Goal: Task Accomplishment & Management: Manage account settings

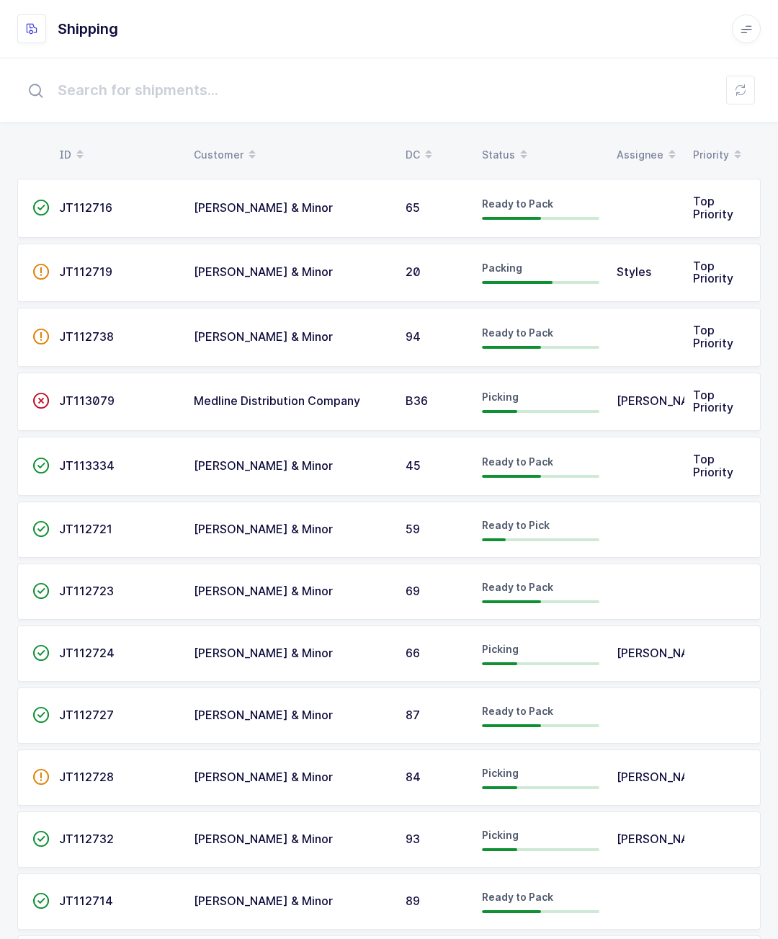
click at [143, 200] on td "JT112716" at bounding box center [117, 208] width 135 height 59
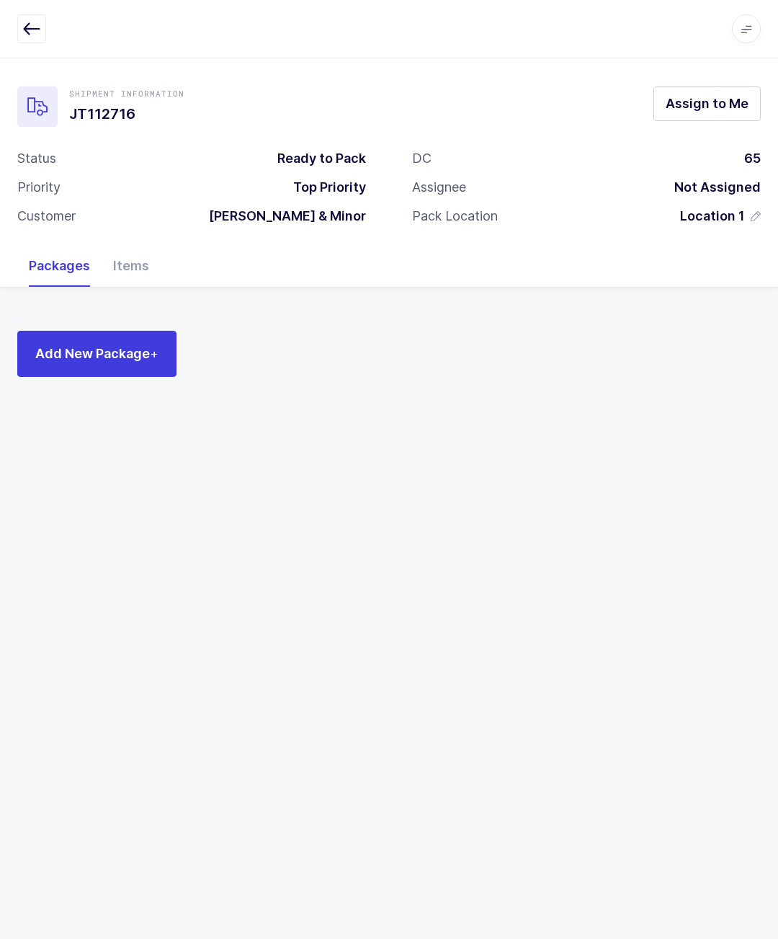
click at [686, 105] on span "Assign to Me" at bounding box center [707, 103] width 83 height 18
click at [128, 331] on button "Add New Package +" at bounding box center [96, 354] width 159 height 46
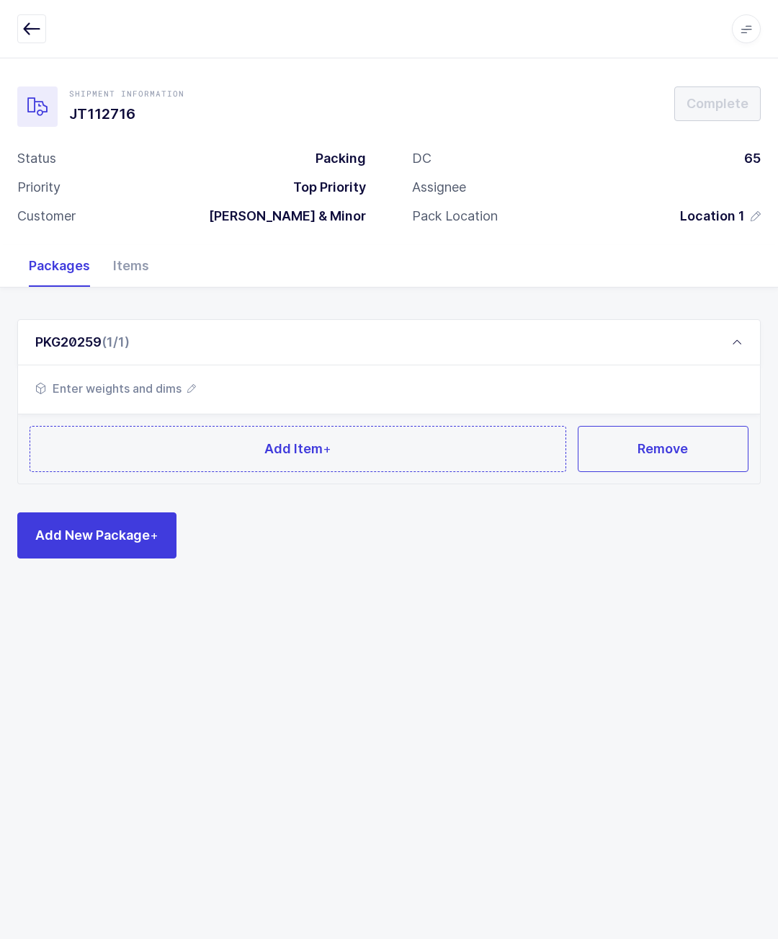
click at [204, 434] on button "Add Item +" at bounding box center [298, 449] width 537 height 46
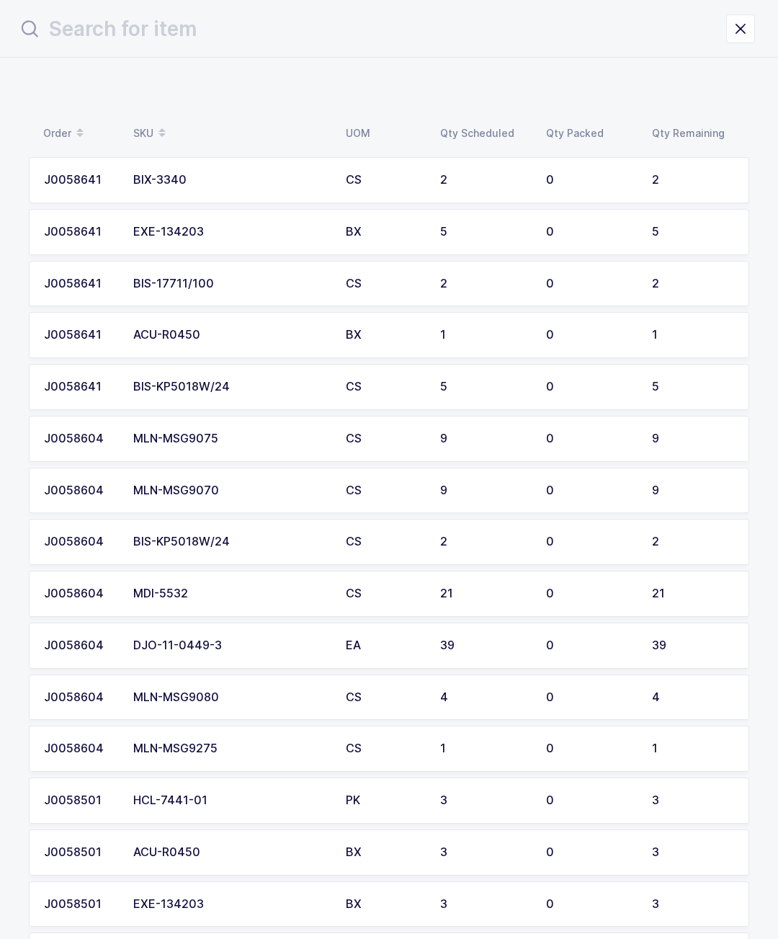
click at [143, 495] on td "MLN-MSG9070" at bounding box center [231, 491] width 213 height 46
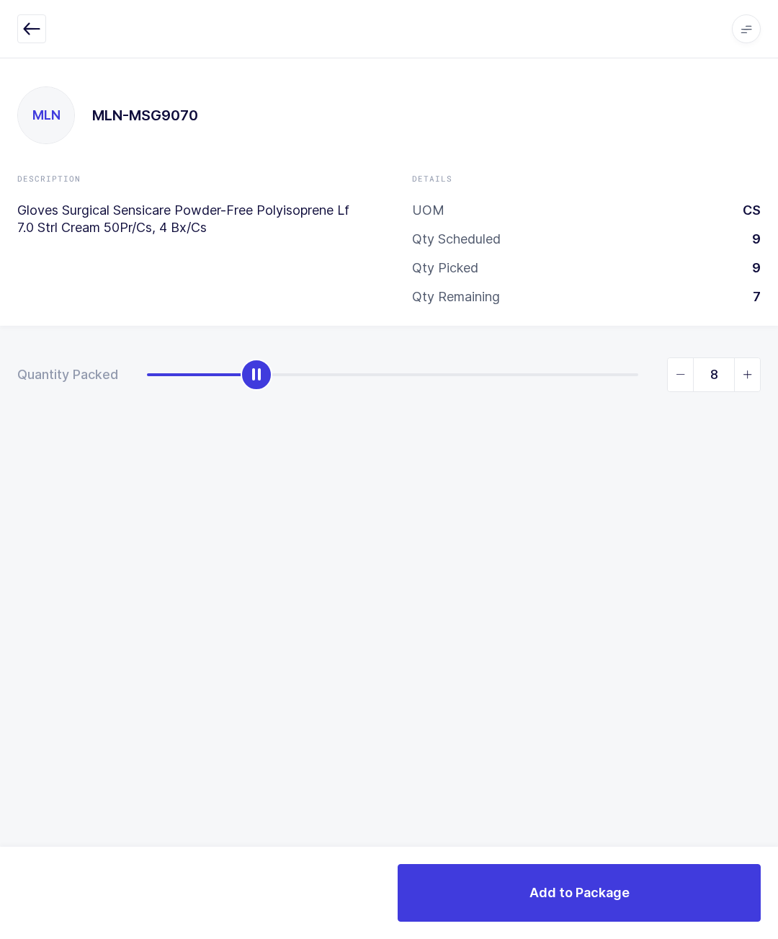
type input "9"
click at [658, 897] on button "Add to Package" at bounding box center [579, 893] width 363 height 58
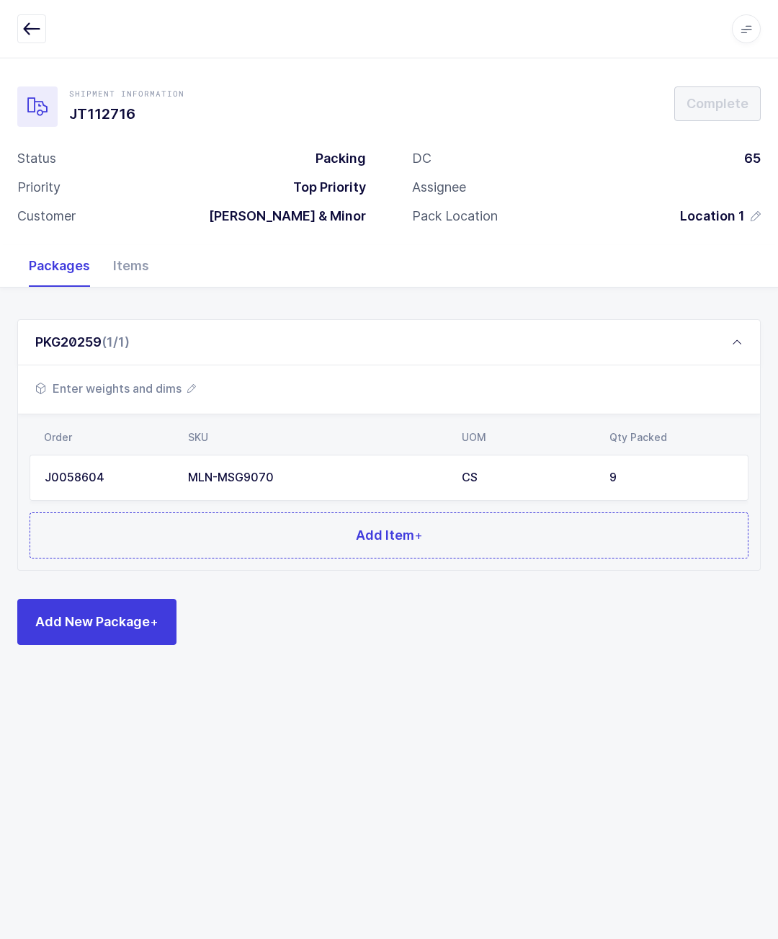
click at [520, 555] on button "Add Item +" at bounding box center [389, 535] width 719 height 46
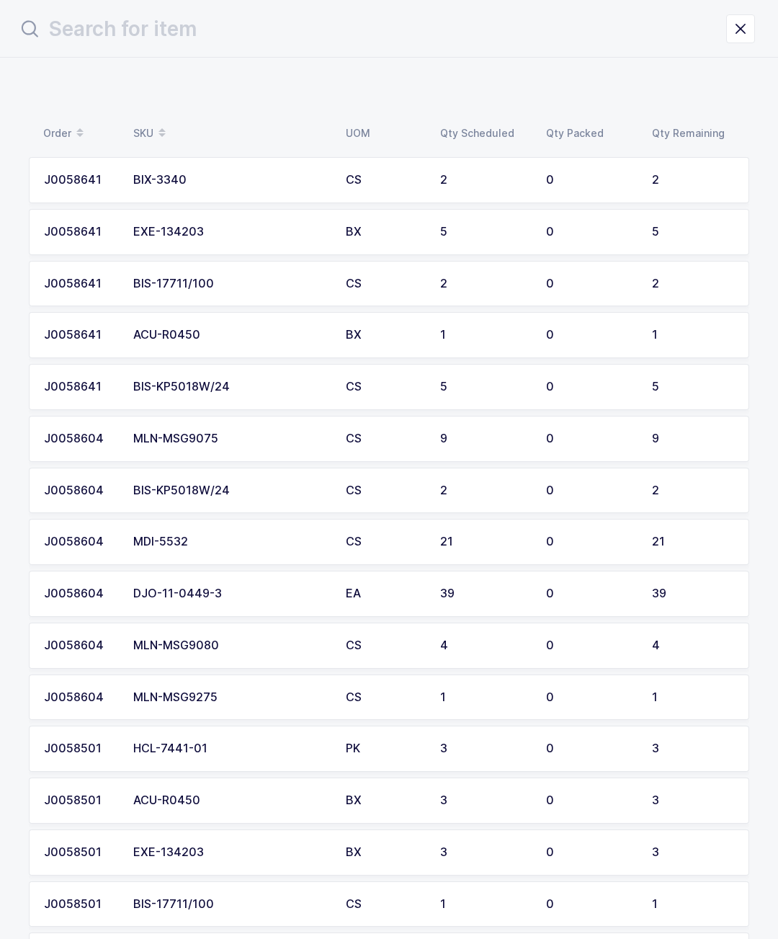
click at [99, 629] on td "J0058604" at bounding box center [77, 646] width 96 height 46
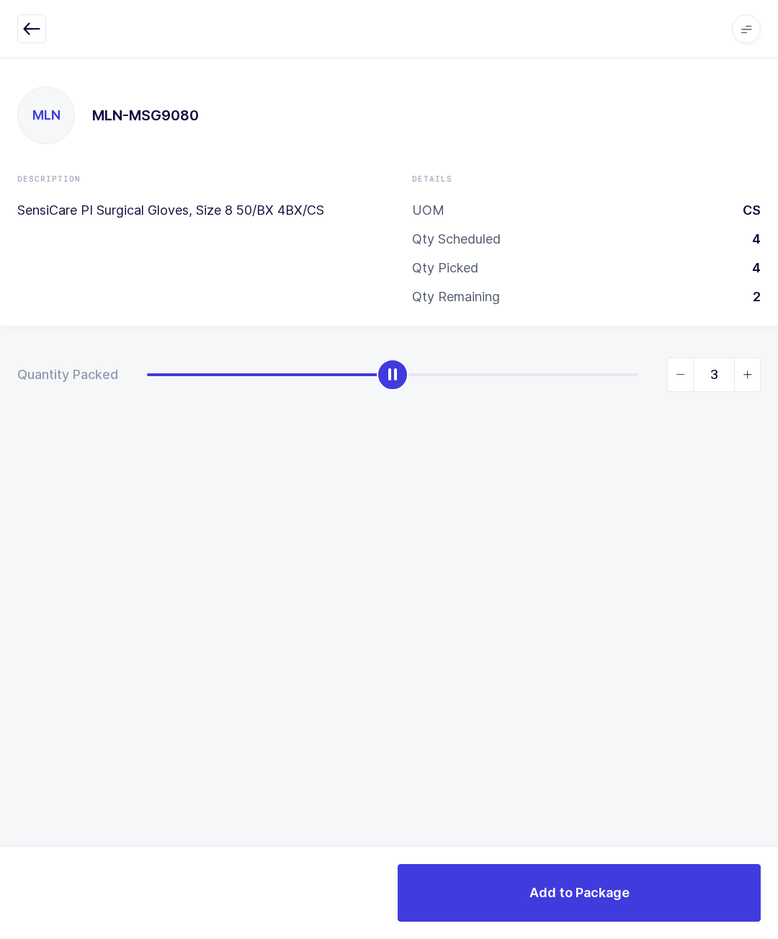
type input "4"
click at [692, 900] on button "Add to Package" at bounding box center [579, 893] width 363 height 58
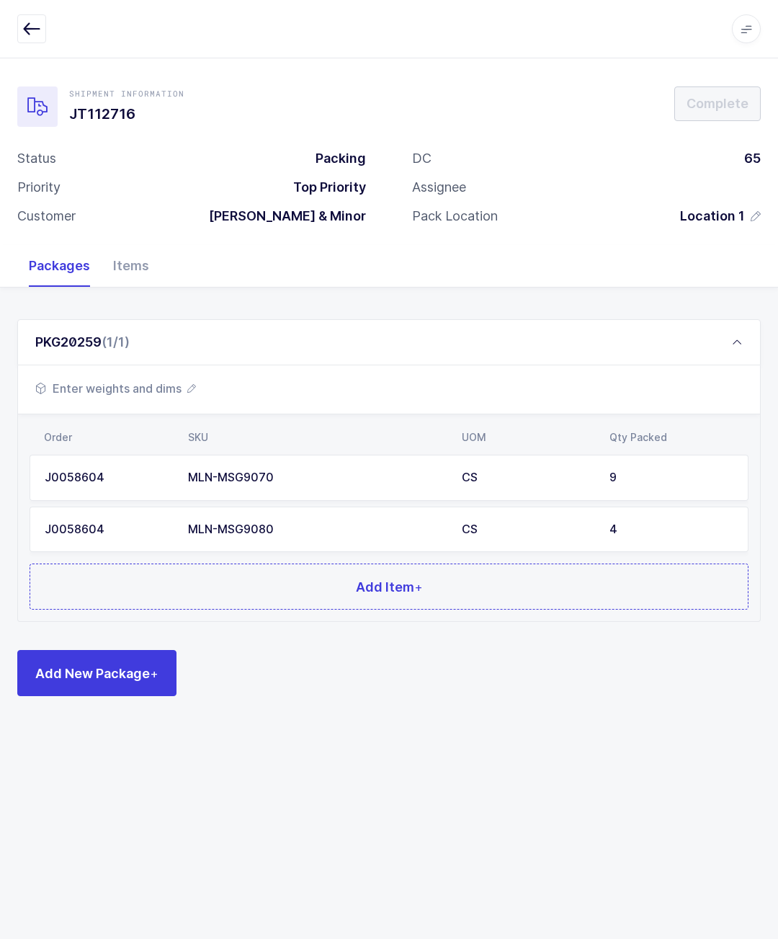
click at [173, 596] on button "Add Item +" at bounding box center [389, 587] width 719 height 46
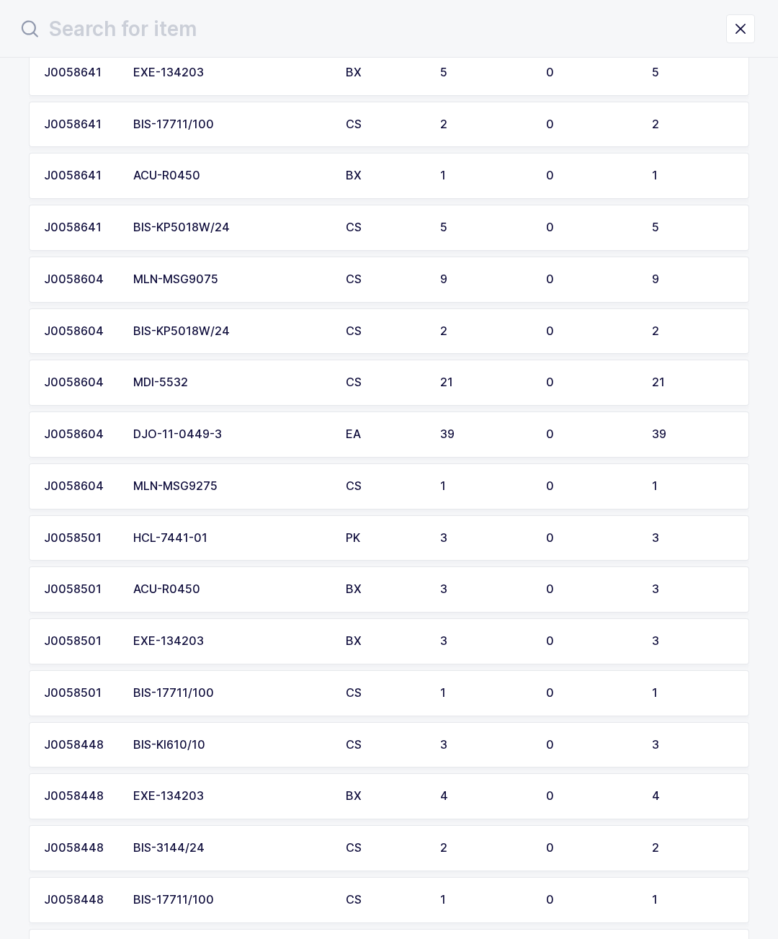
scroll to position [159, 0]
click at [135, 279] on div "MLN-MSG9075" at bounding box center [230, 280] width 195 height 13
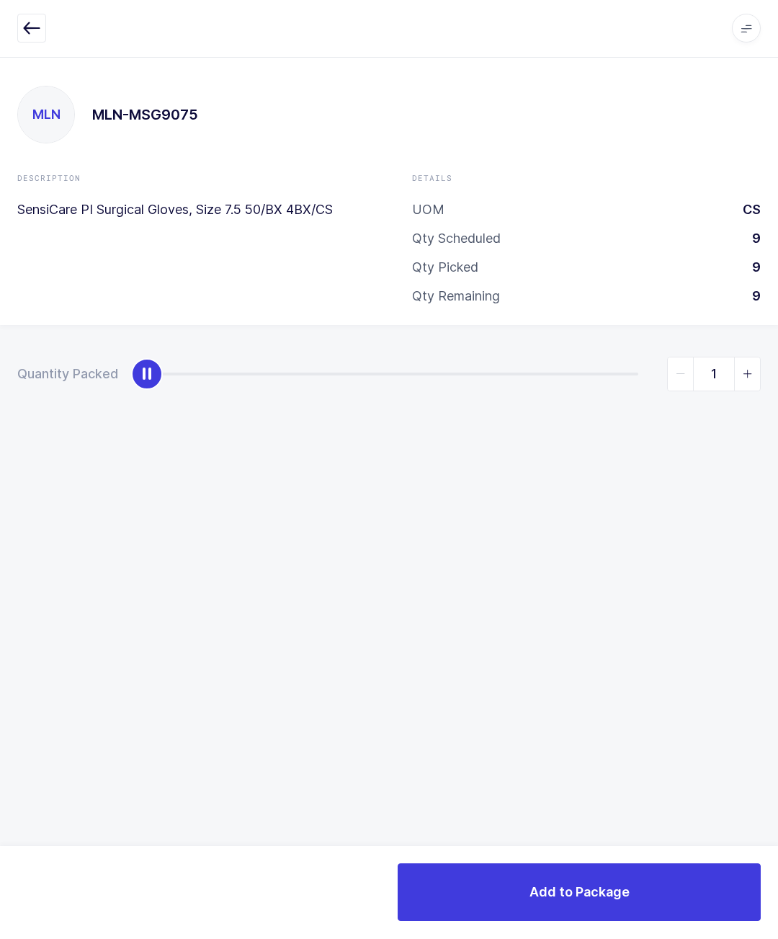
scroll to position [6, 0]
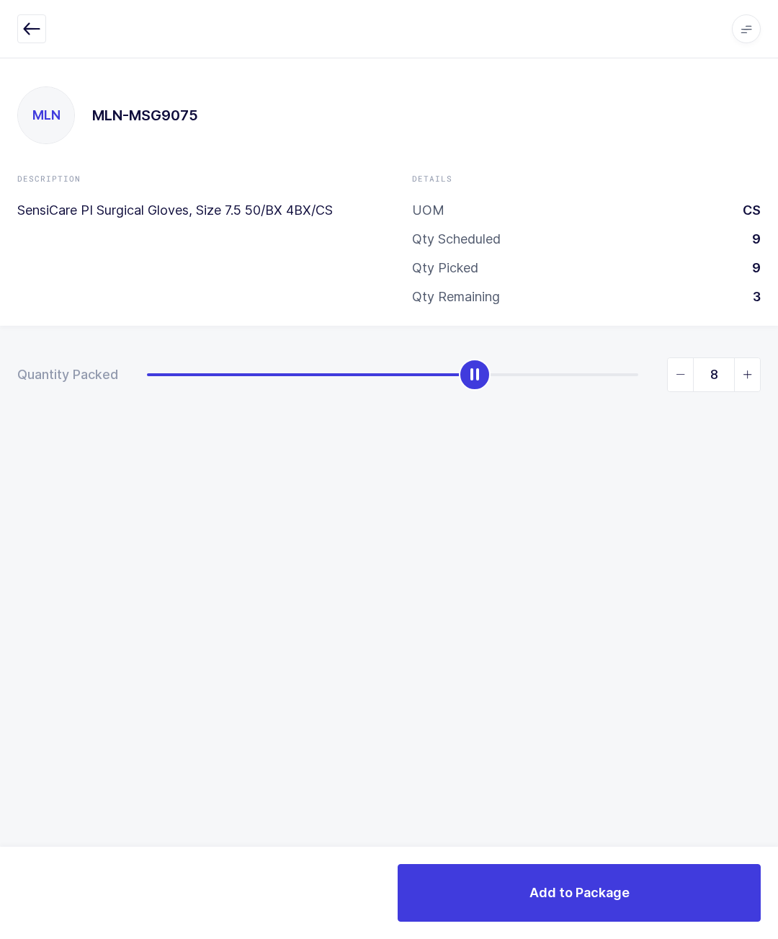
type input "9"
click at [667, 882] on button "Add to Package" at bounding box center [579, 893] width 363 height 58
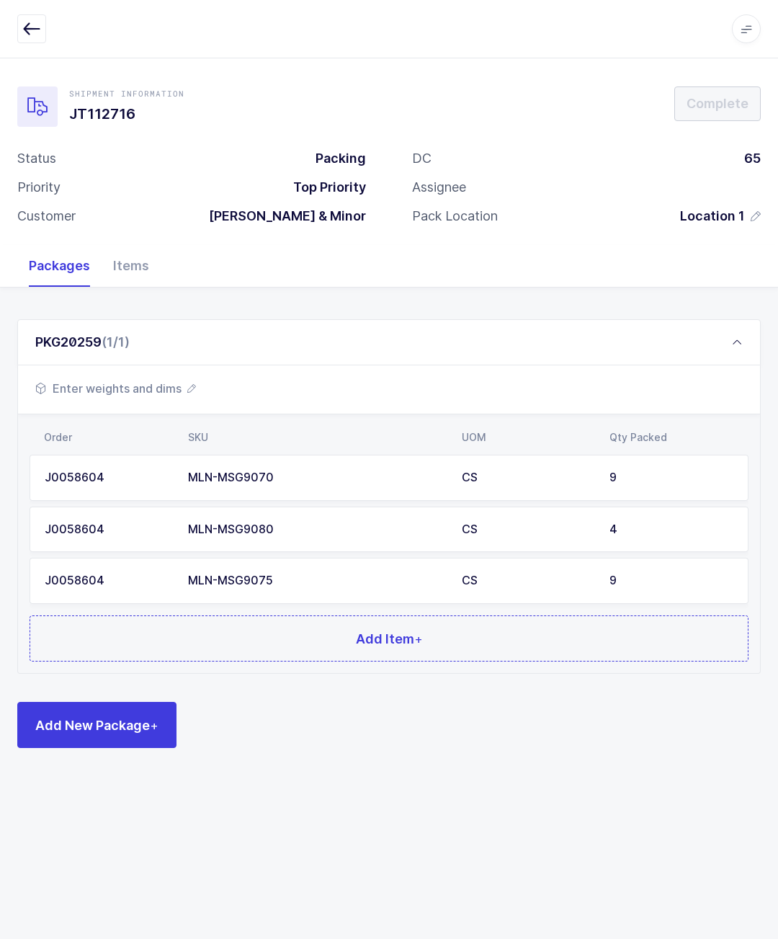
click at [593, 649] on button "Add Item +" at bounding box center [389, 638] width 719 height 46
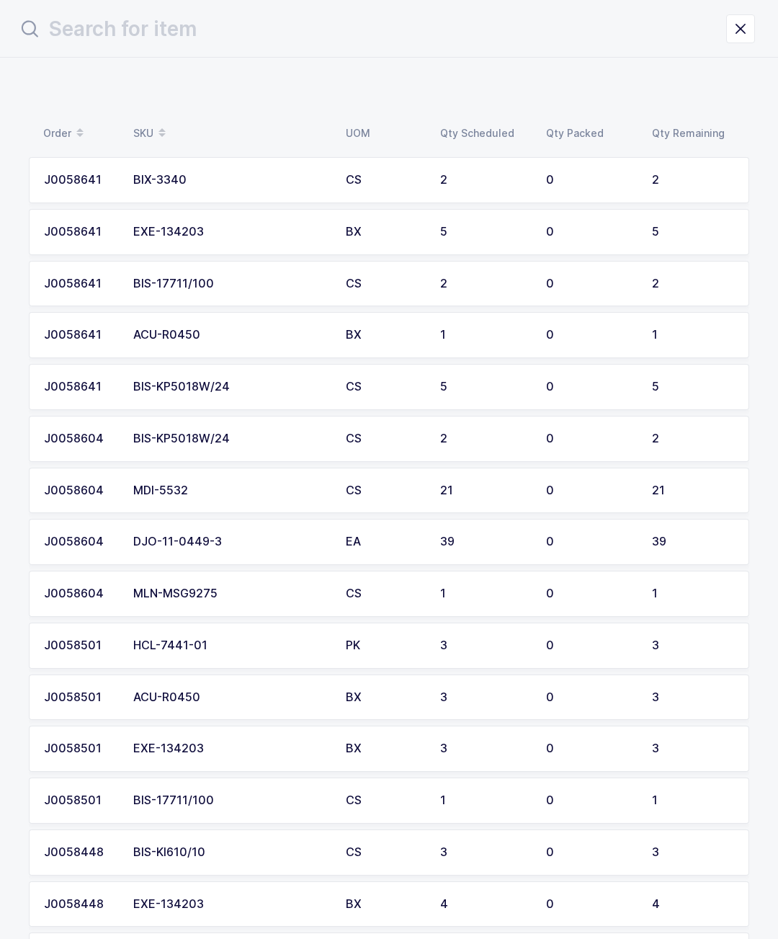
click at [163, 484] on div "MDI-5532" at bounding box center [230, 490] width 195 height 13
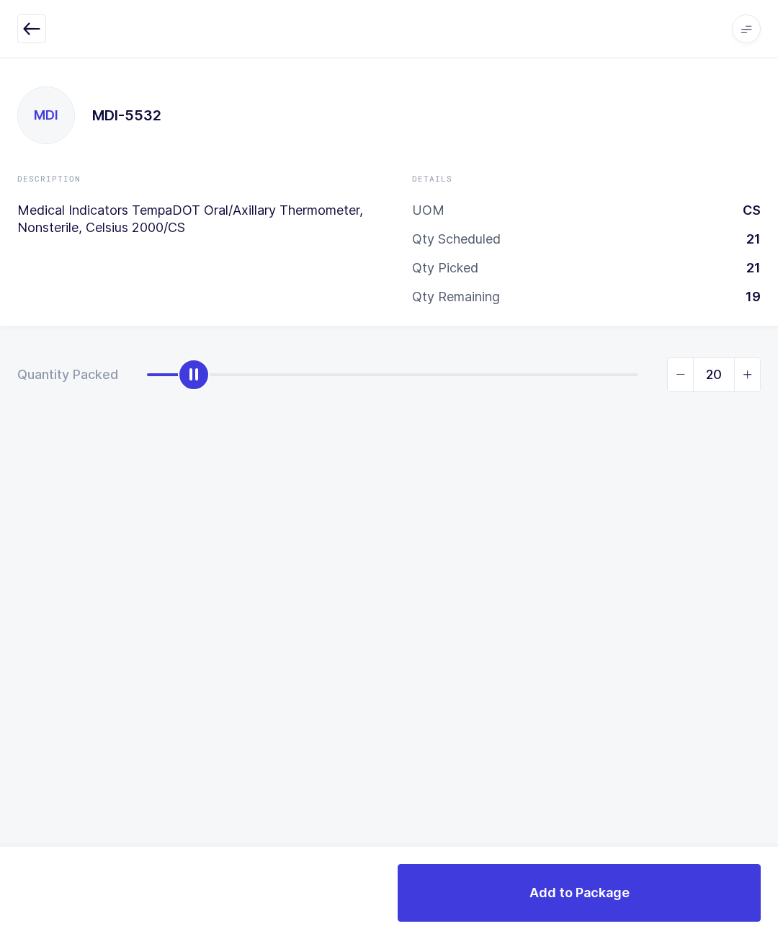
type input "21"
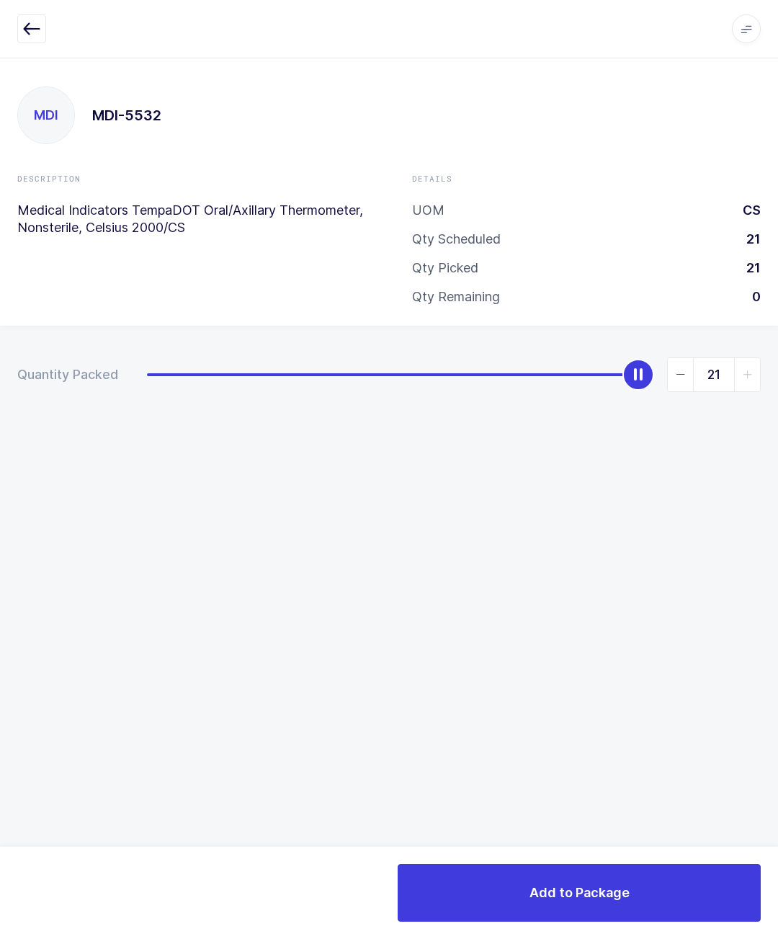
click at [674, 880] on button "Add to Package" at bounding box center [579, 893] width 363 height 58
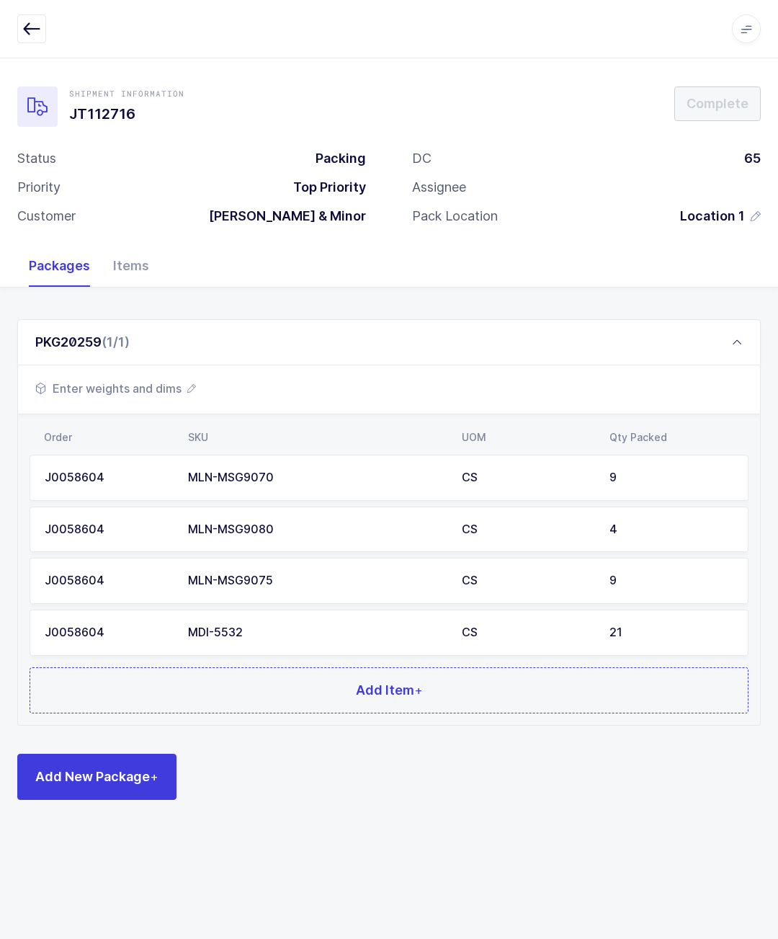
click at [622, 680] on button "Add Item +" at bounding box center [389, 690] width 719 height 46
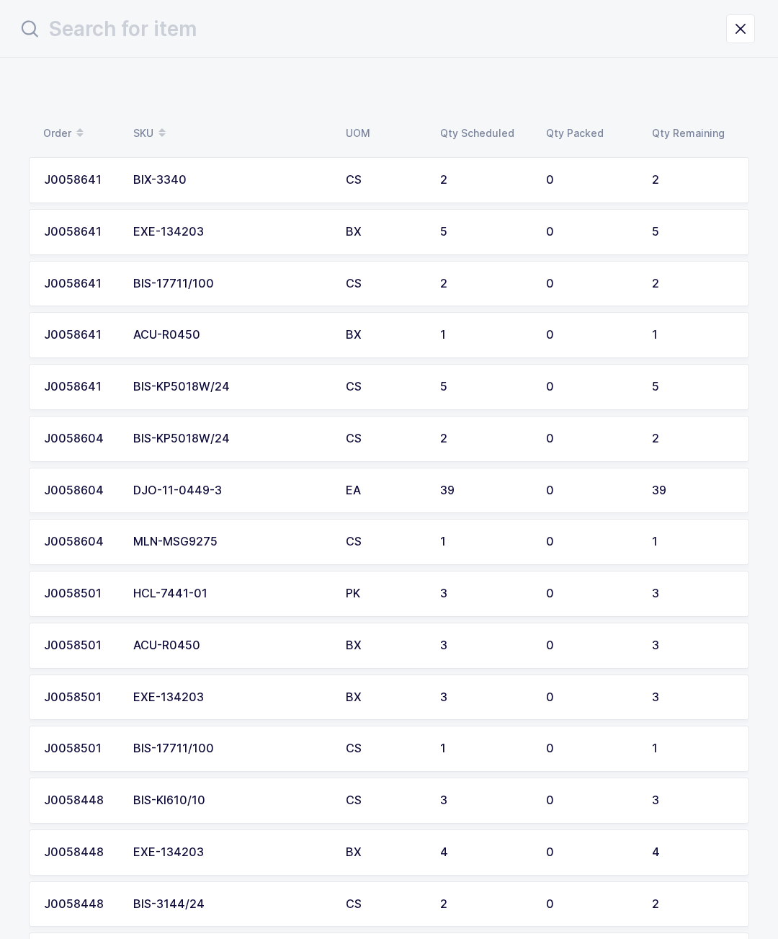
click at [283, 437] on div "BIS-KP5018W/24" at bounding box center [230, 438] width 195 height 13
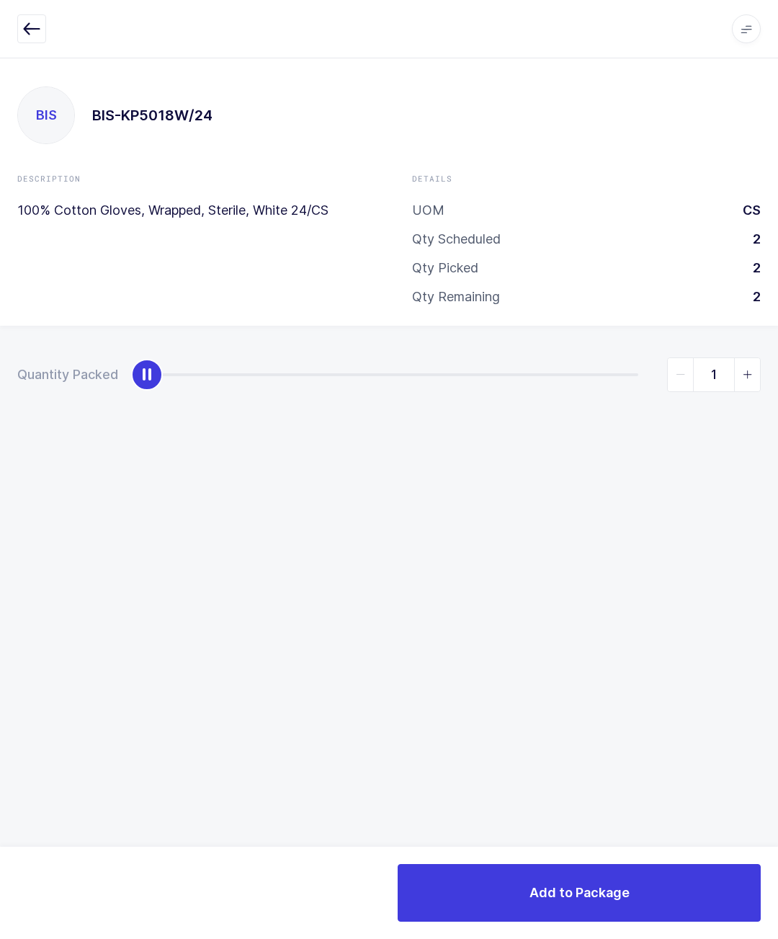
type input "2"
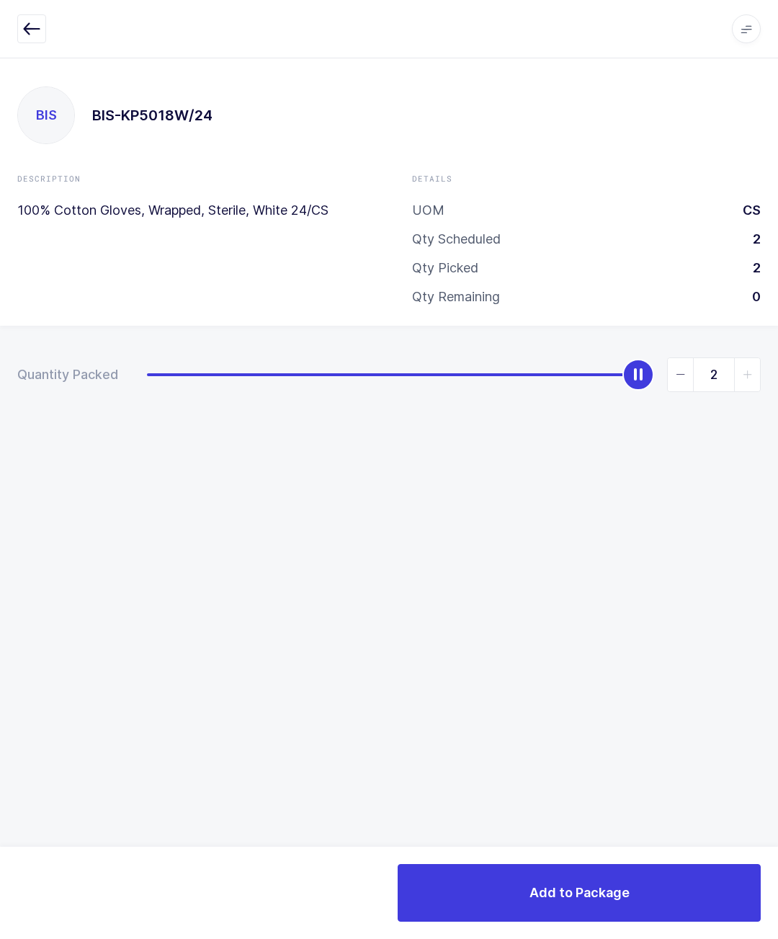
click at [639, 900] on button "Add to Package" at bounding box center [579, 893] width 363 height 58
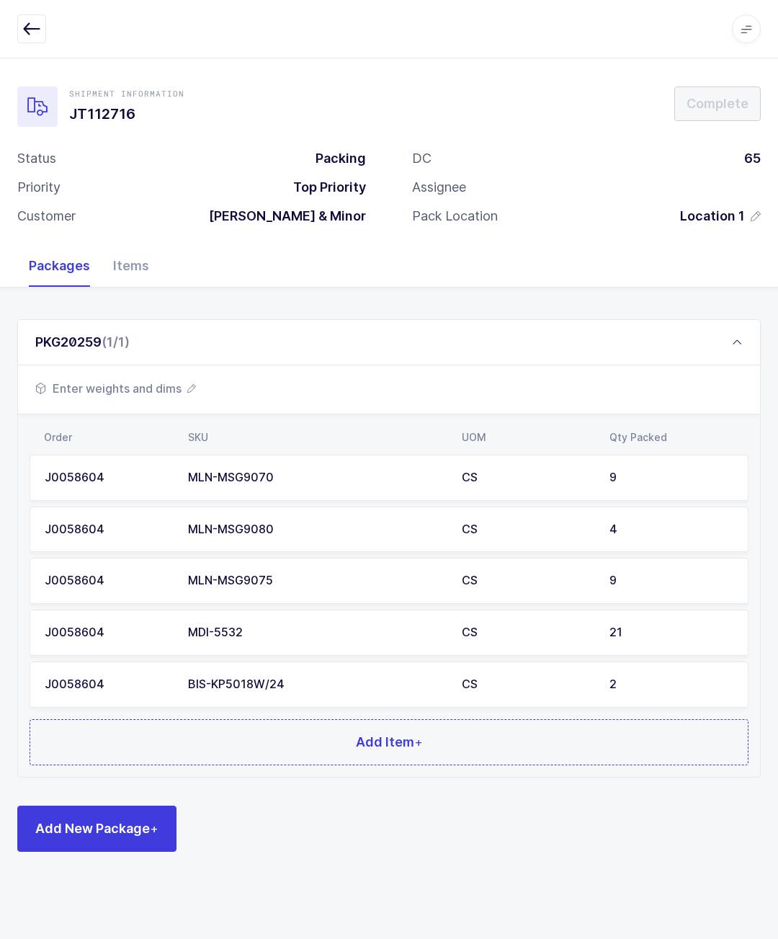
click at [344, 752] on button "Add Item +" at bounding box center [389, 742] width 719 height 46
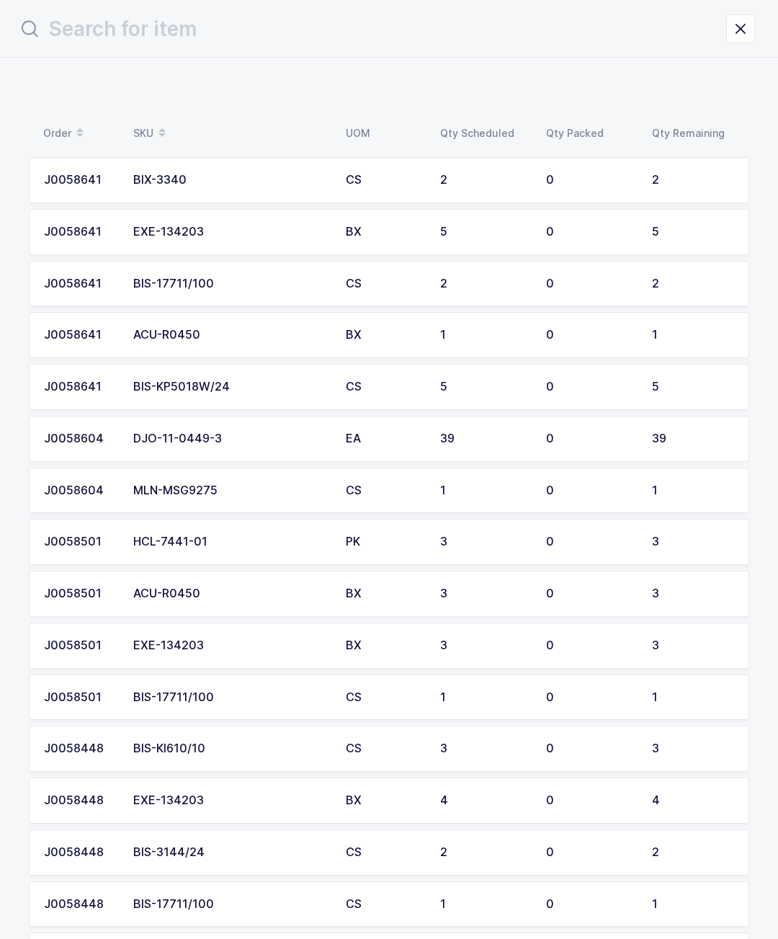
click at [563, 381] on div "0" at bounding box center [590, 387] width 89 height 13
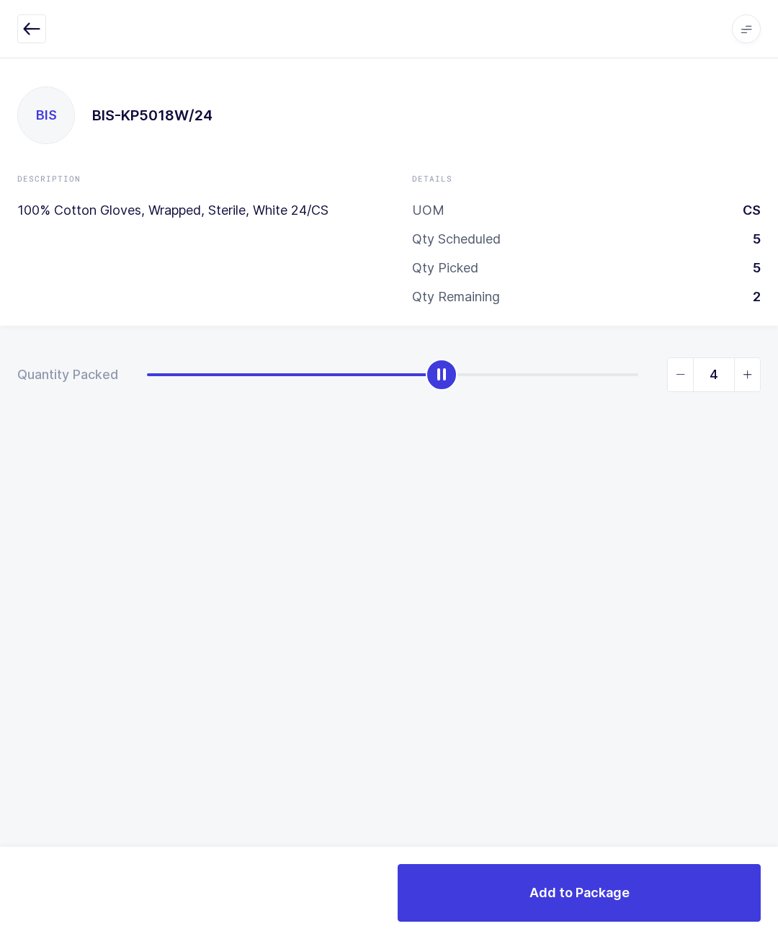
type input "5"
click at [627, 920] on button "Add to Package" at bounding box center [579, 893] width 363 height 58
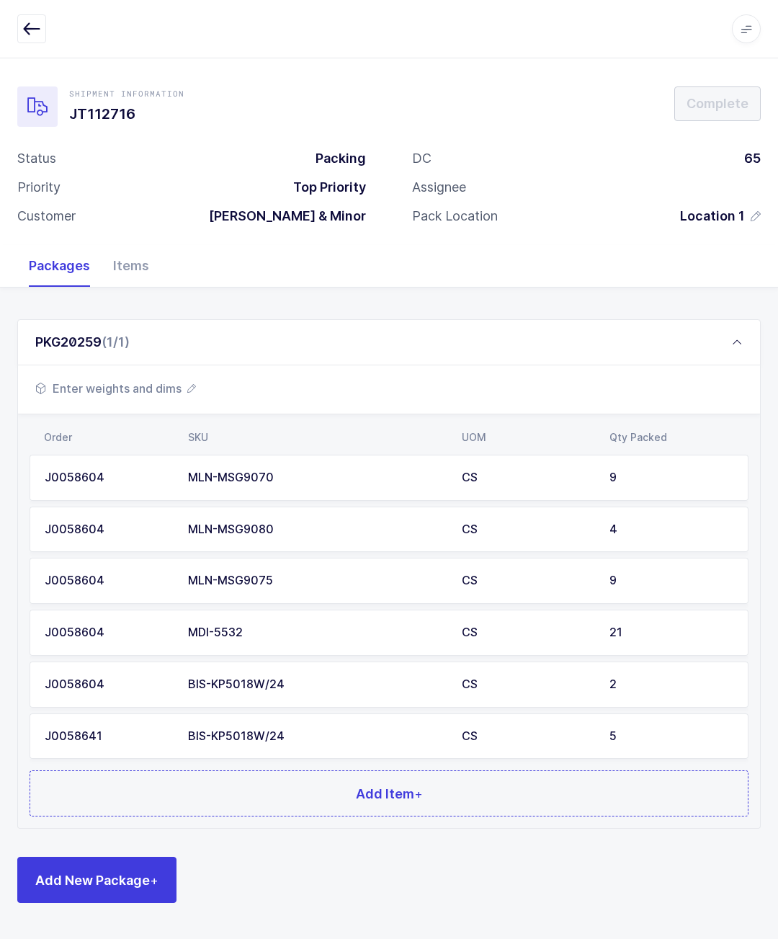
scroll to position [63, 0]
click at [423, 786] on span "+" at bounding box center [418, 793] width 9 height 15
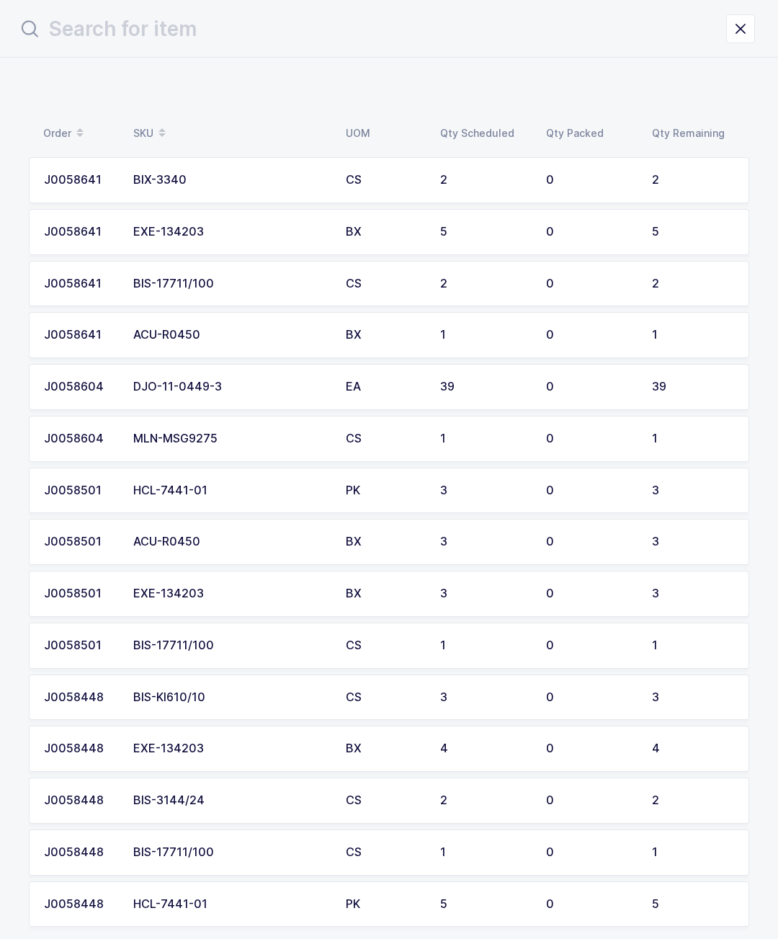
click at [404, 288] on td "CS" at bounding box center [384, 284] width 94 height 46
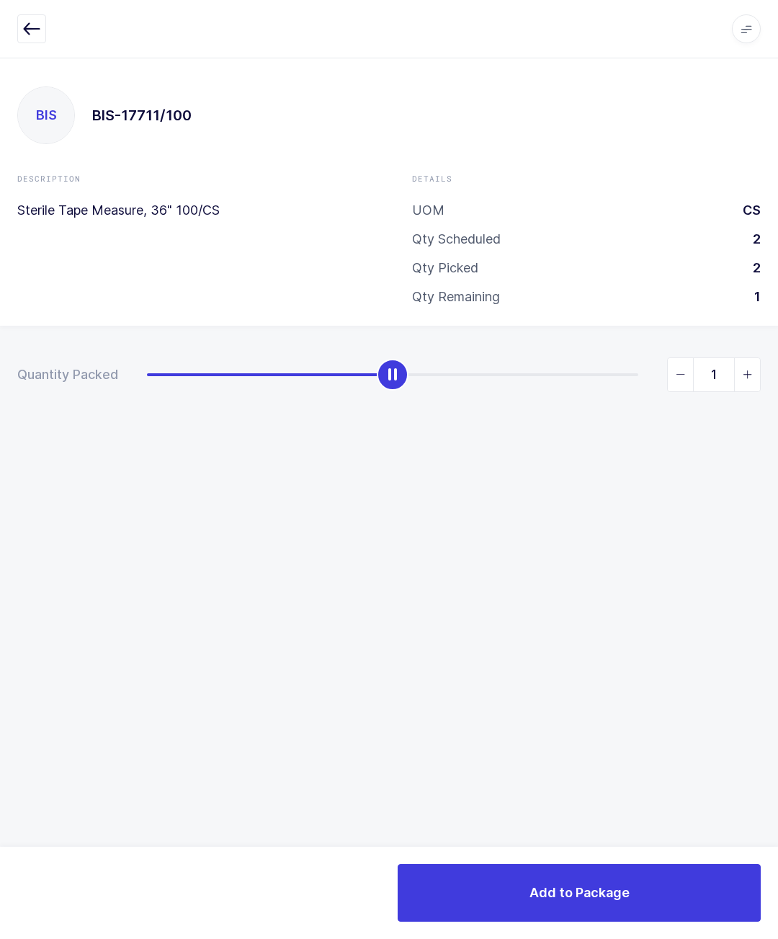
type input "2"
click at [623, 867] on button "Add to Package" at bounding box center [579, 893] width 363 height 58
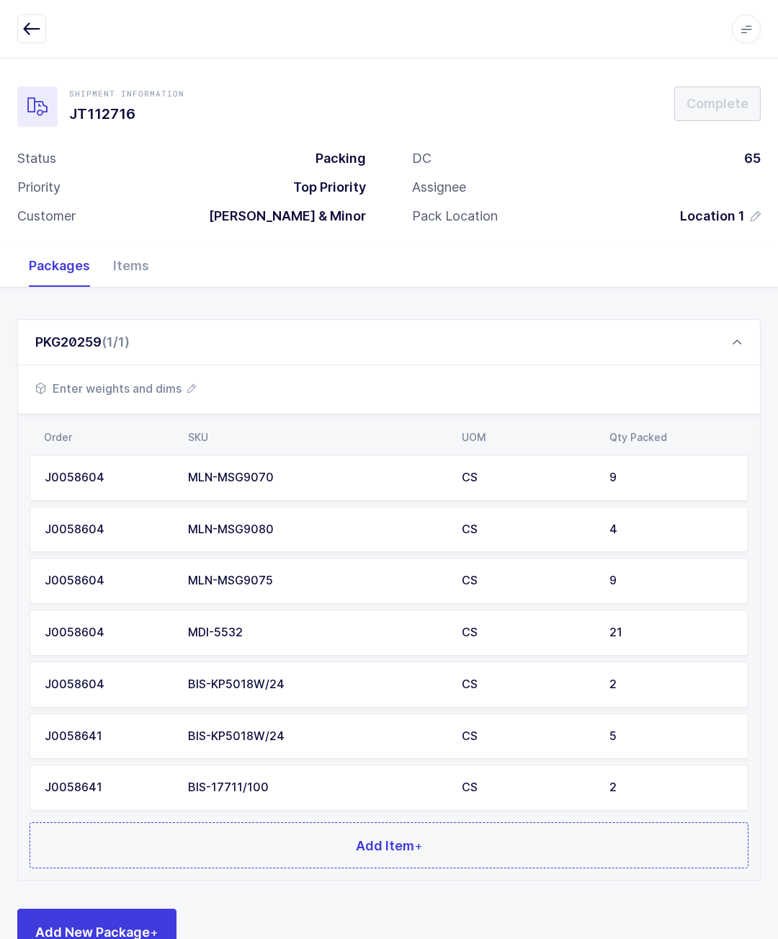
click at [222, 835] on button "Add Item +" at bounding box center [389, 845] width 719 height 46
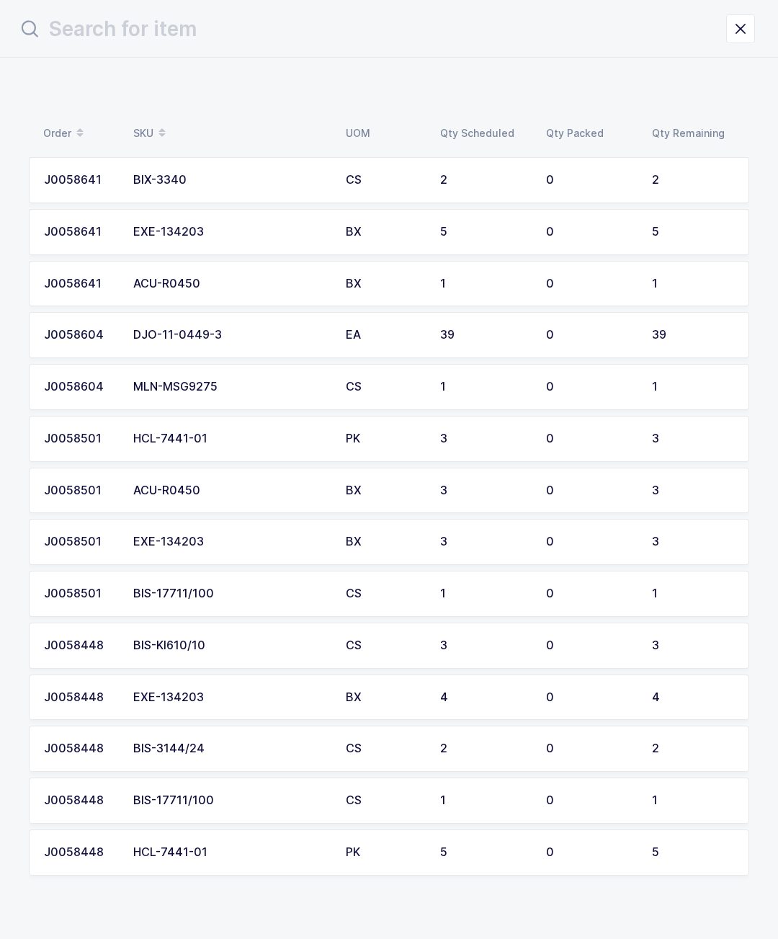
click at [568, 778] on td "0" at bounding box center [591, 801] width 106 height 46
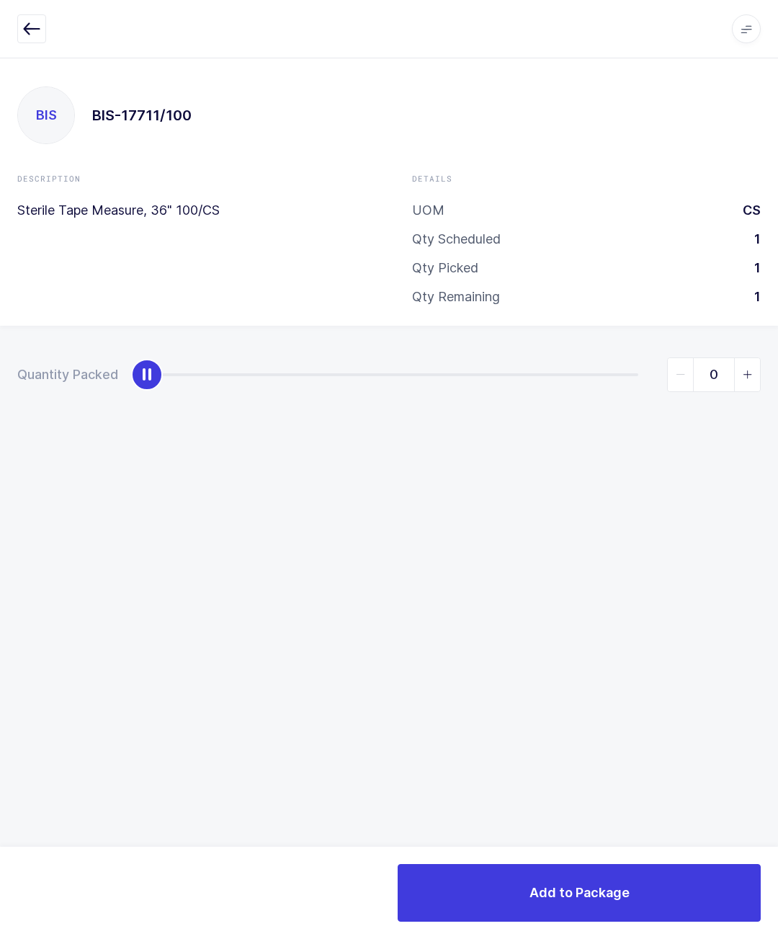
type input "1"
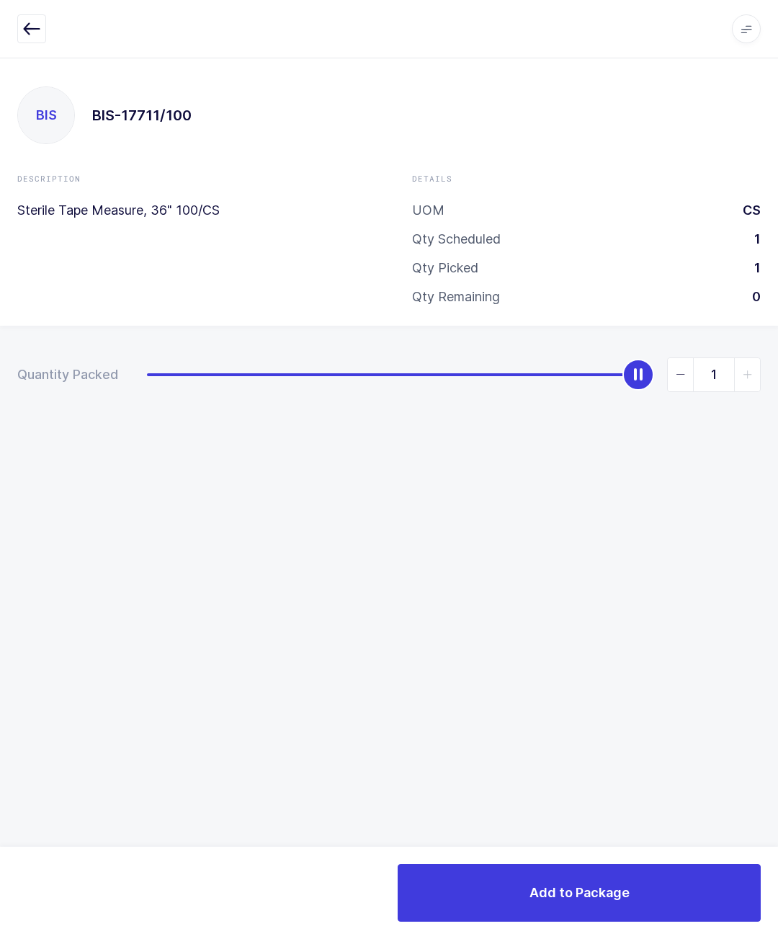
click at [616, 884] on span "Add to Package" at bounding box center [580, 893] width 100 height 18
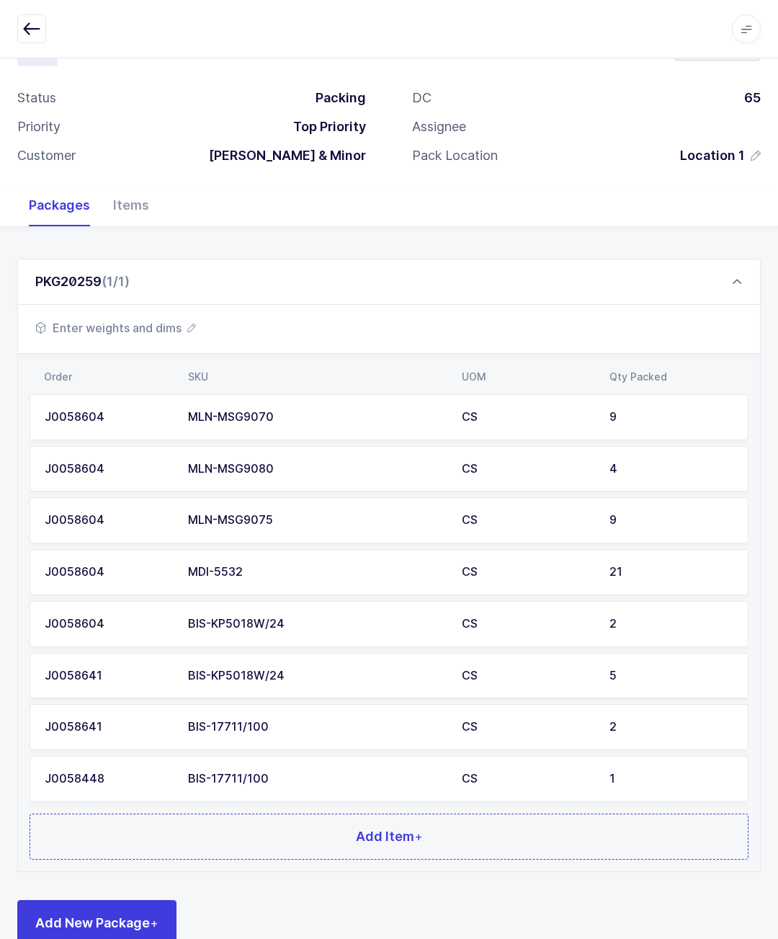
scroll to position [61, 0]
click at [587, 826] on button "Add Item +" at bounding box center [389, 836] width 719 height 46
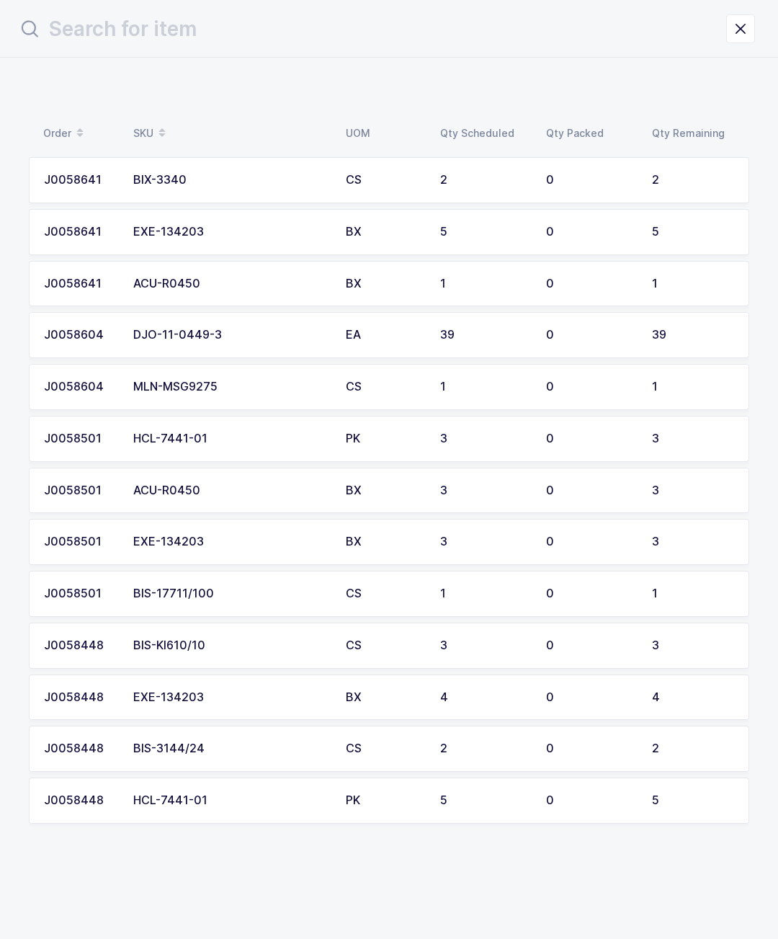
scroll to position [0, 0]
click at [381, 576] on td "CS" at bounding box center [384, 594] width 94 height 46
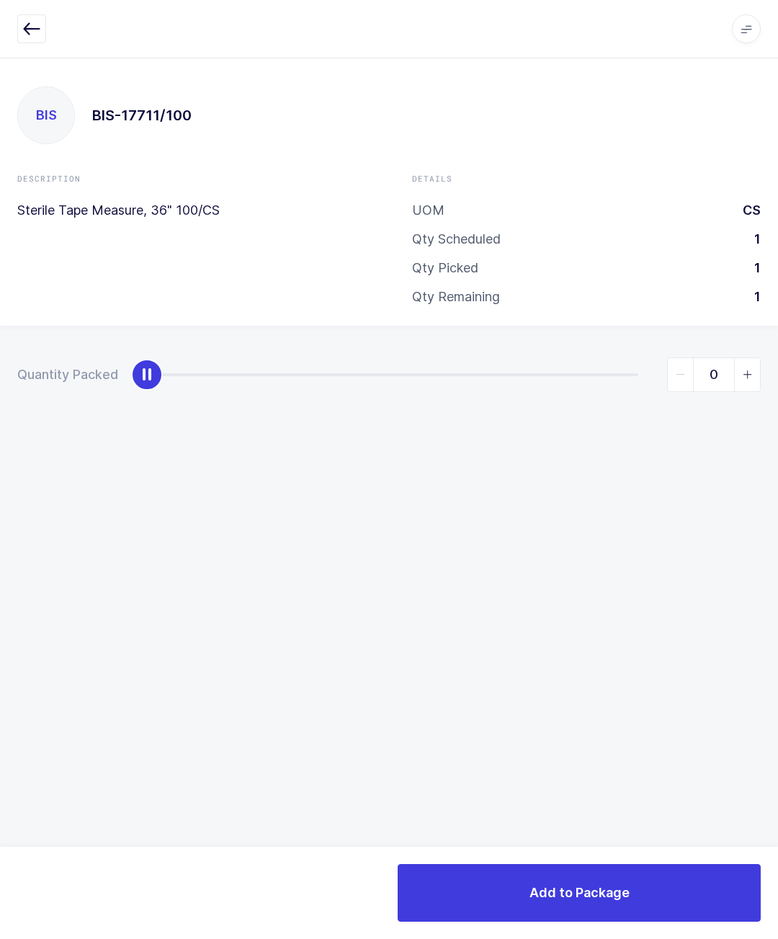
type input "1"
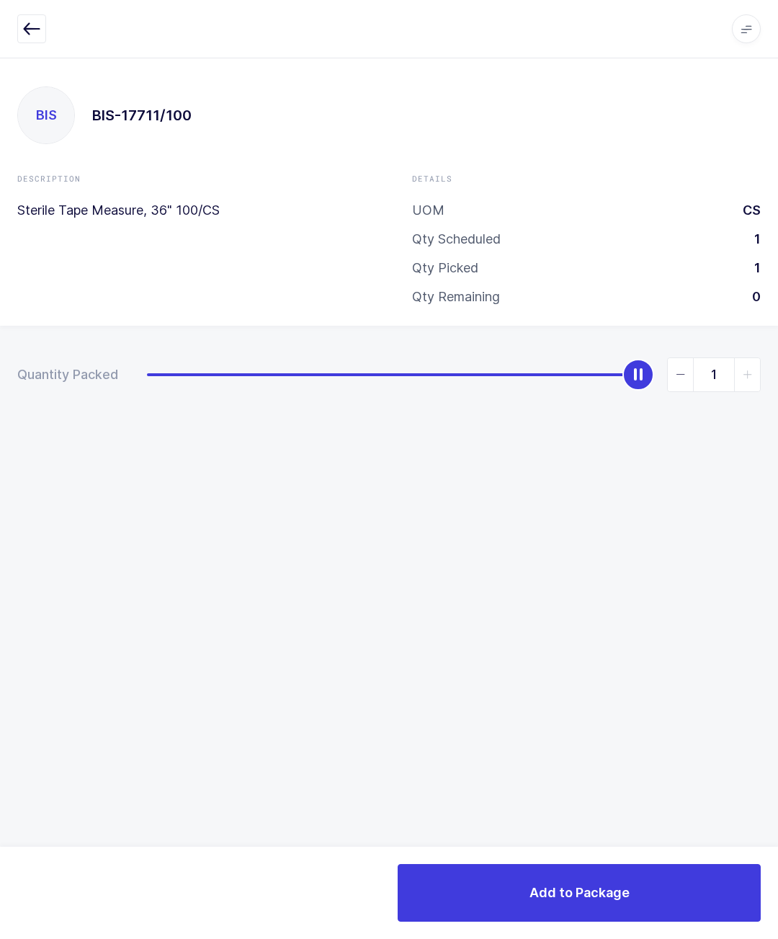
scroll to position [63, 0]
click at [599, 857] on div "Add to Package" at bounding box center [389, 893] width 778 height 92
click at [667, 886] on button "Add to Package" at bounding box center [579, 893] width 363 height 58
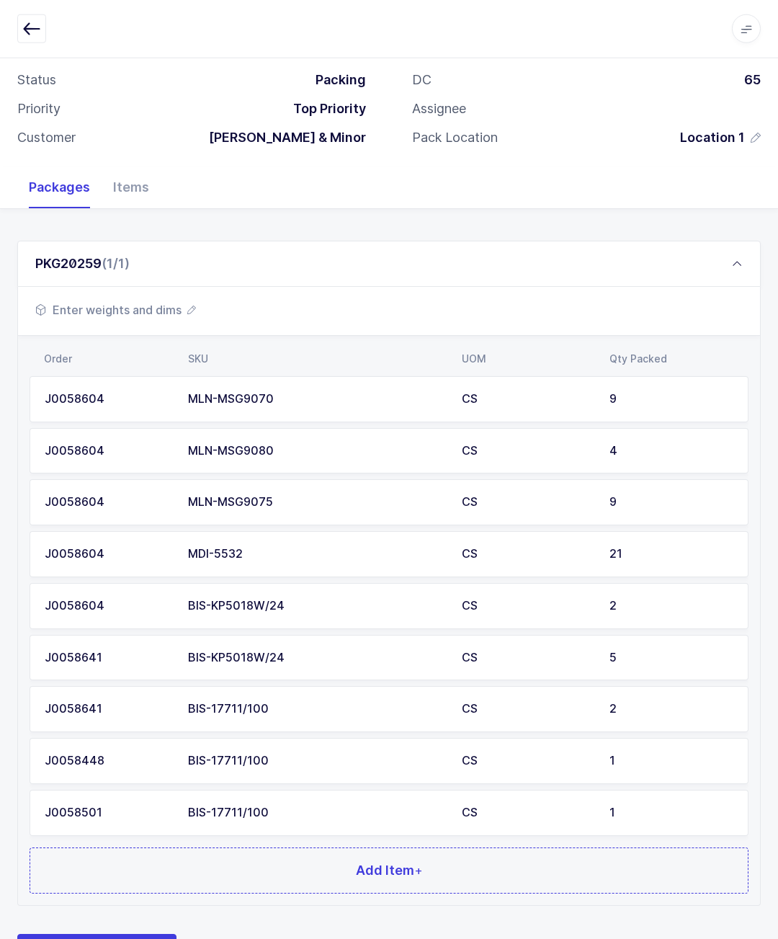
scroll to position [79, 0]
click at [497, 853] on button "Add Item +" at bounding box center [389, 871] width 719 height 46
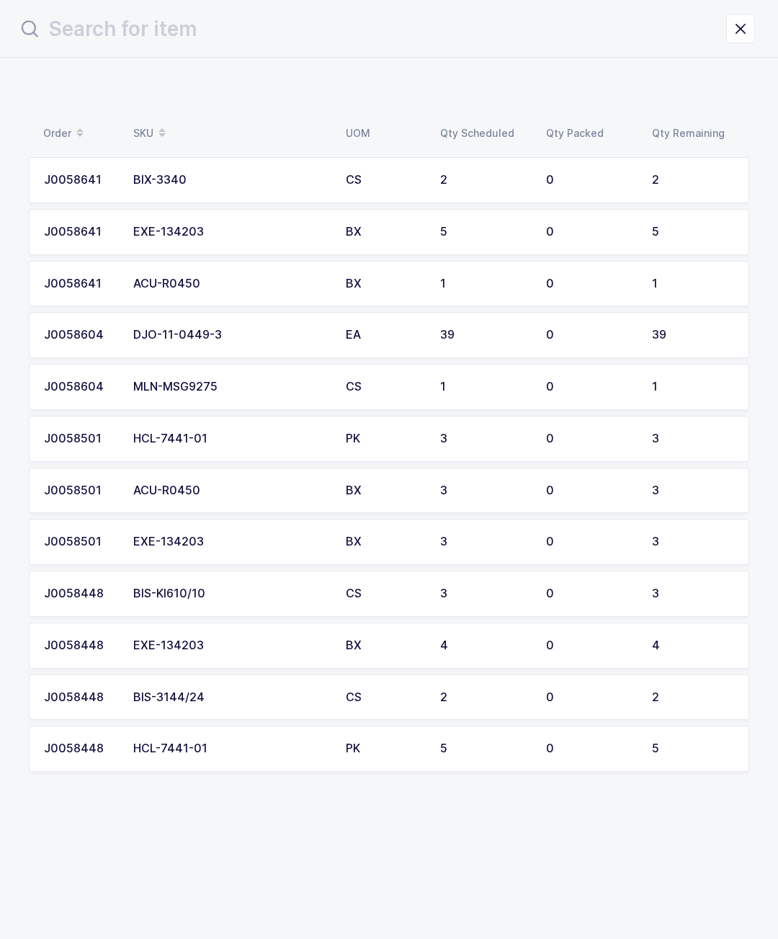
scroll to position [0, 0]
click at [623, 695] on div "0" at bounding box center [590, 697] width 89 height 13
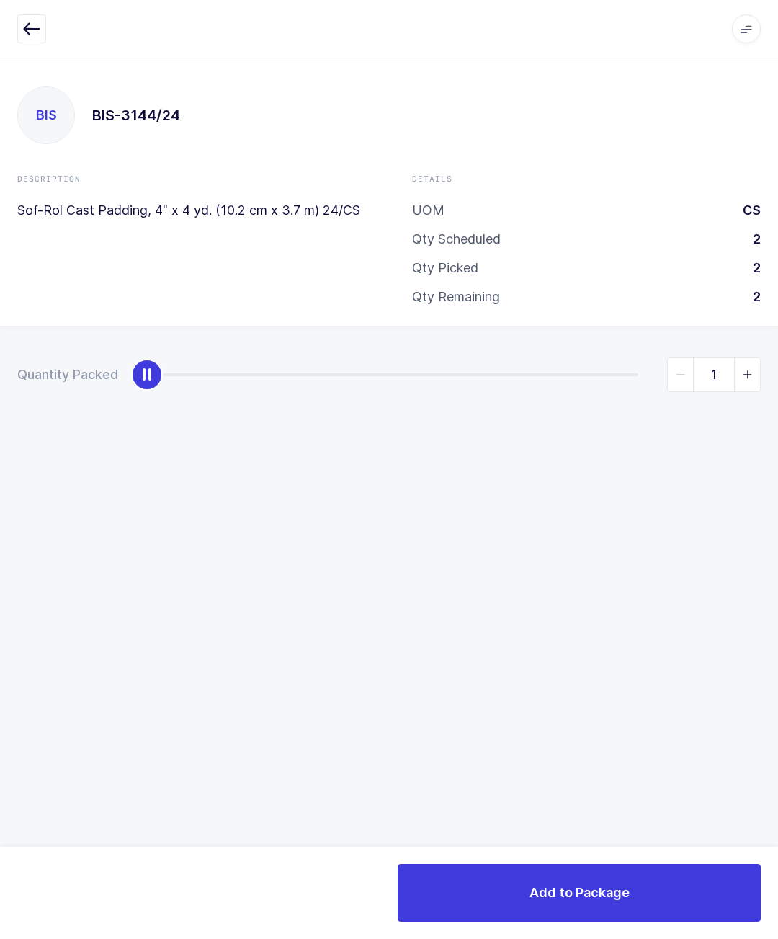
type input "2"
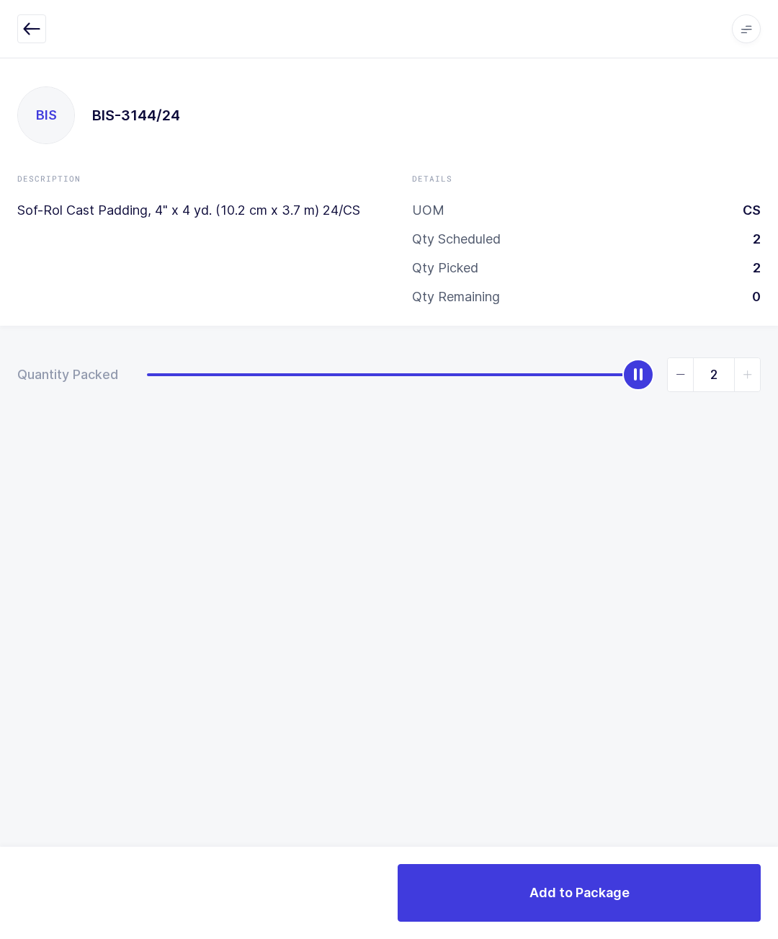
click at [599, 864] on button "Add to Package" at bounding box center [579, 893] width 363 height 58
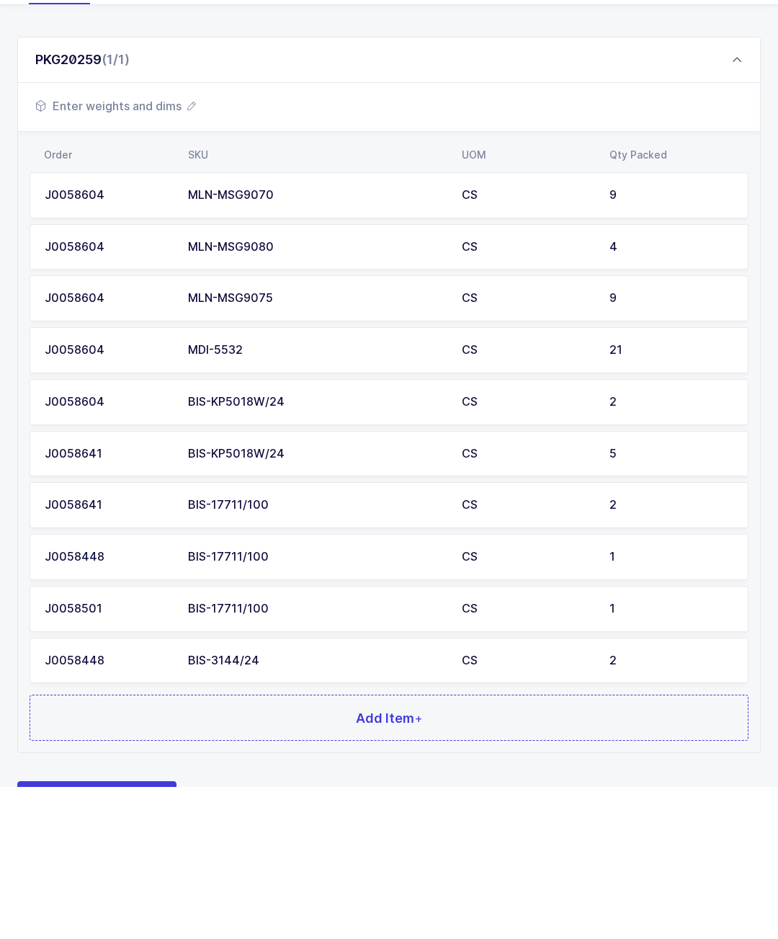
scroll to position [130, 0]
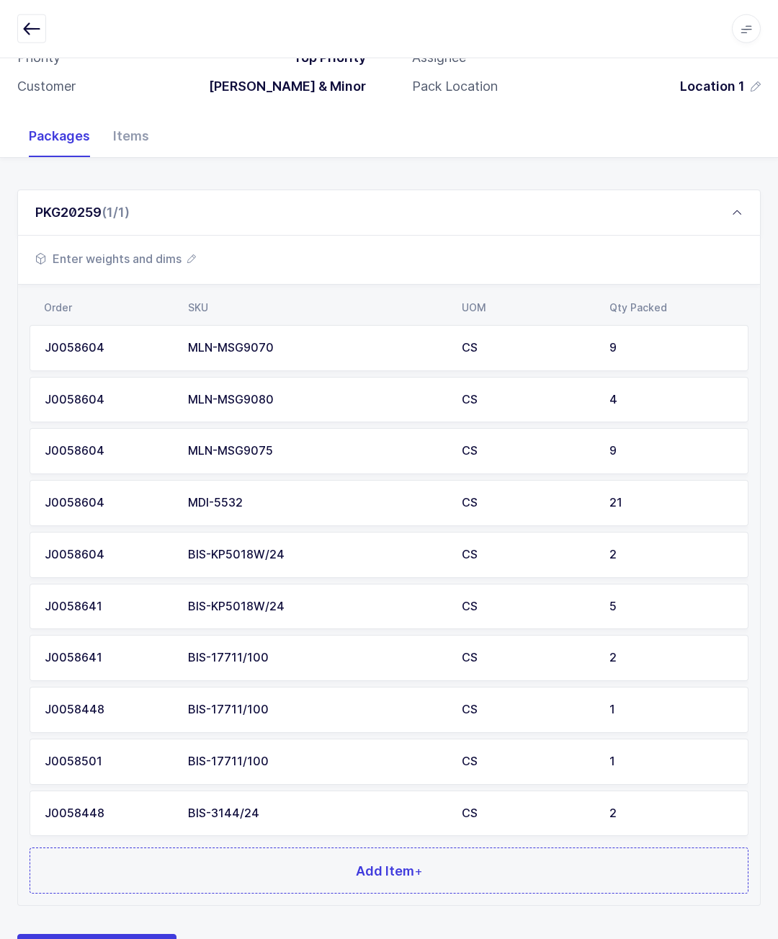
click at [634, 873] on button "Add Item +" at bounding box center [389, 871] width 719 height 46
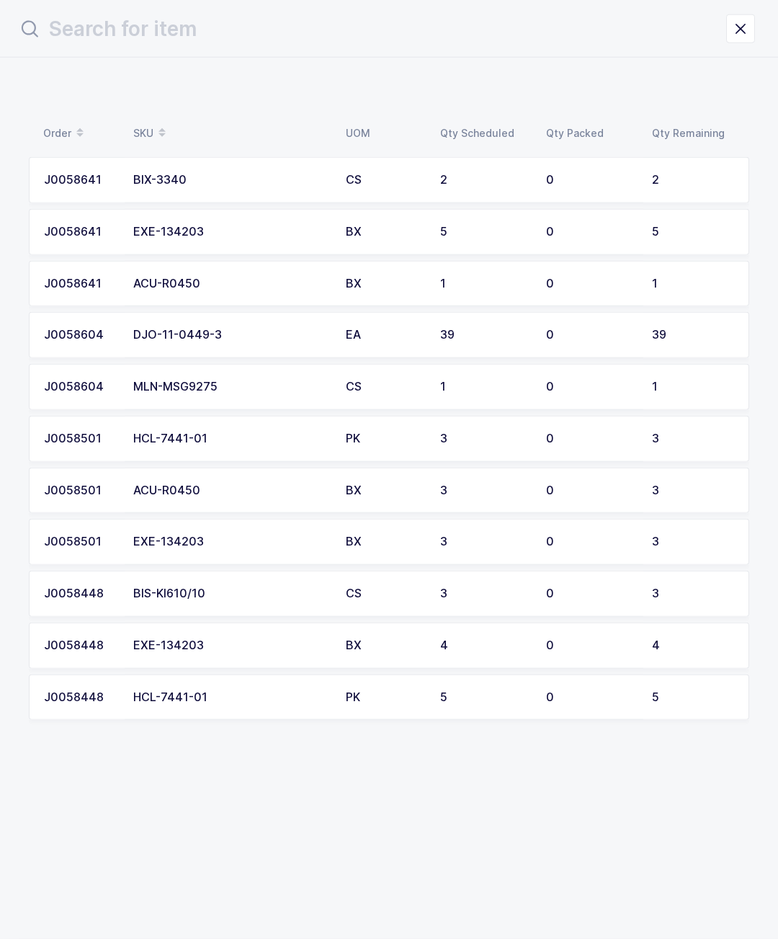
scroll to position [0, 0]
click at [717, 12] on input "text" at bounding box center [371, 29] width 709 height 35
click at [765, 54] on header at bounding box center [389, 29] width 778 height 58
click at [746, 33] on icon "close drawer" at bounding box center [741, 29] width 20 height 20
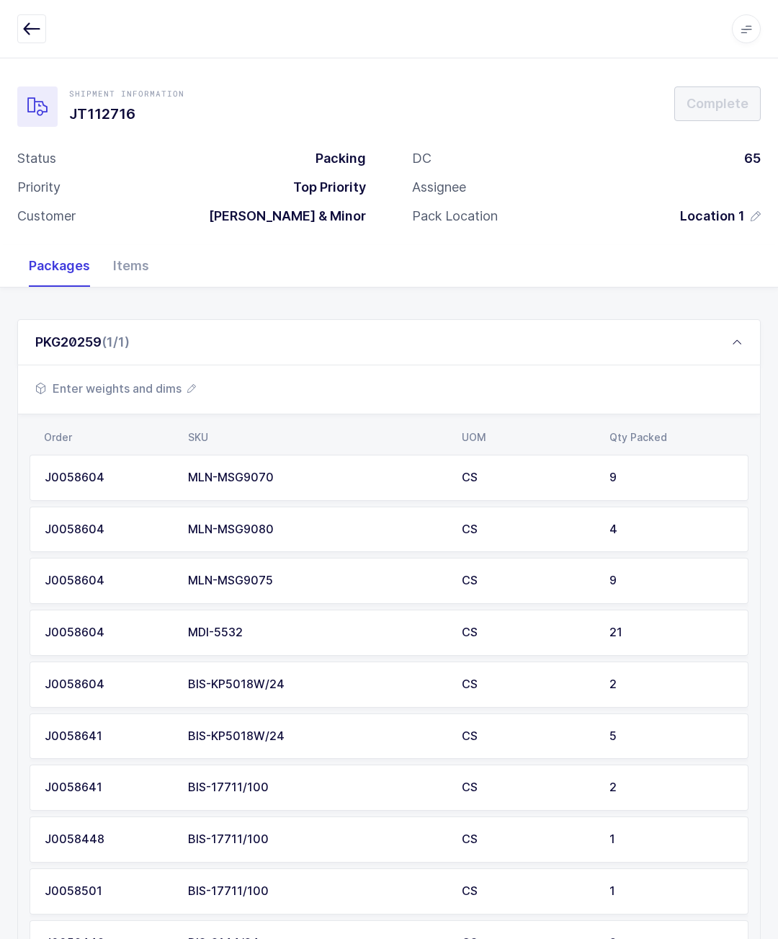
click at [279, 347] on div "PKG20259 (1/1)" at bounding box center [389, 342] width 744 height 46
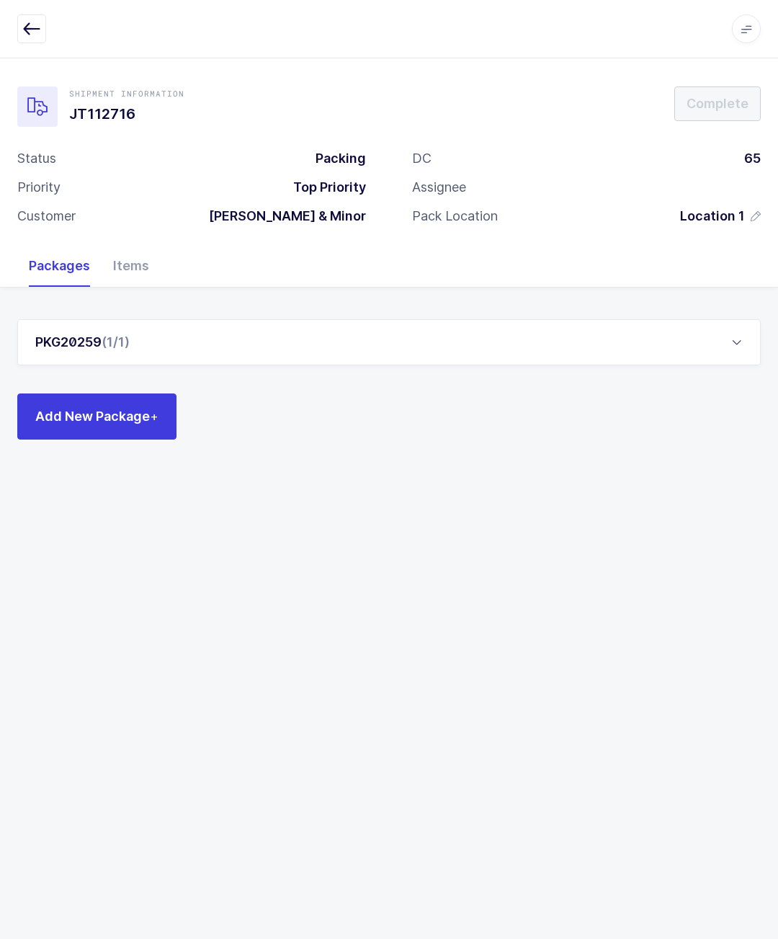
click at [115, 417] on span "Add New Package +" at bounding box center [96, 416] width 123 height 18
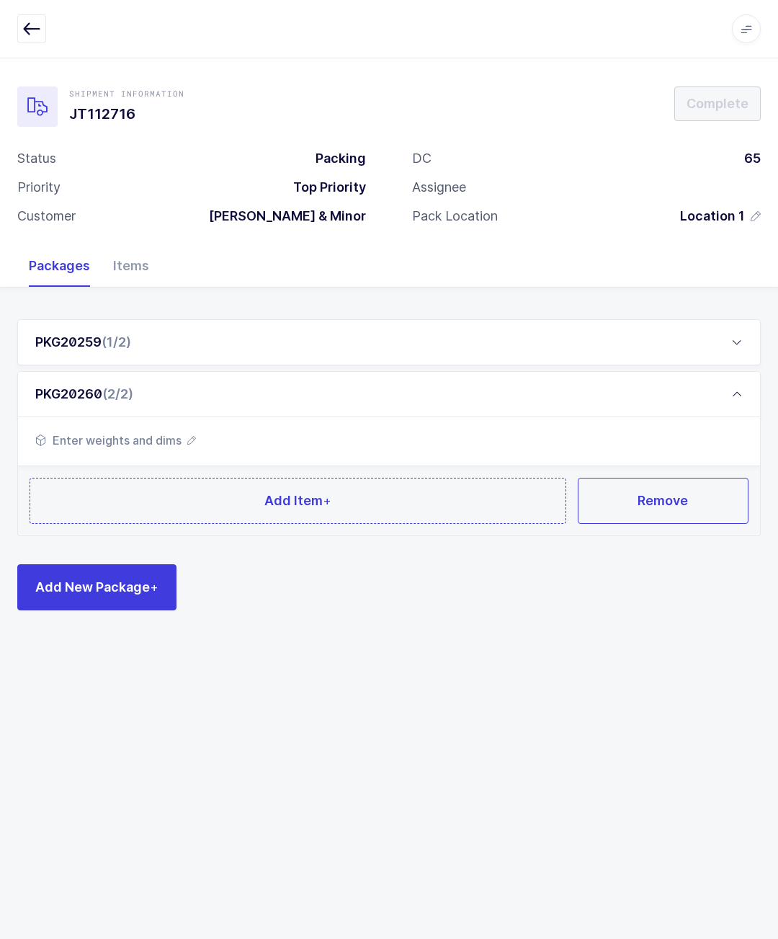
click at [250, 492] on button "Add Item +" at bounding box center [298, 501] width 537 height 46
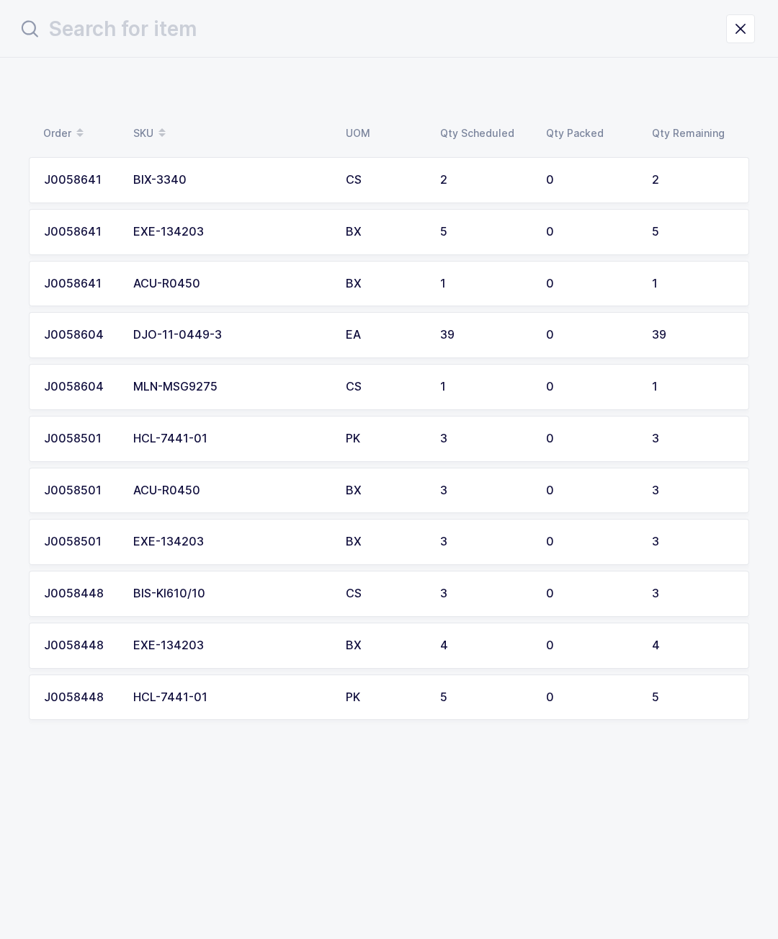
click at [415, 331] on div "EA" at bounding box center [384, 335] width 77 height 13
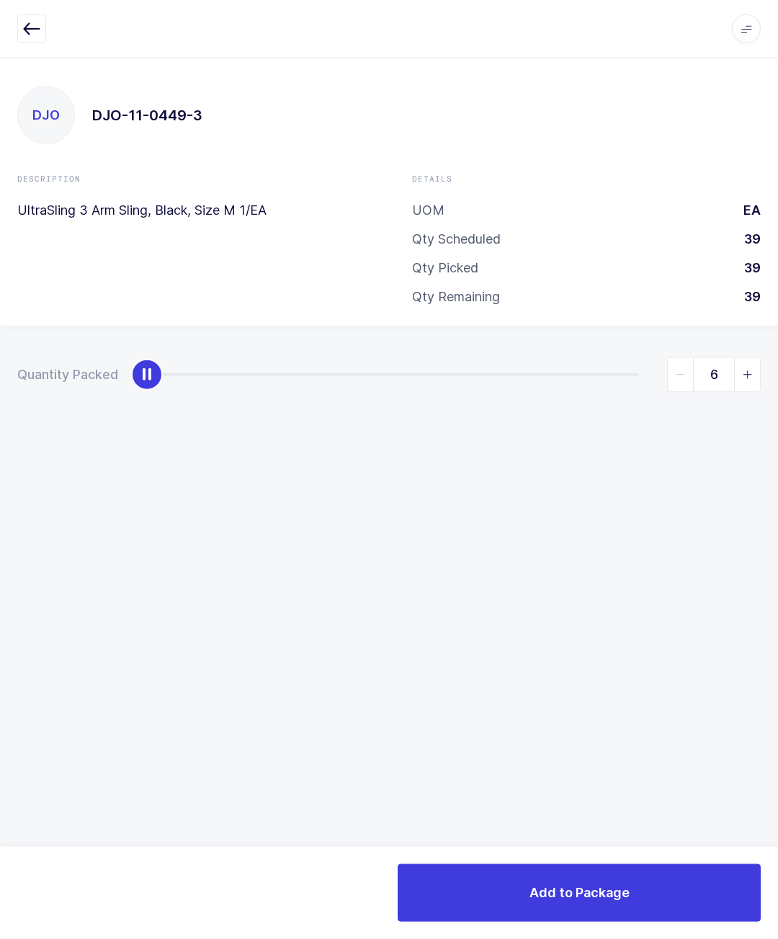
scroll to position [13, 0]
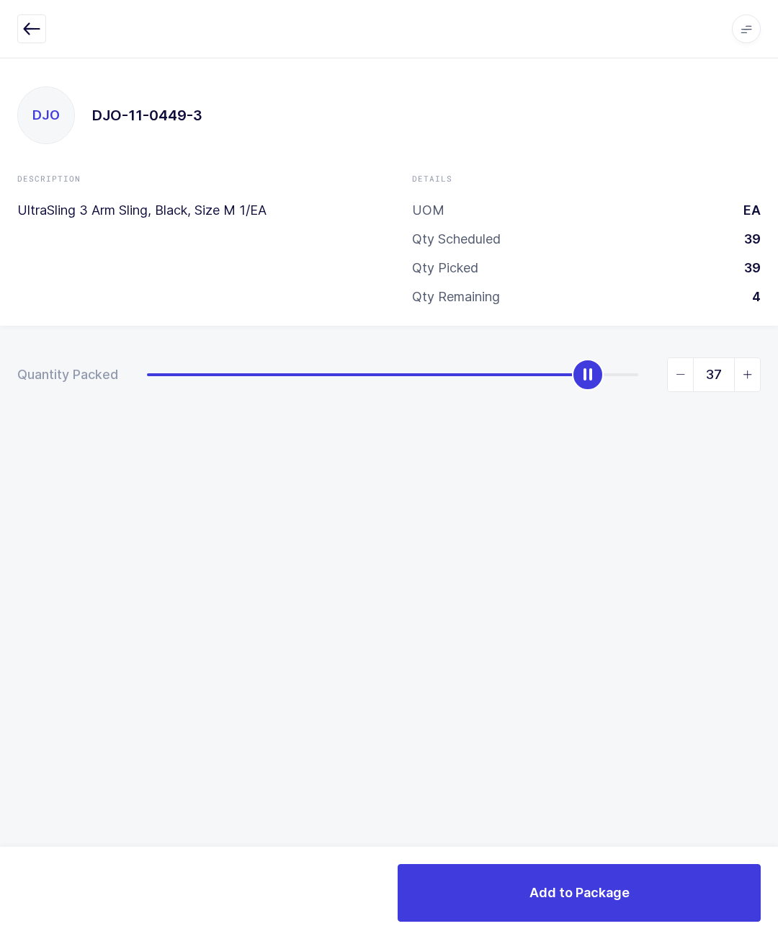
type input "39"
click at [518, 899] on button "Add to Package" at bounding box center [579, 893] width 363 height 58
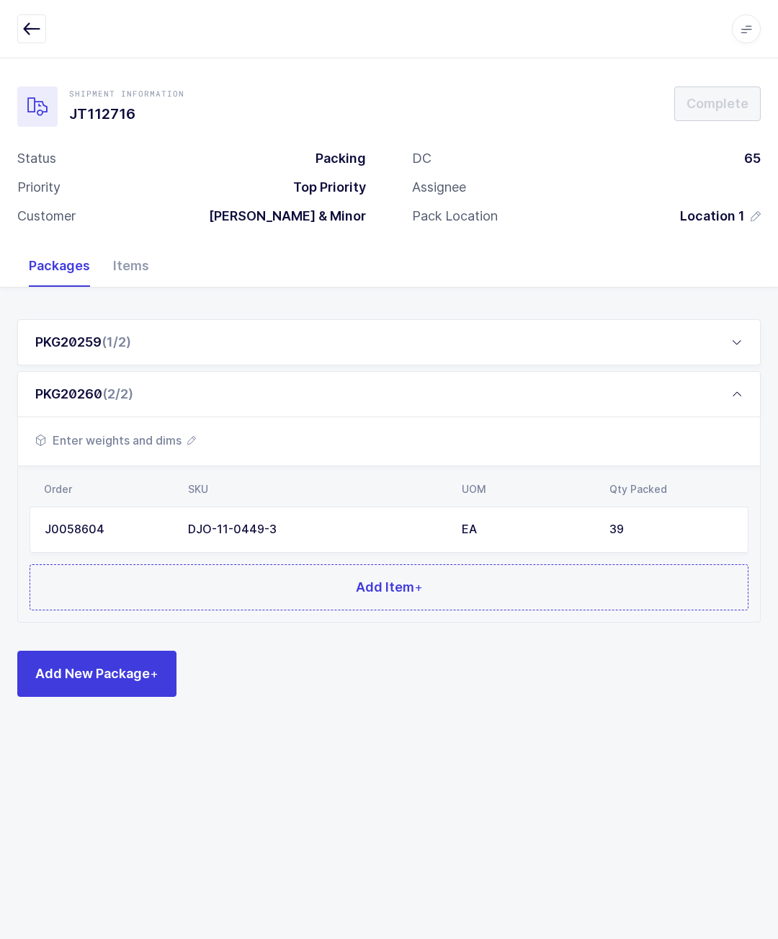
click at [329, 564] on button "Add Item +" at bounding box center [389, 587] width 719 height 46
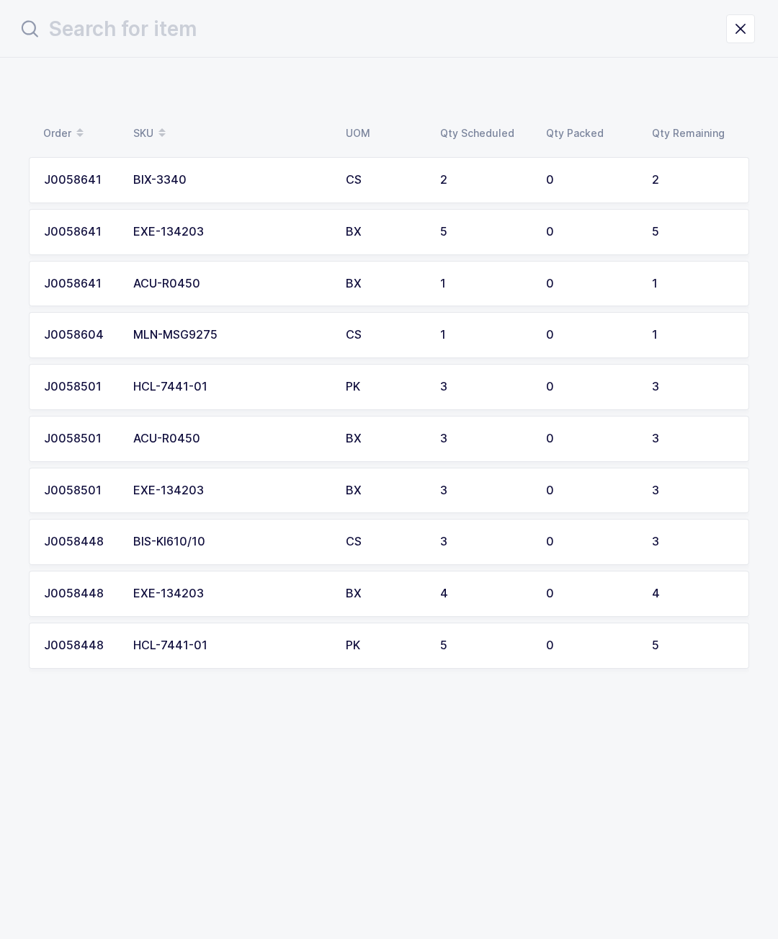
click at [668, 181] on div "2" at bounding box center [693, 180] width 82 height 13
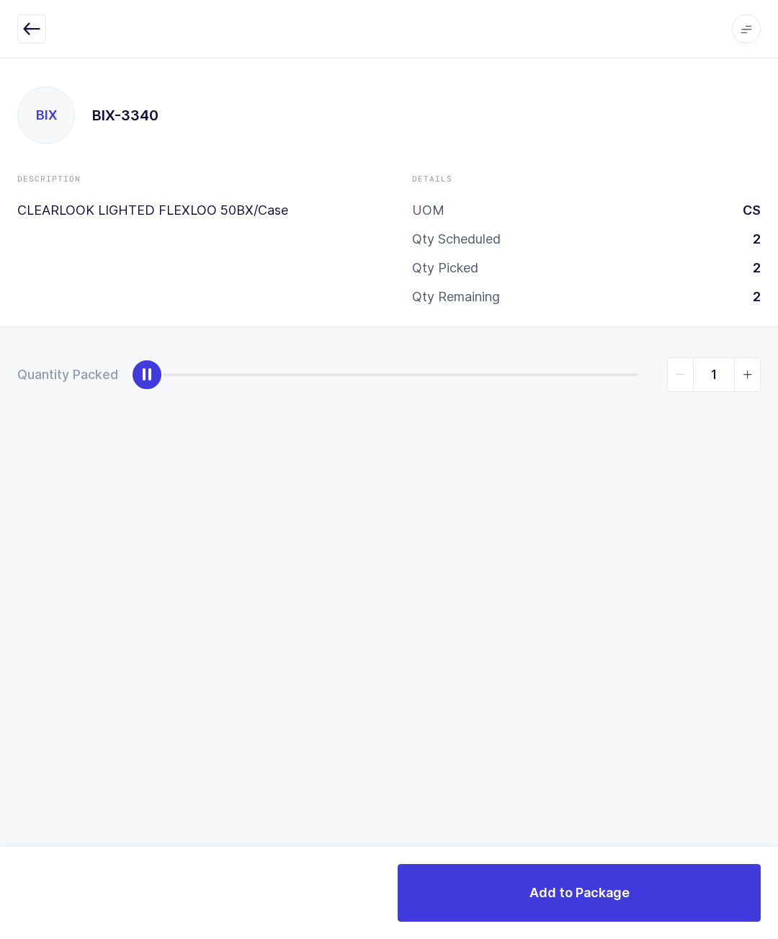
type input "2"
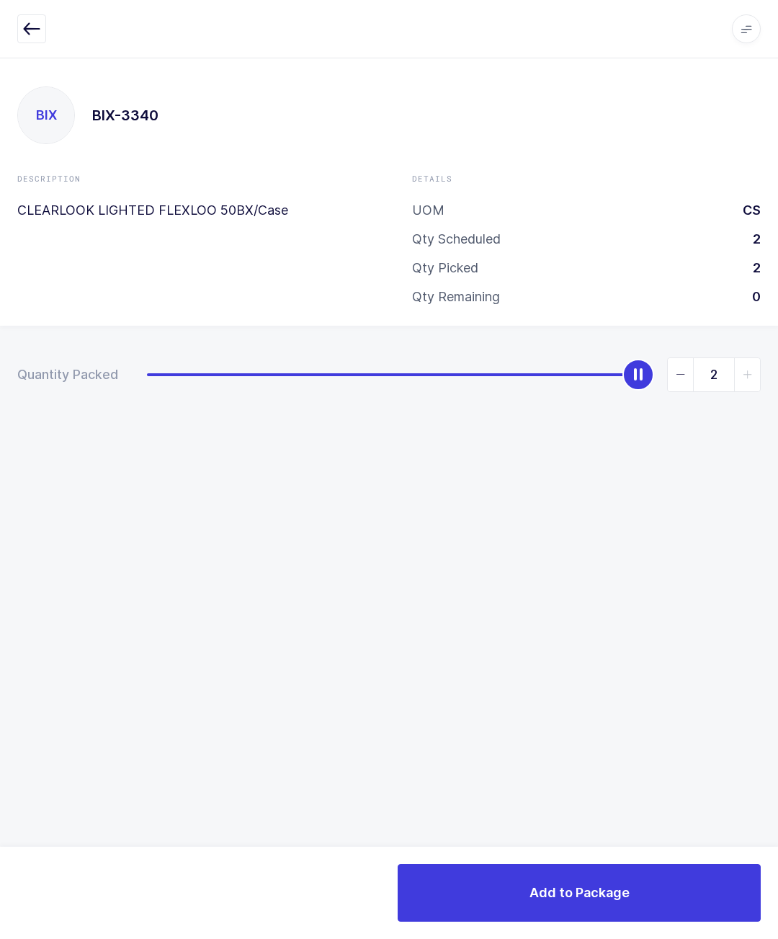
click at [645, 920] on button "Add to Package" at bounding box center [579, 893] width 363 height 58
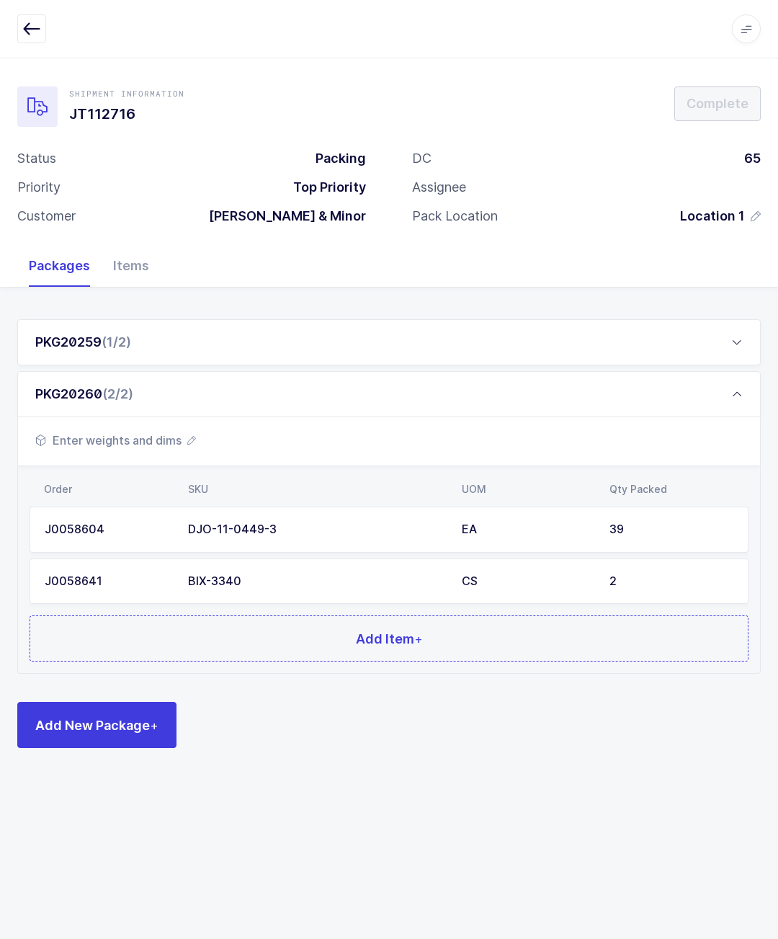
click at [584, 636] on button "Add Item +" at bounding box center [389, 638] width 719 height 46
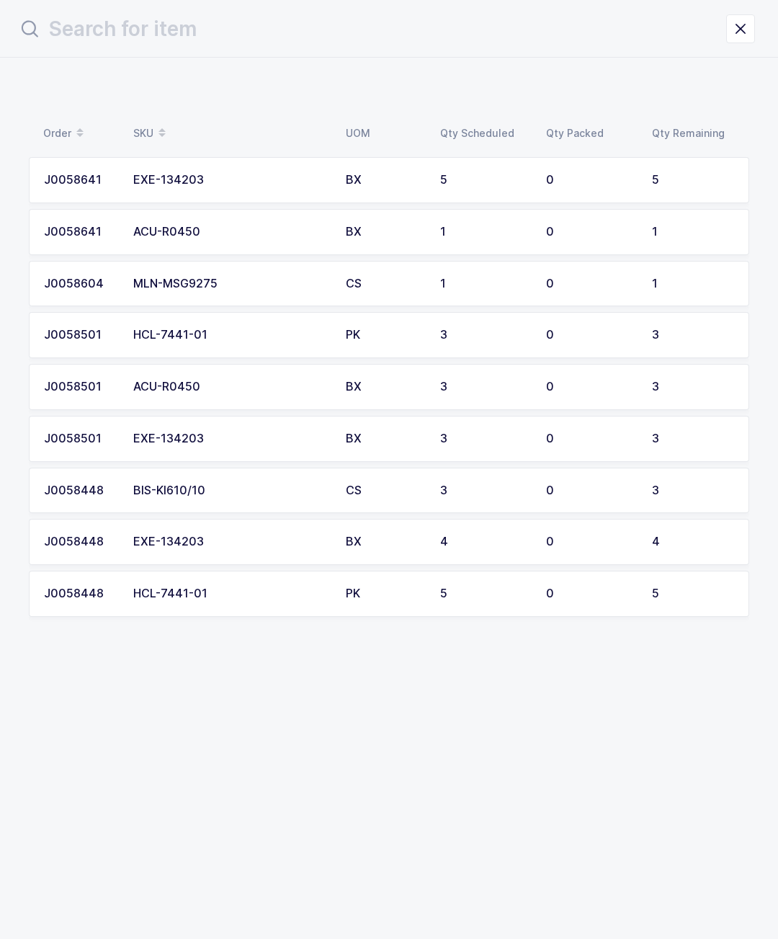
click at [382, 381] on div "BX" at bounding box center [384, 387] width 77 height 13
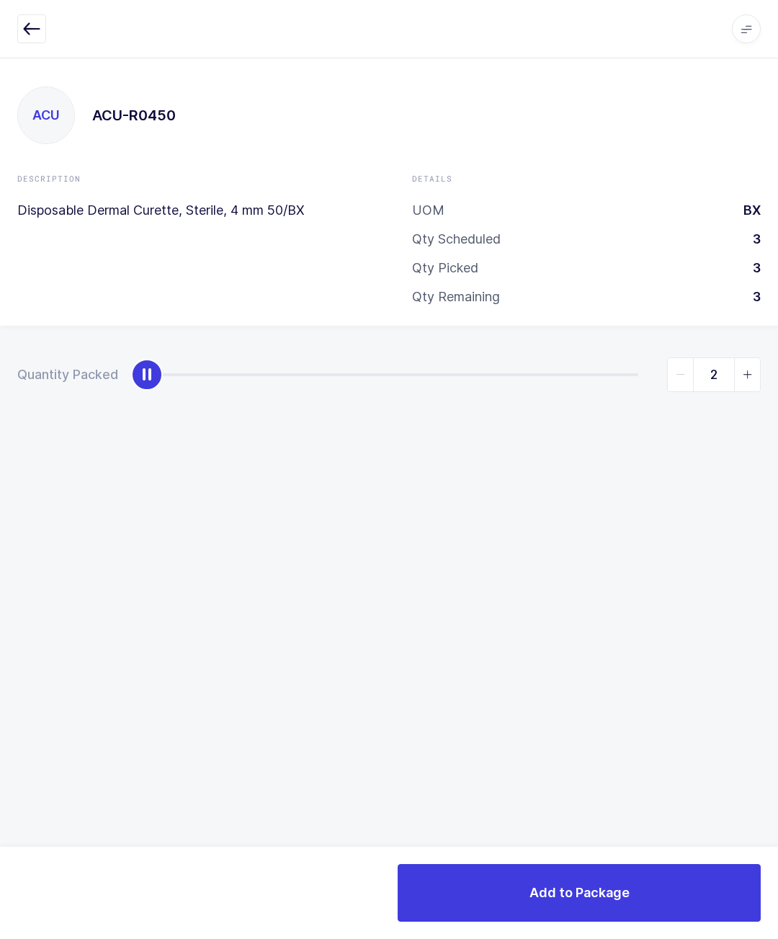
type input "3"
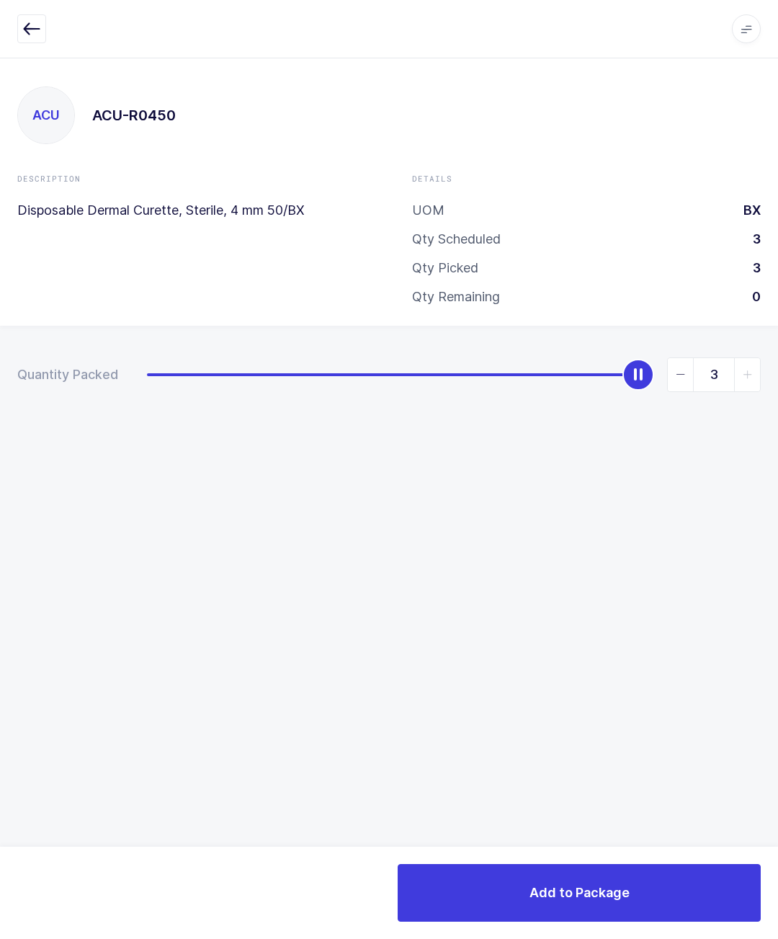
click at [628, 880] on button "Add to Package" at bounding box center [579, 893] width 363 height 58
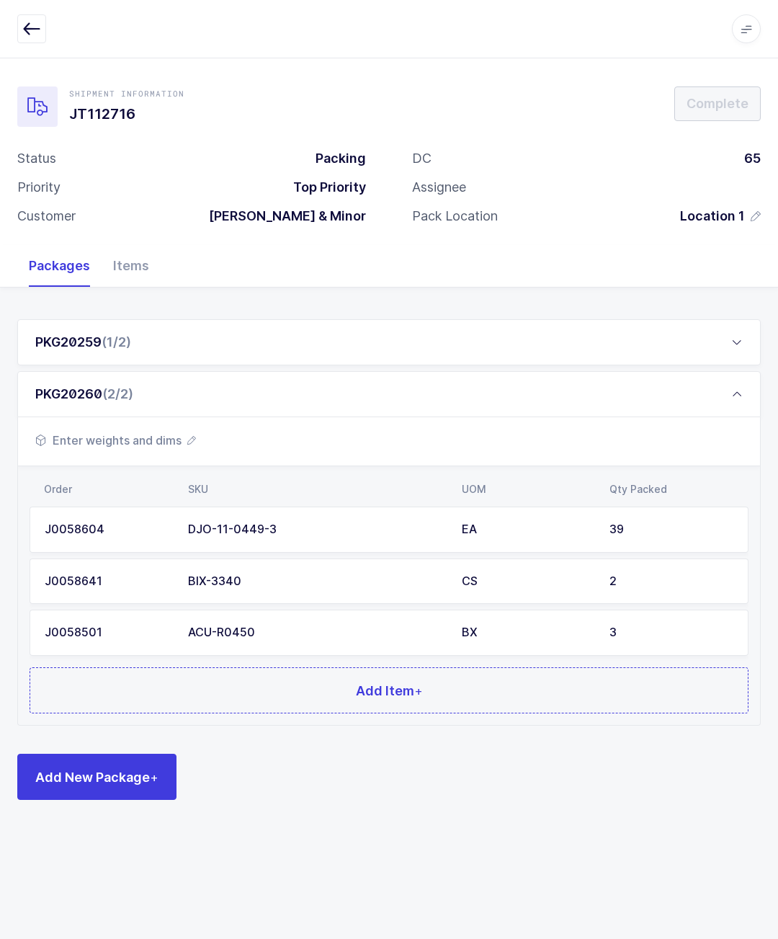
click at [409, 682] on span "Add Item +" at bounding box center [389, 691] width 67 height 18
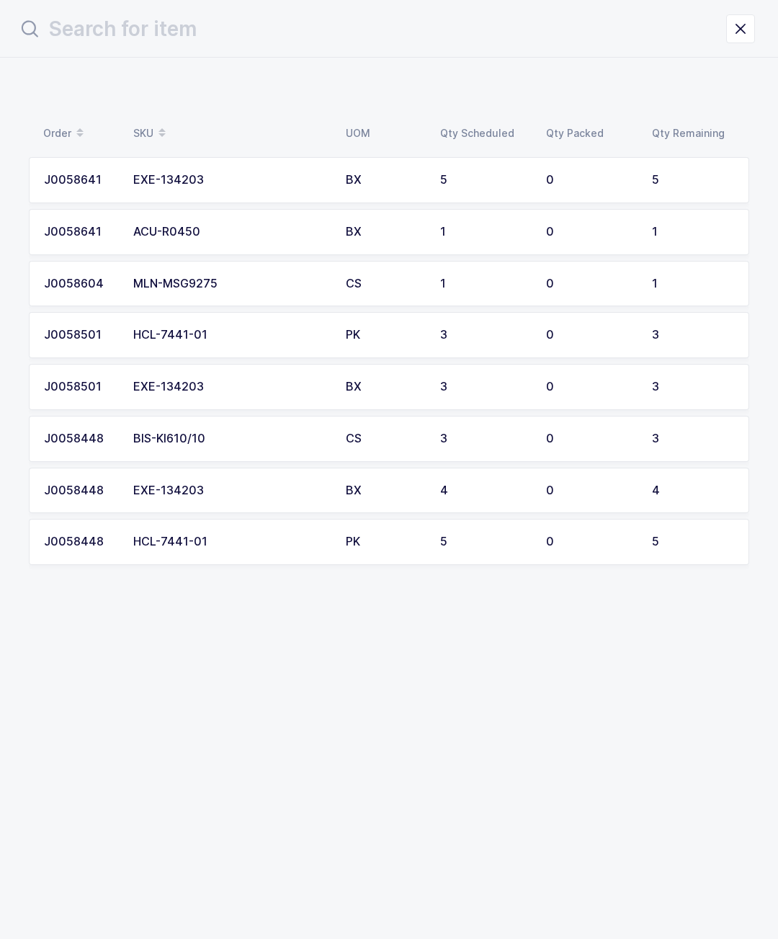
click at [273, 332] on div "HCL-7441-01" at bounding box center [230, 335] width 195 height 13
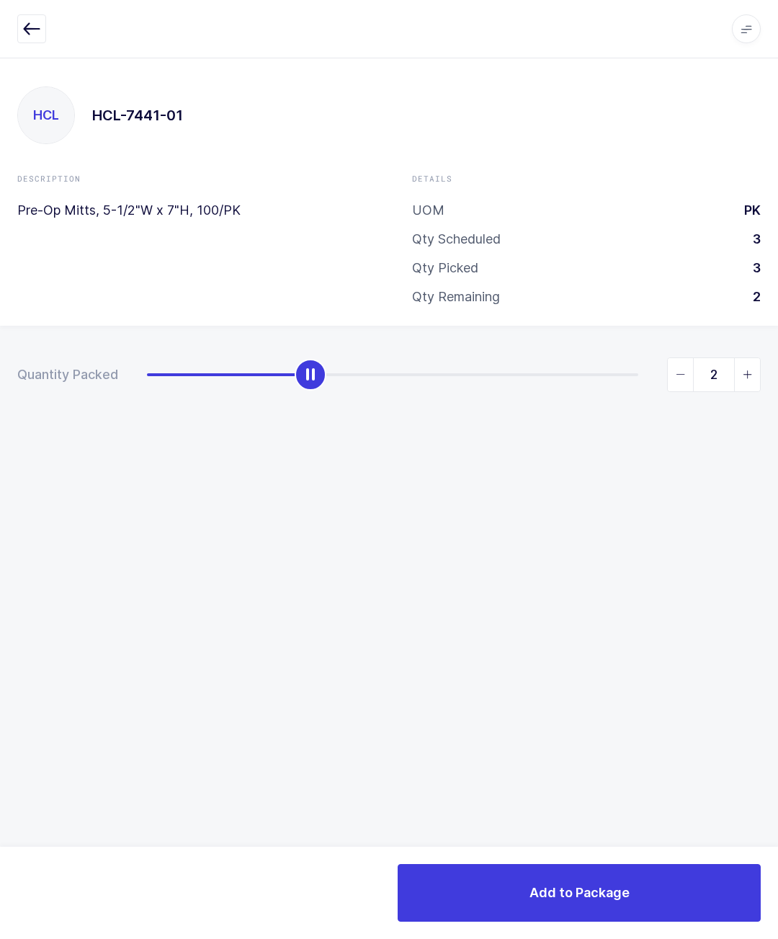
type input "3"
click at [622, 866] on button "Add to Package" at bounding box center [579, 893] width 363 height 58
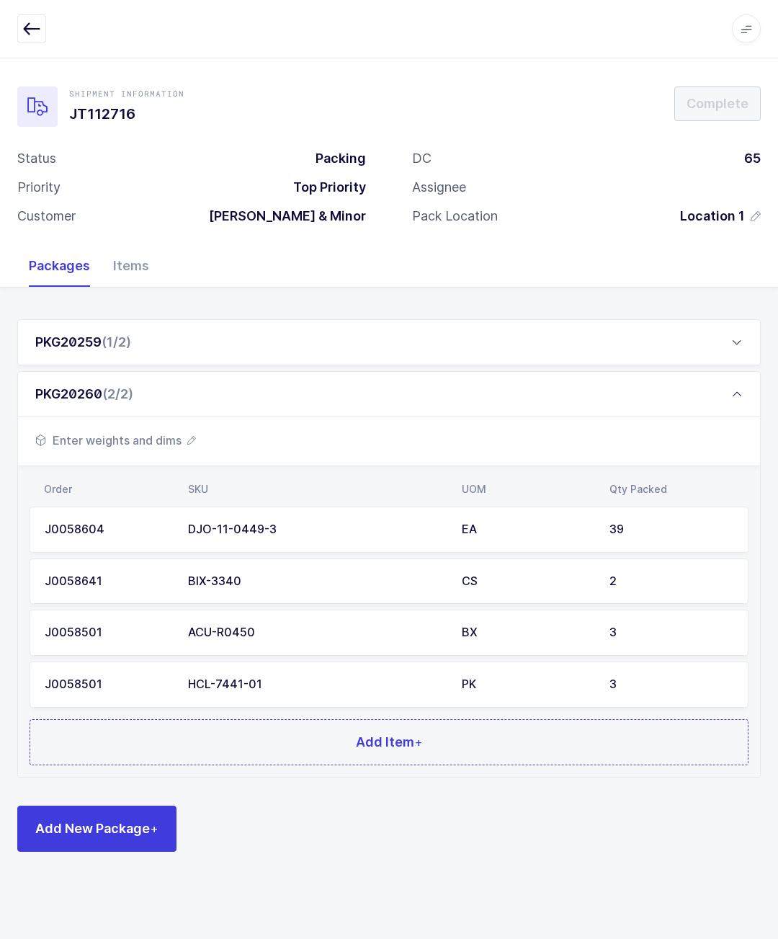
click at [535, 726] on button "Add Item +" at bounding box center [389, 742] width 719 height 46
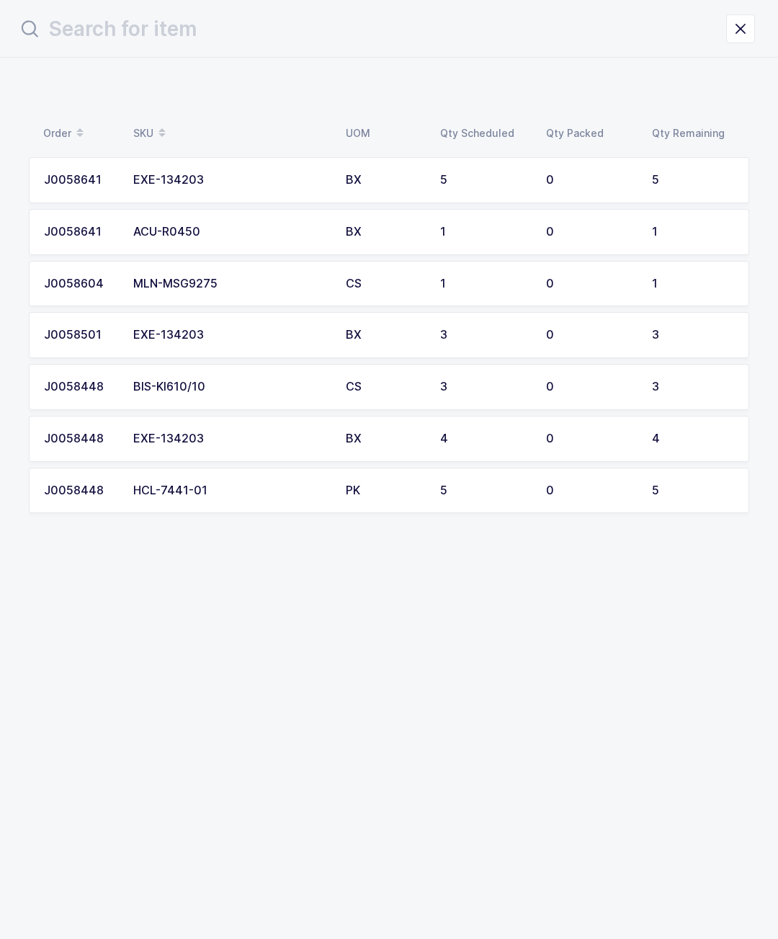
click at [309, 472] on td "HCL-7441-01" at bounding box center [231, 491] width 213 height 46
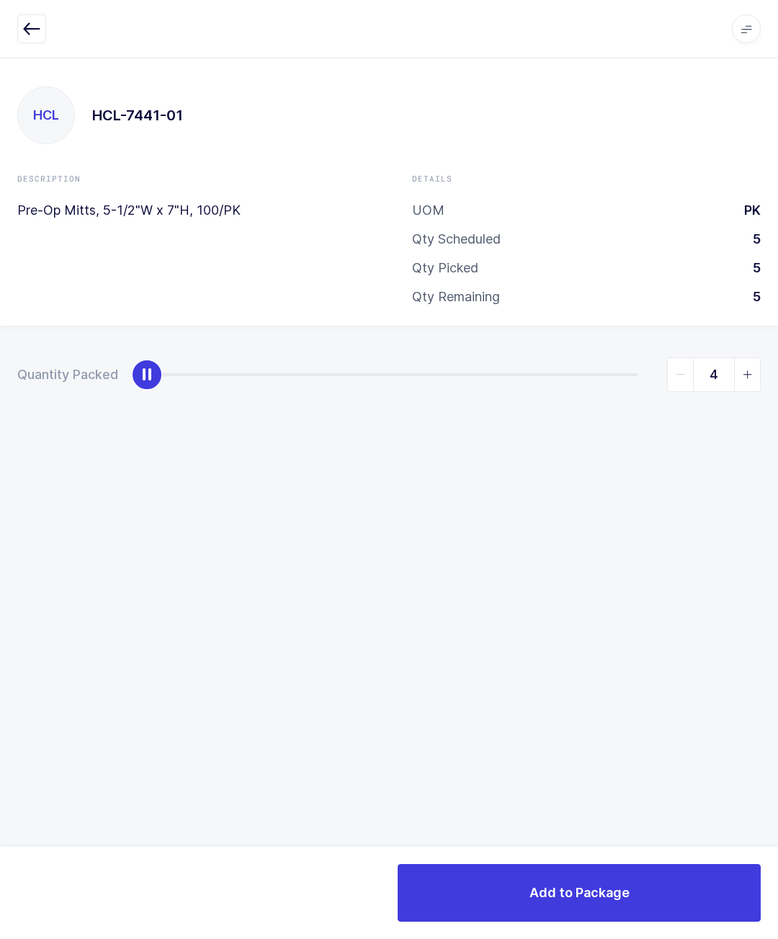
type input "5"
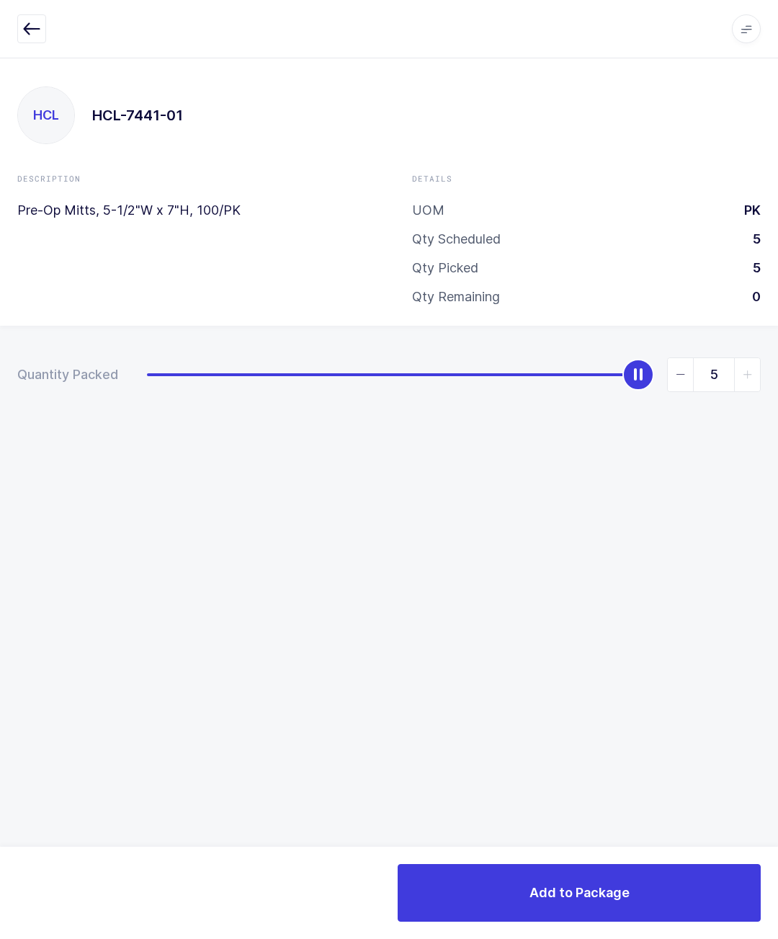
click at [618, 881] on button "Add to Package" at bounding box center [579, 893] width 363 height 58
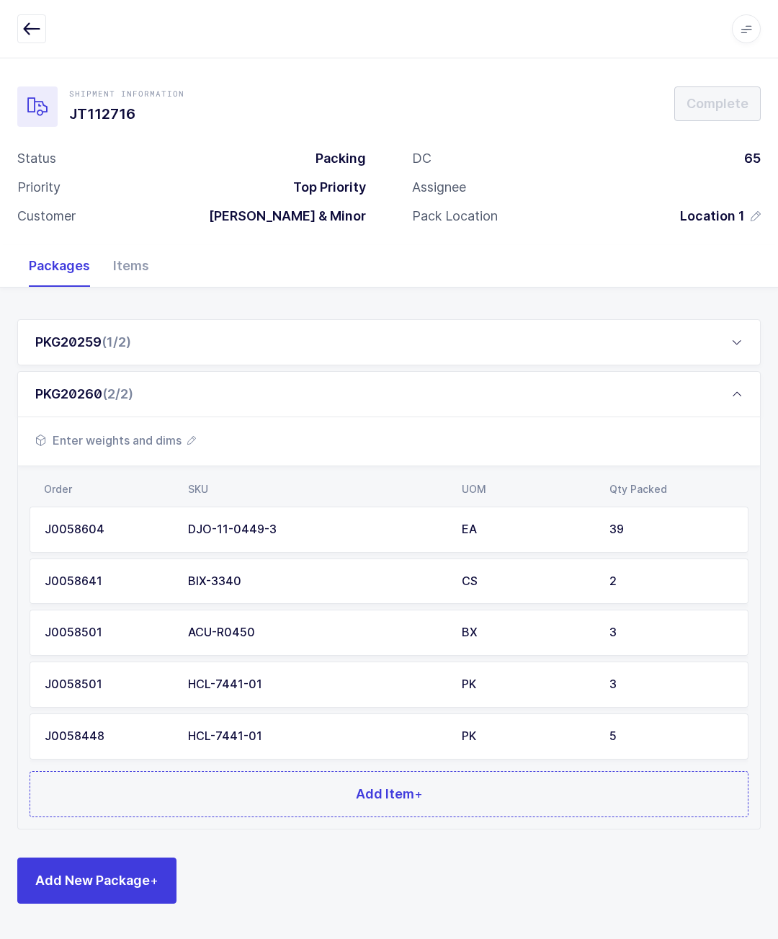
click at [512, 795] on button "Add Item +" at bounding box center [389, 794] width 719 height 46
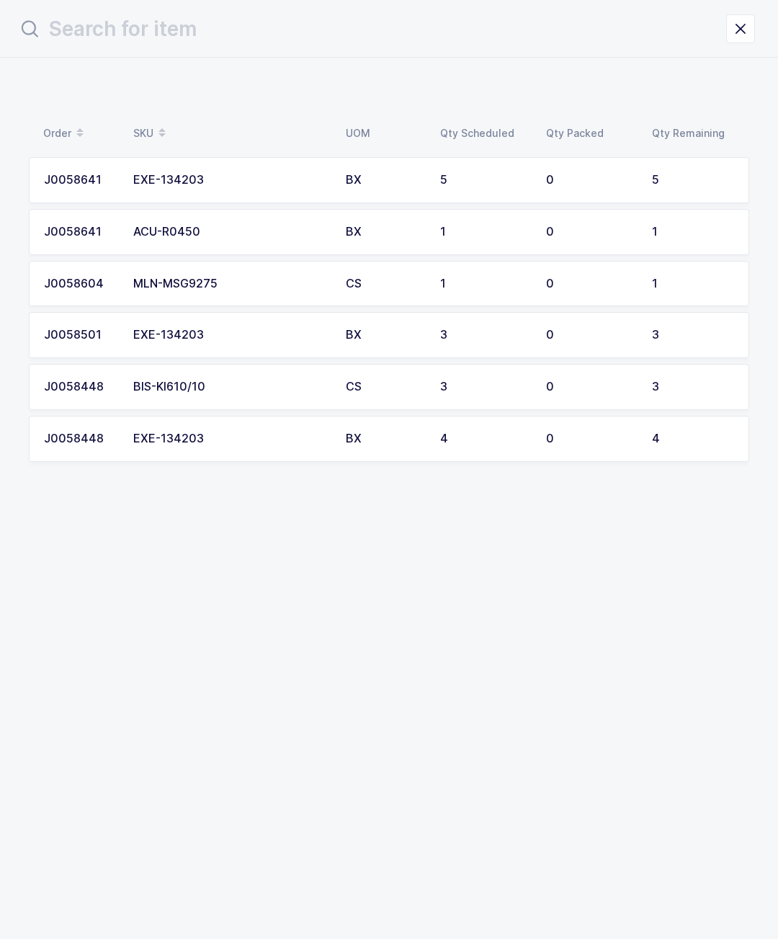
click at [681, 192] on td "5" at bounding box center [697, 180] width 106 height 46
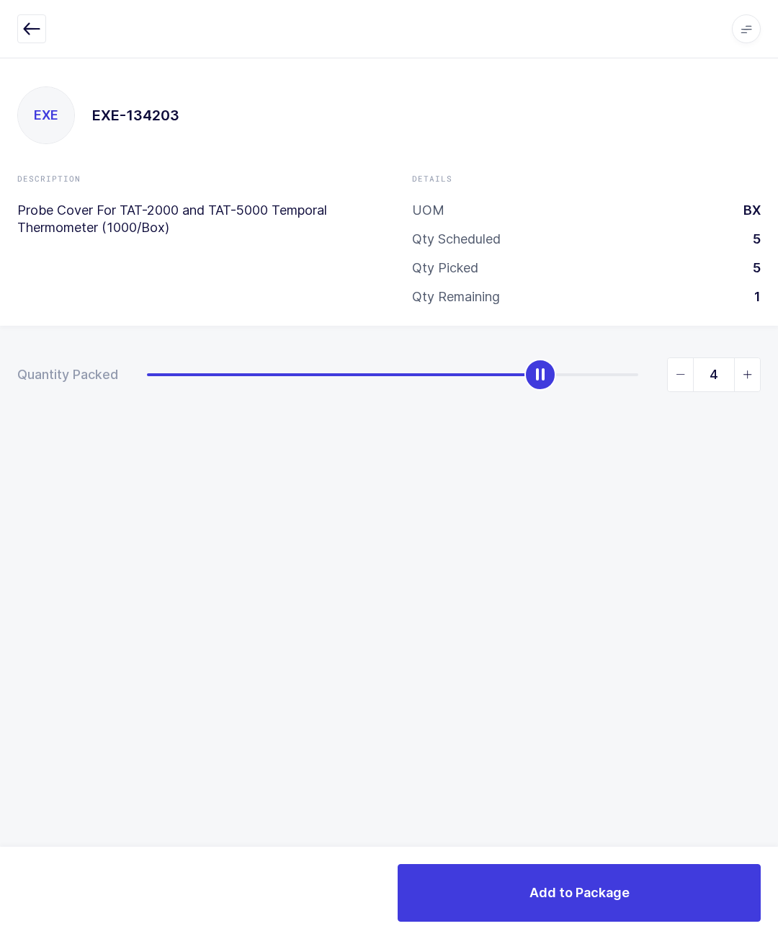
type input "5"
click at [606, 892] on span "Add to Package" at bounding box center [580, 893] width 100 height 18
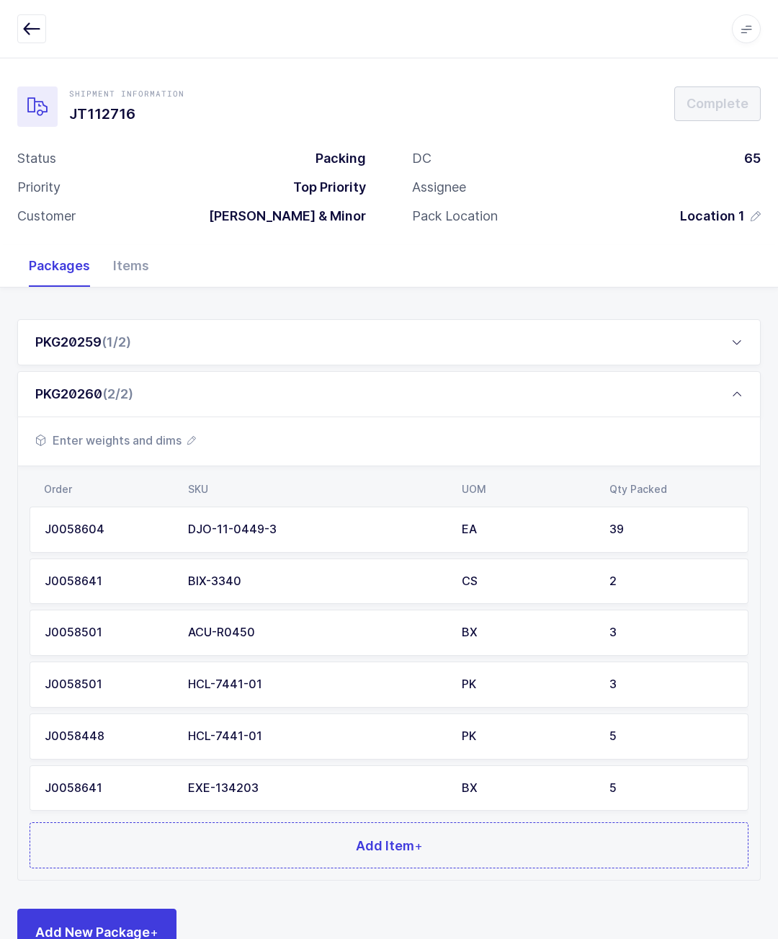
click at [590, 832] on button "Add Item +" at bounding box center [389, 845] width 719 height 46
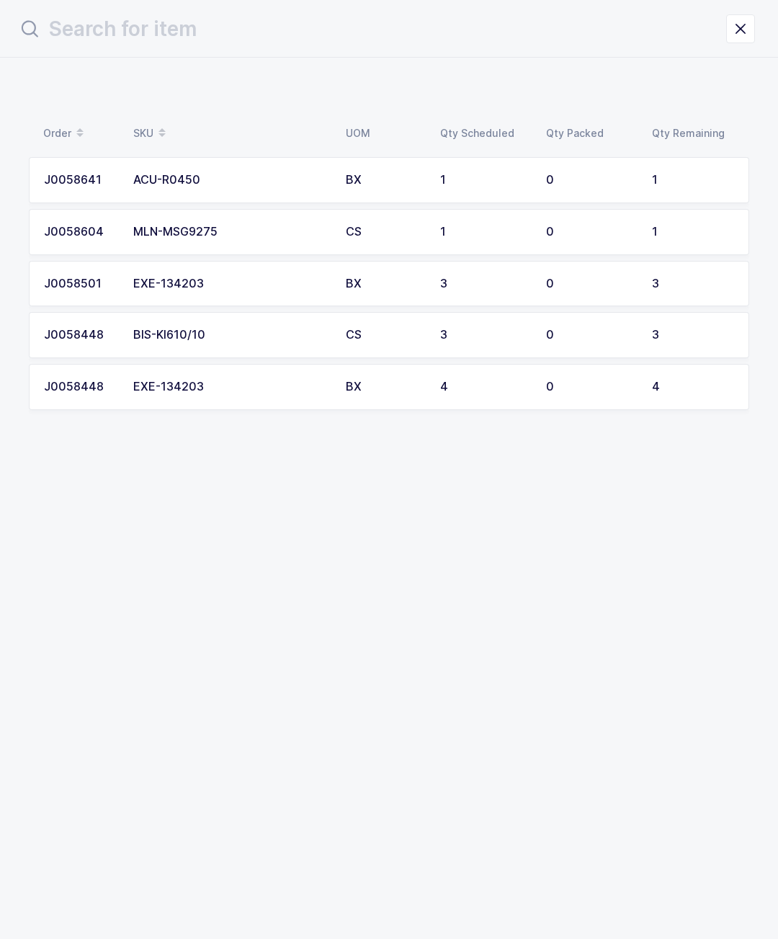
click at [660, 280] on div "3" at bounding box center [693, 283] width 82 height 13
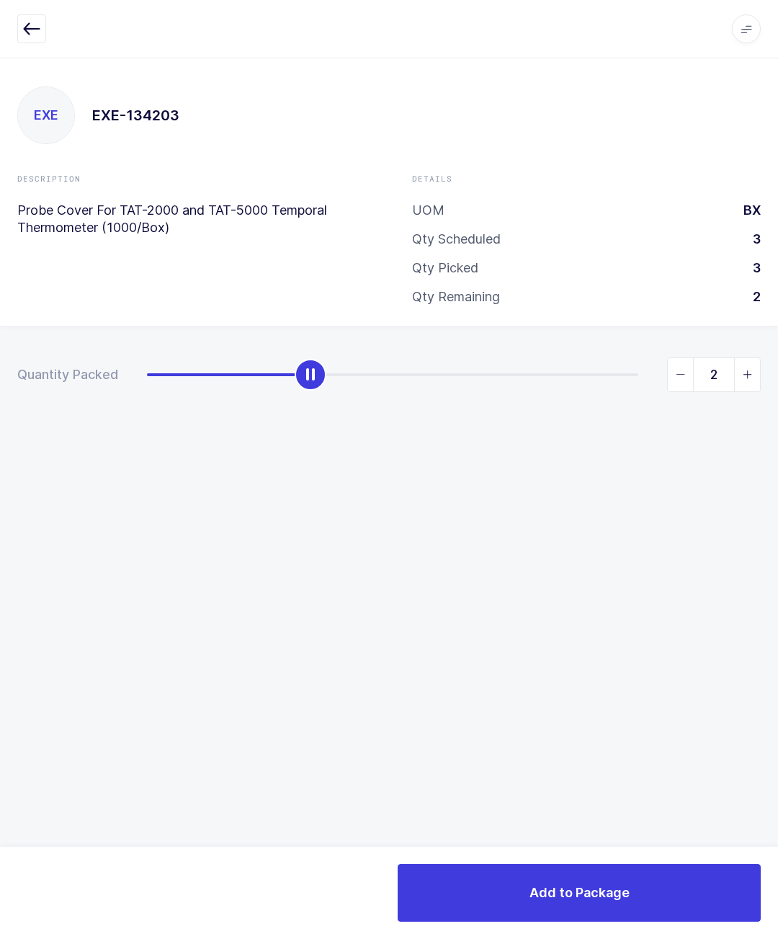
type input "3"
click at [628, 894] on span "Add to Package" at bounding box center [580, 893] width 100 height 18
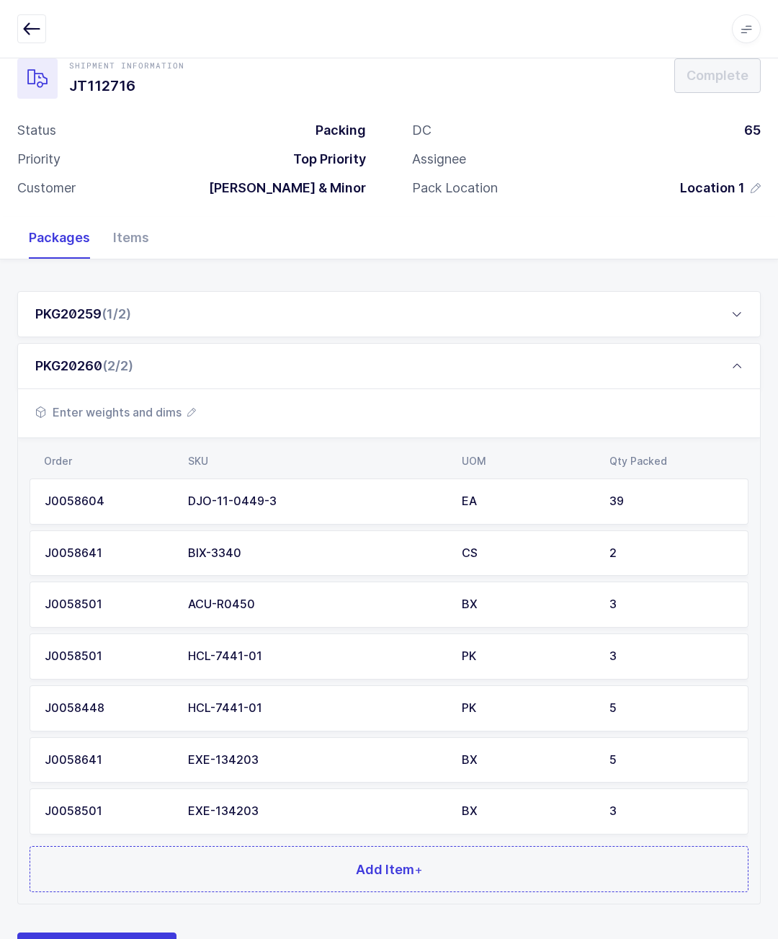
scroll to position [28, 0]
click at [590, 864] on button "Add Item +" at bounding box center [389, 869] width 719 height 46
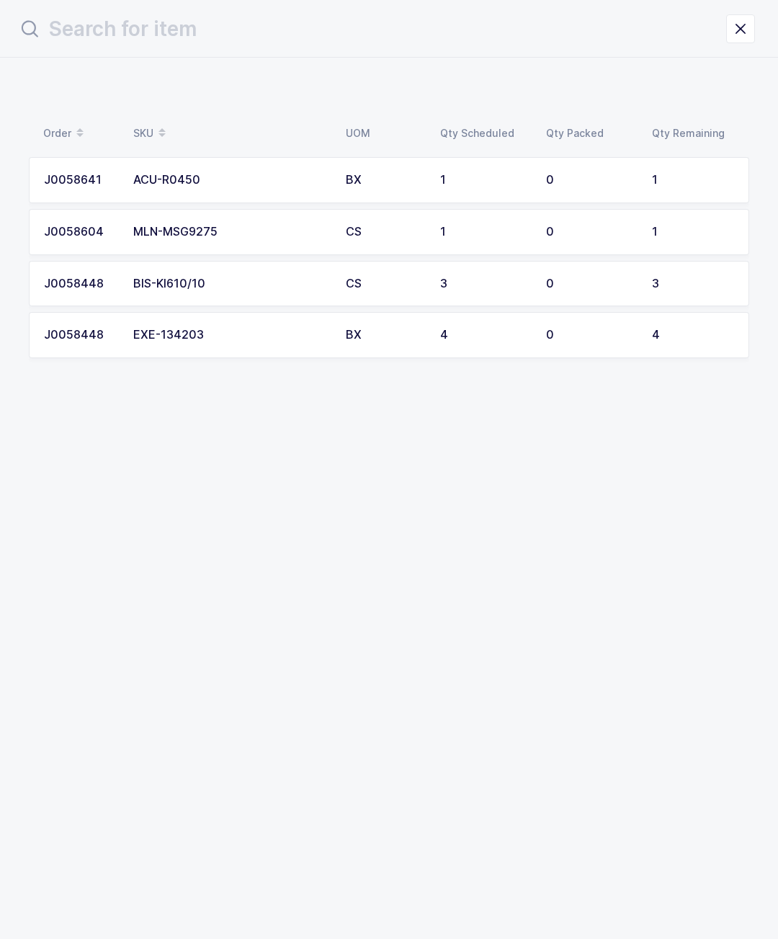
scroll to position [0, 0]
click at [522, 329] on div "4" at bounding box center [484, 335] width 89 height 13
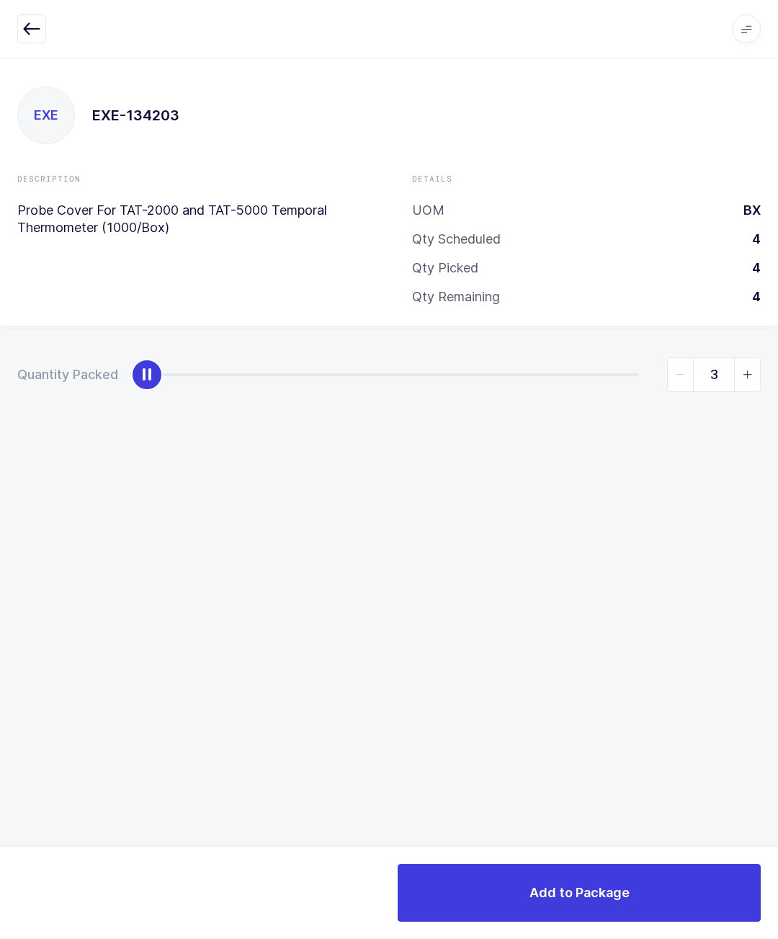
type input "4"
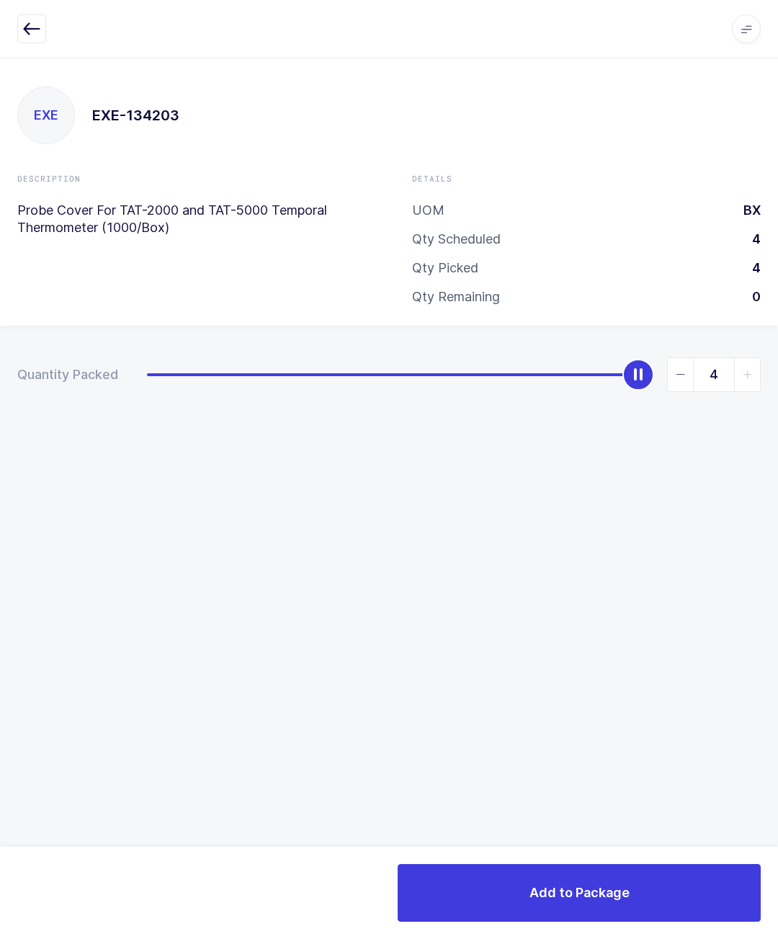
click at [634, 906] on button "Add to Package" at bounding box center [579, 893] width 363 height 58
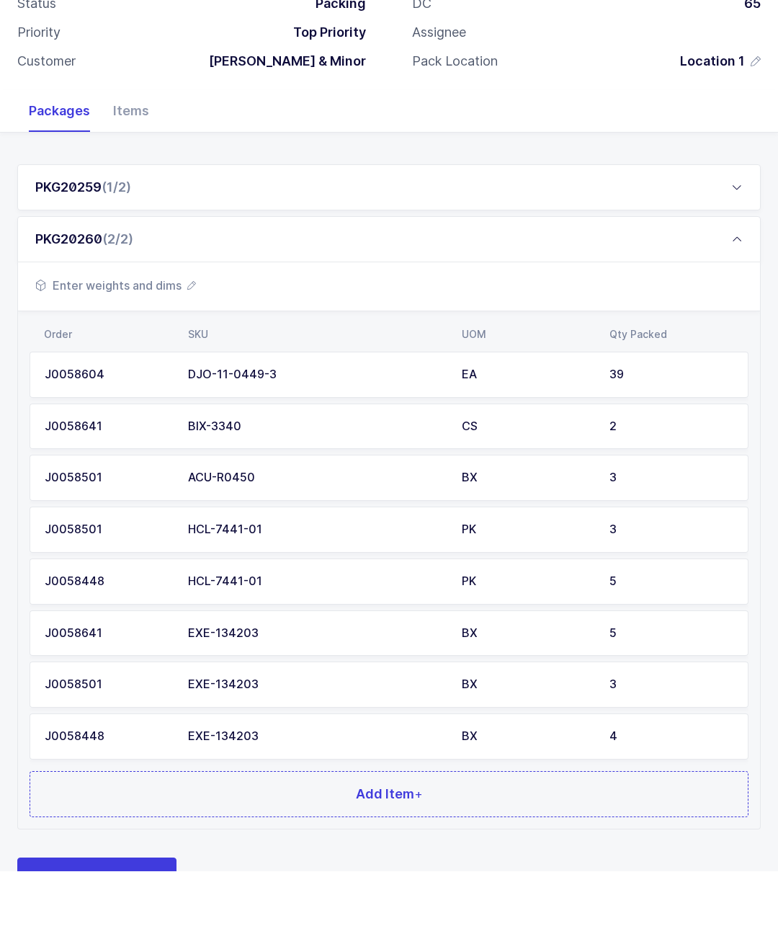
scroll to position [79, 0]
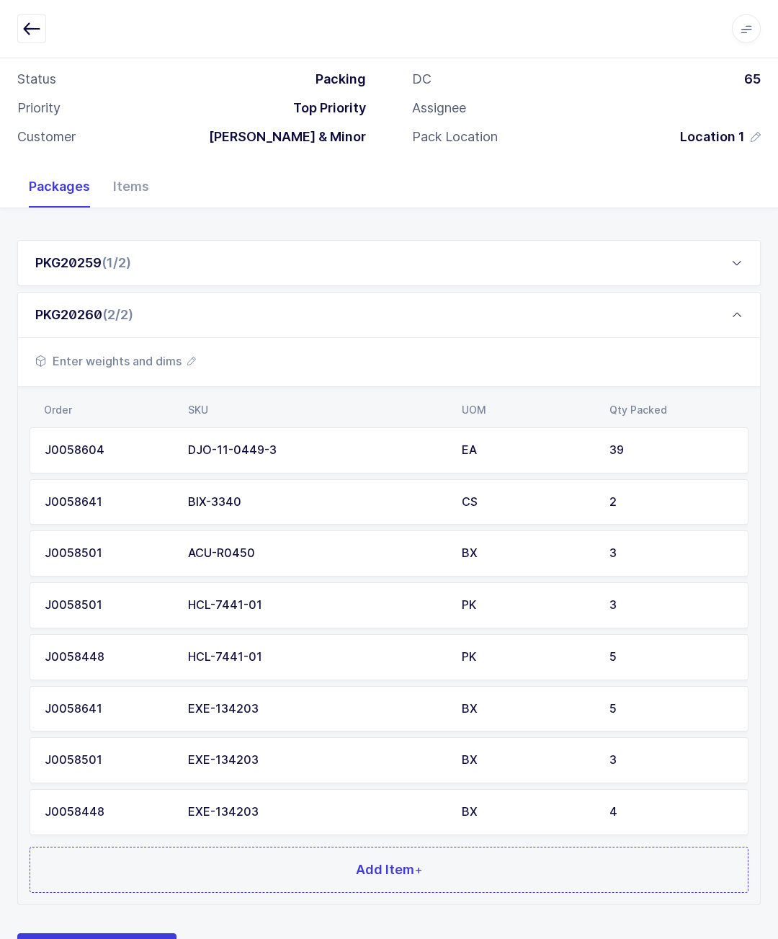
click at [547, 868] on button "Add Item +" at bounding box center [389, 870] width 719 height 46
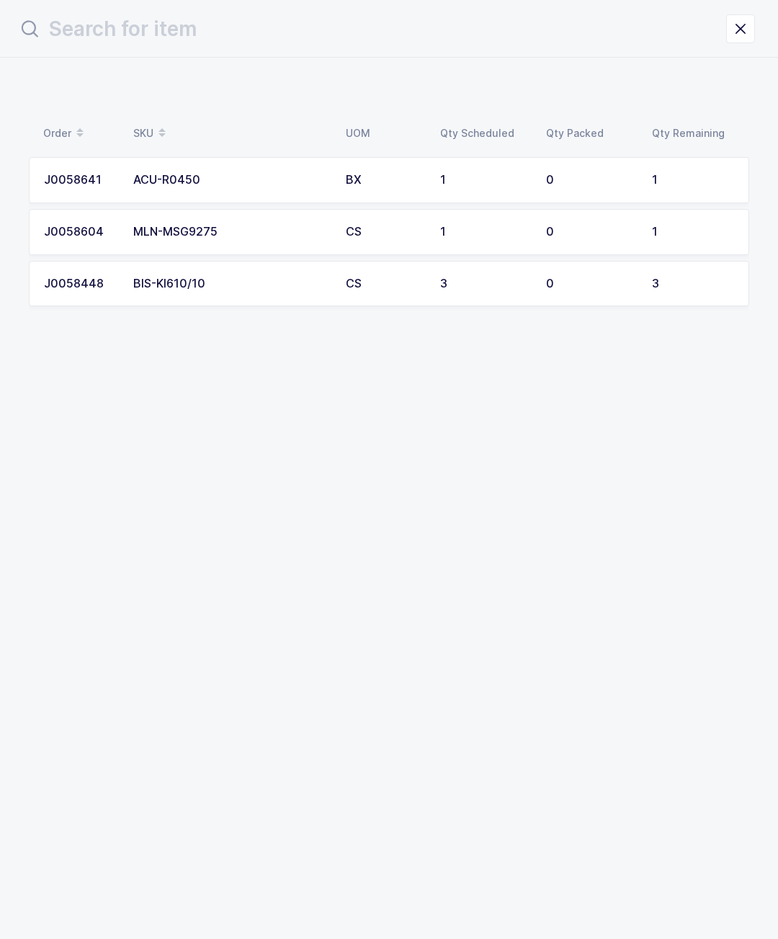
click at [97, 175] on div "J0058641" at bounding box center [80, 180] width 72 height 13
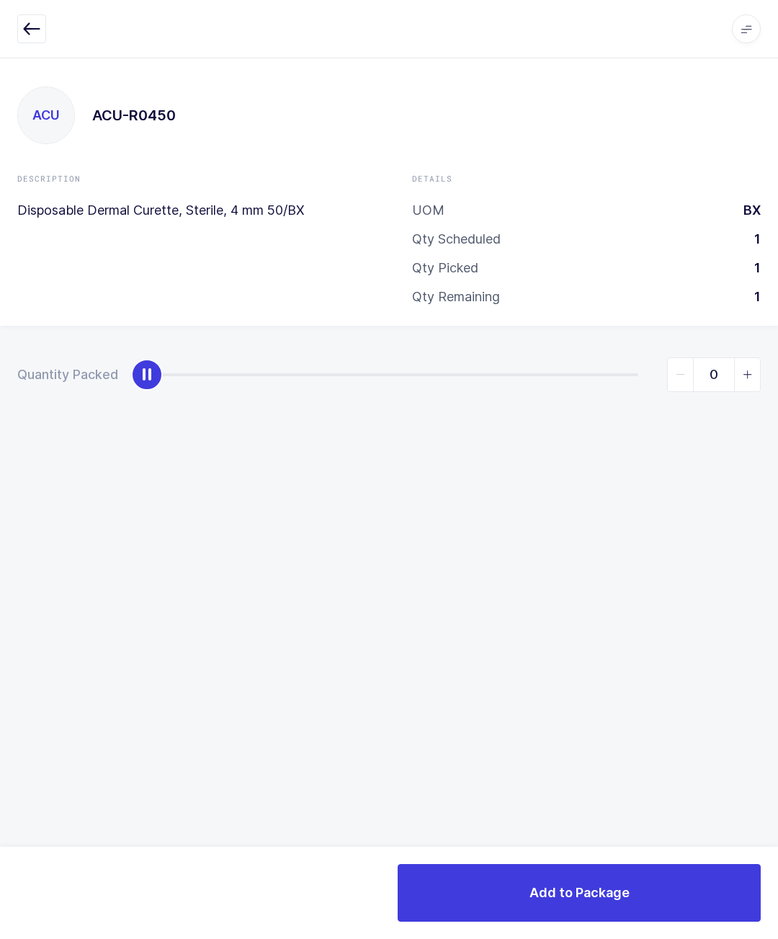
type input "1"
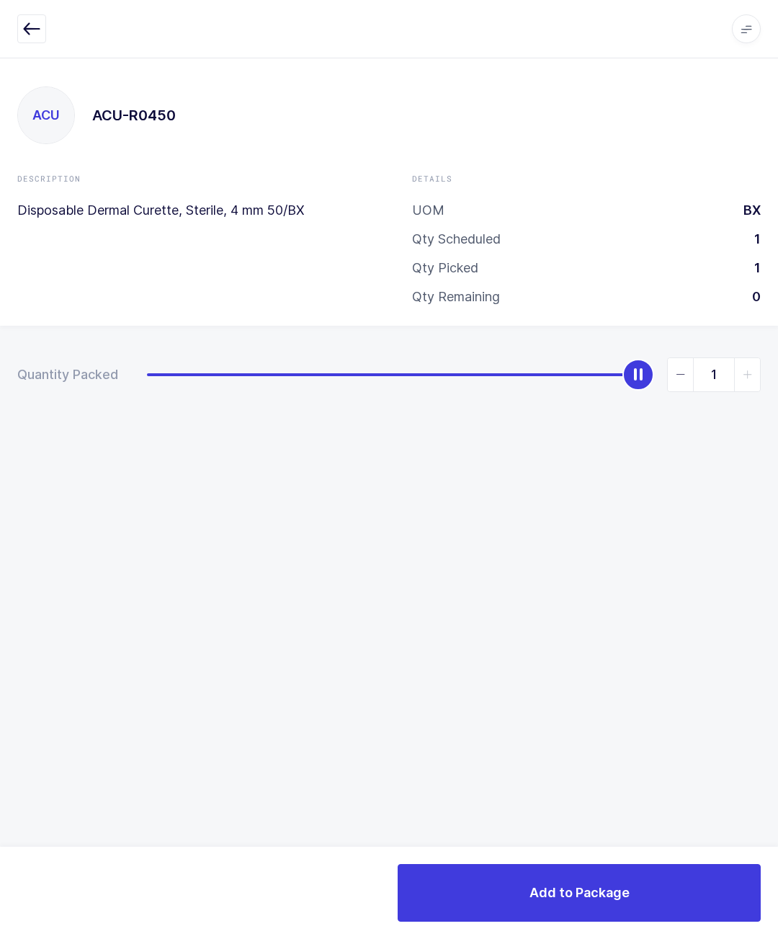
click at [631, 858] on div "Add to Package" at bounding box center [389, 893] width 778 height 92
click at [613, 887] on span "Add to Package" at bounding box center [580, 893] width 100 height 18
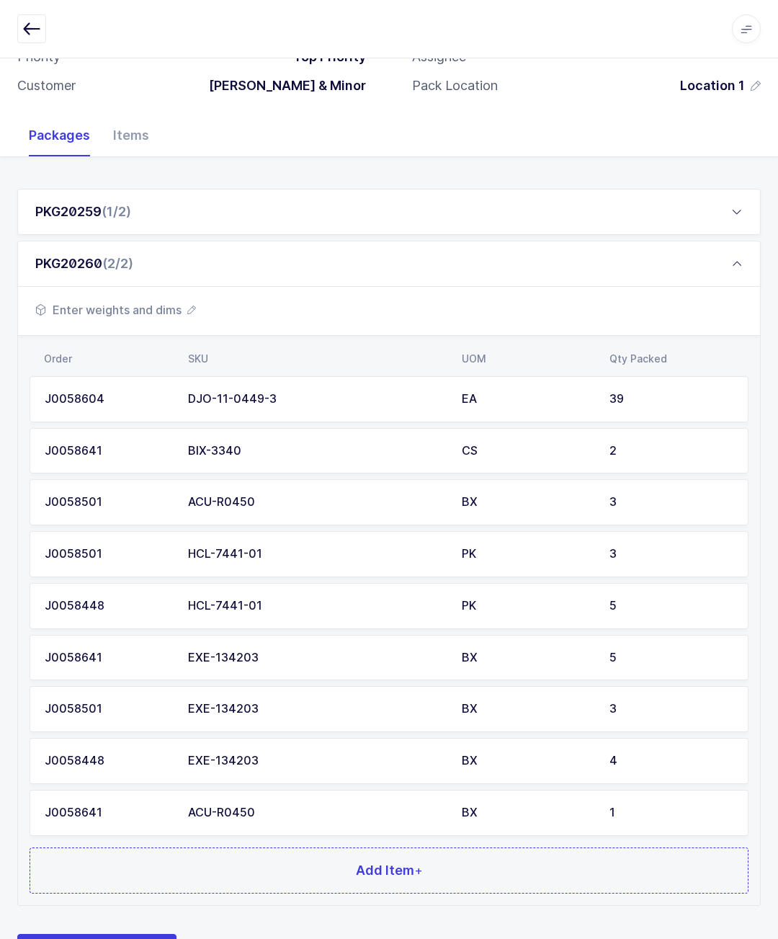
scroll to position [130, 0]
click at [603, 871] on button "Add Item +" at bounding box center [389, 871] width 719 height 46
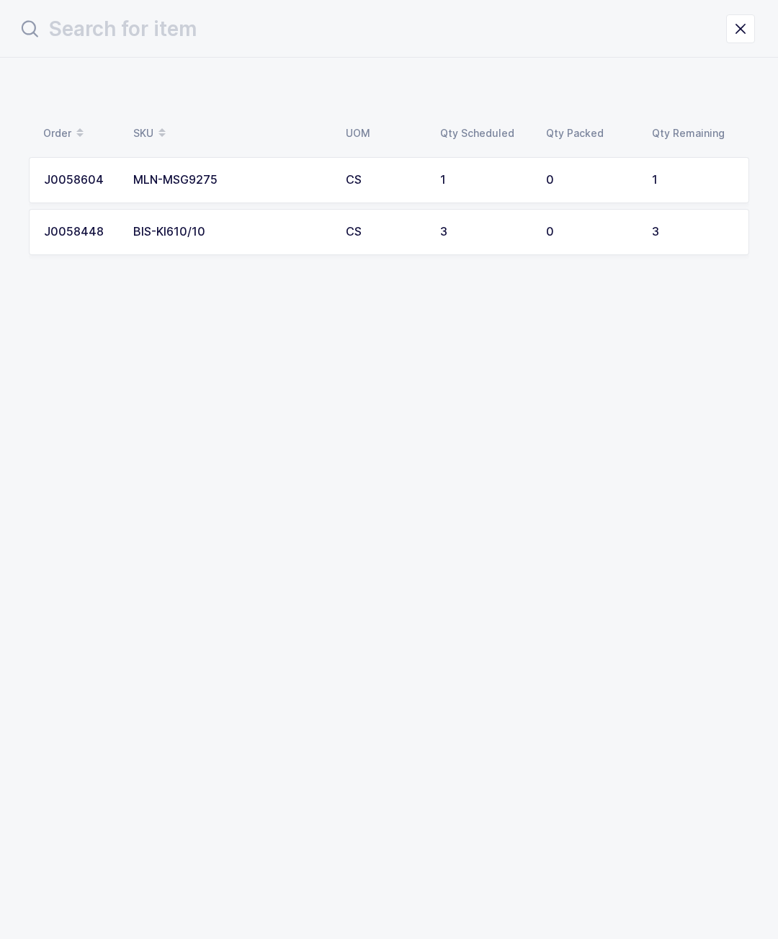
scroll to position [0, 0]
click at [156, 241] on td "BIS-KI610/10" at bounding box center [231, 232] width 213 height 46
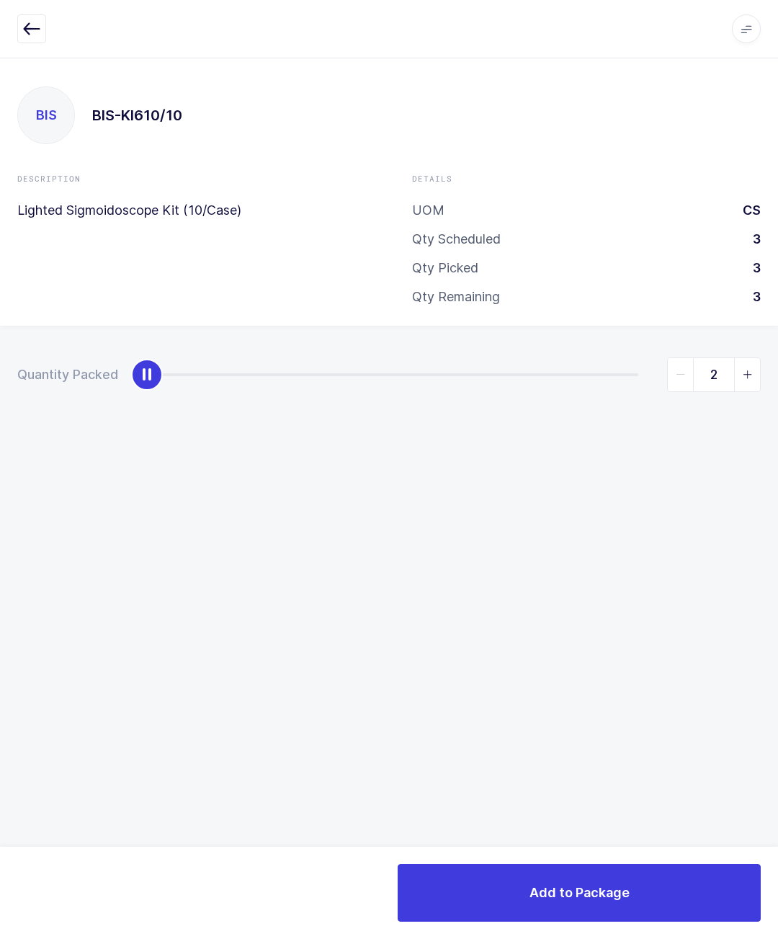
type input "3"
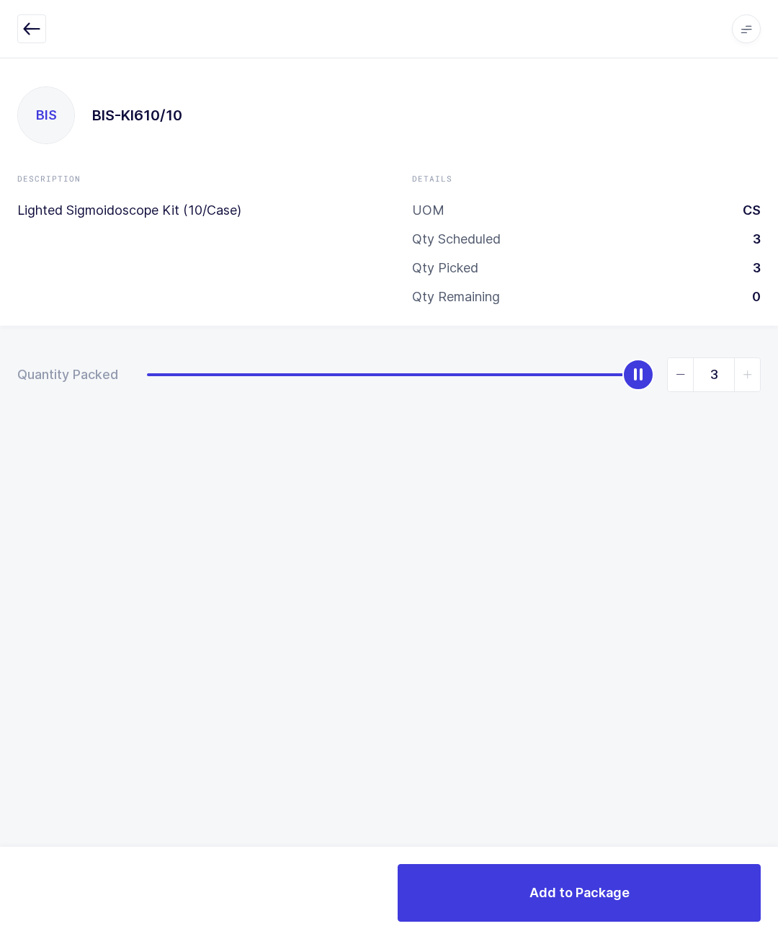
click at [595, 868] on button "Add to Package" at bounding box center [579, 893] width 363 height 58
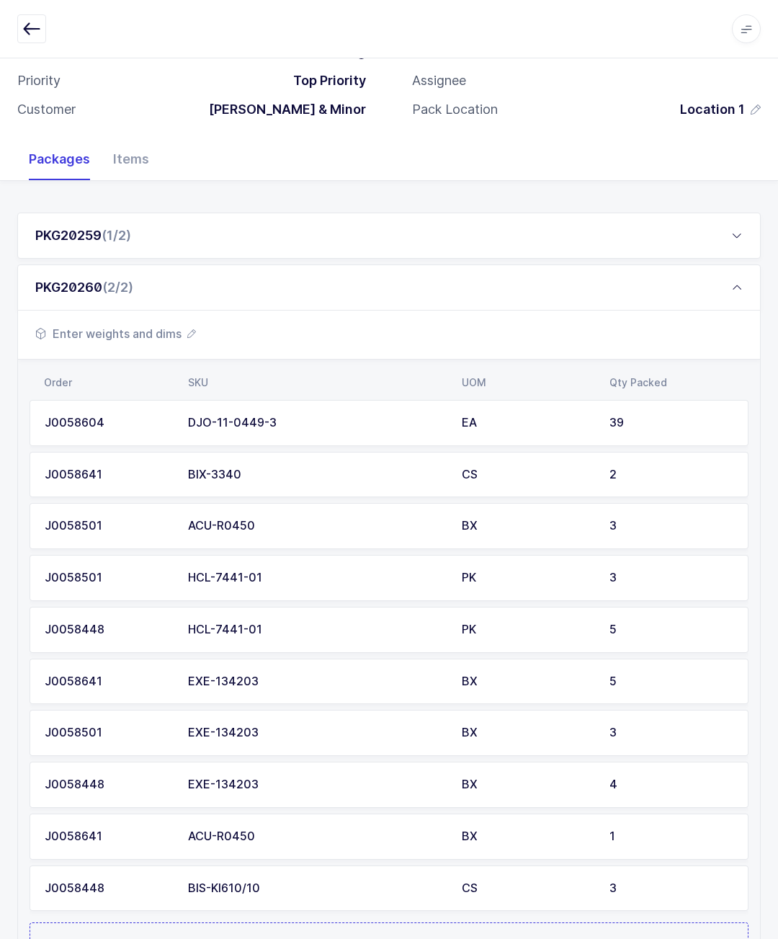
scroll to position [182, 0]
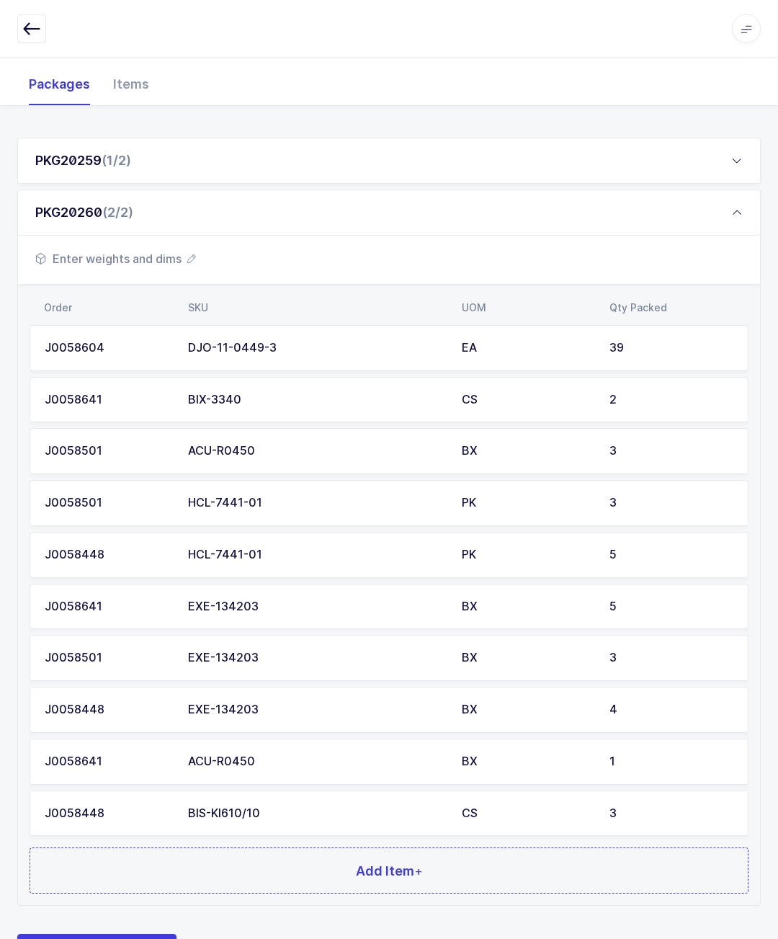
click at [397, 862] on span "Add Item +" at bounding box center [389, 871] width 67 height 18
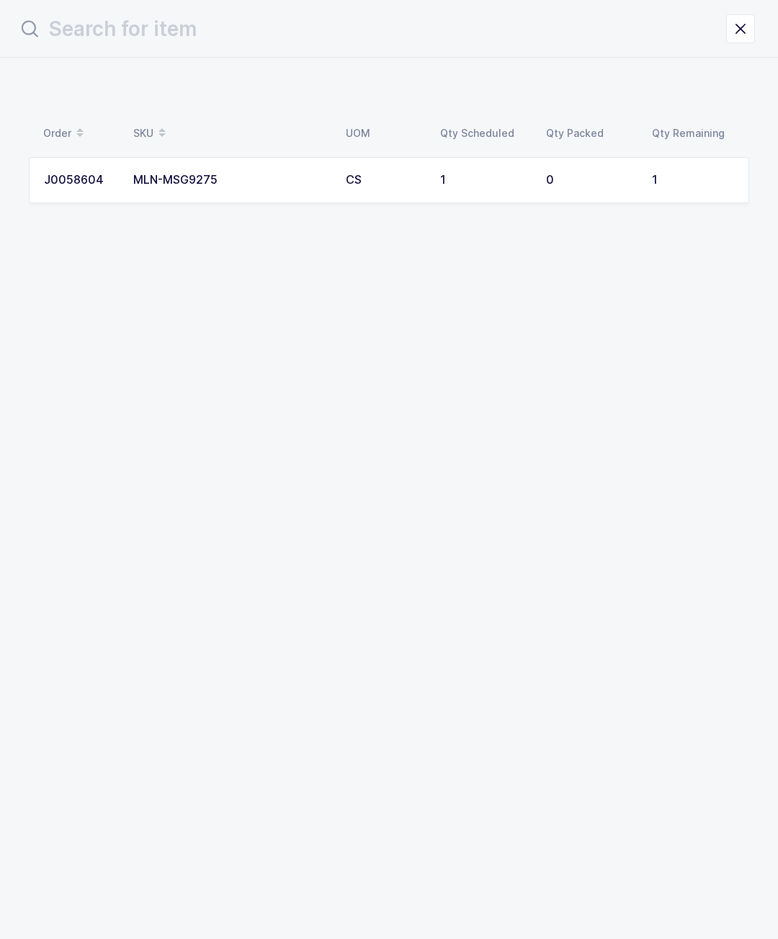
click at [518, 164] on td "1" at bounding box center [485, 180] width 106 height 46
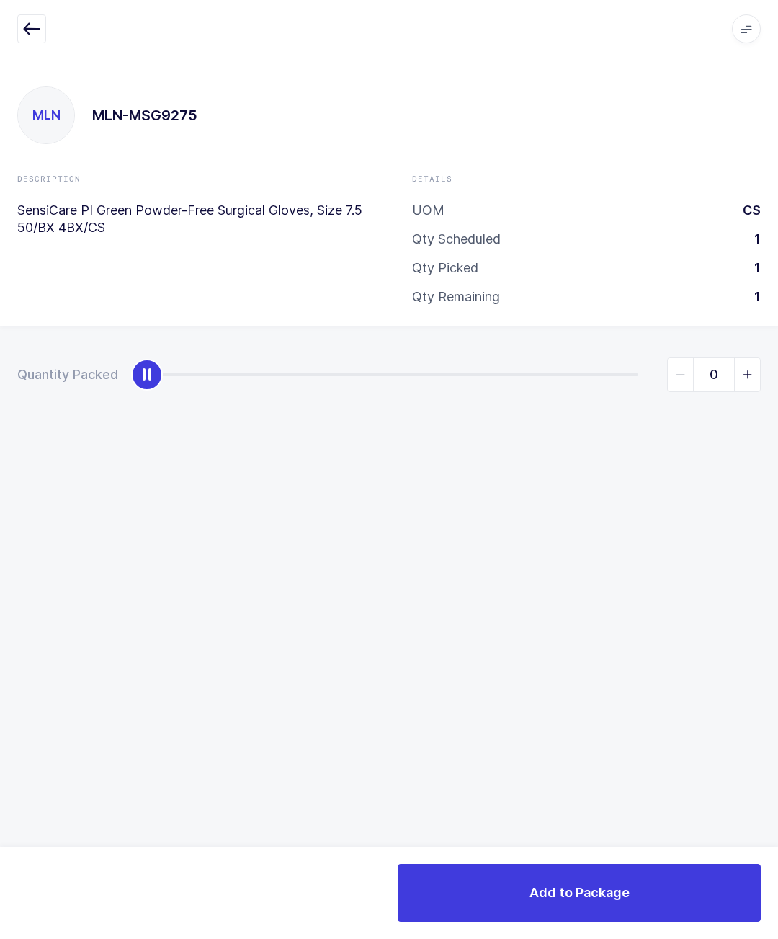
type input "1"
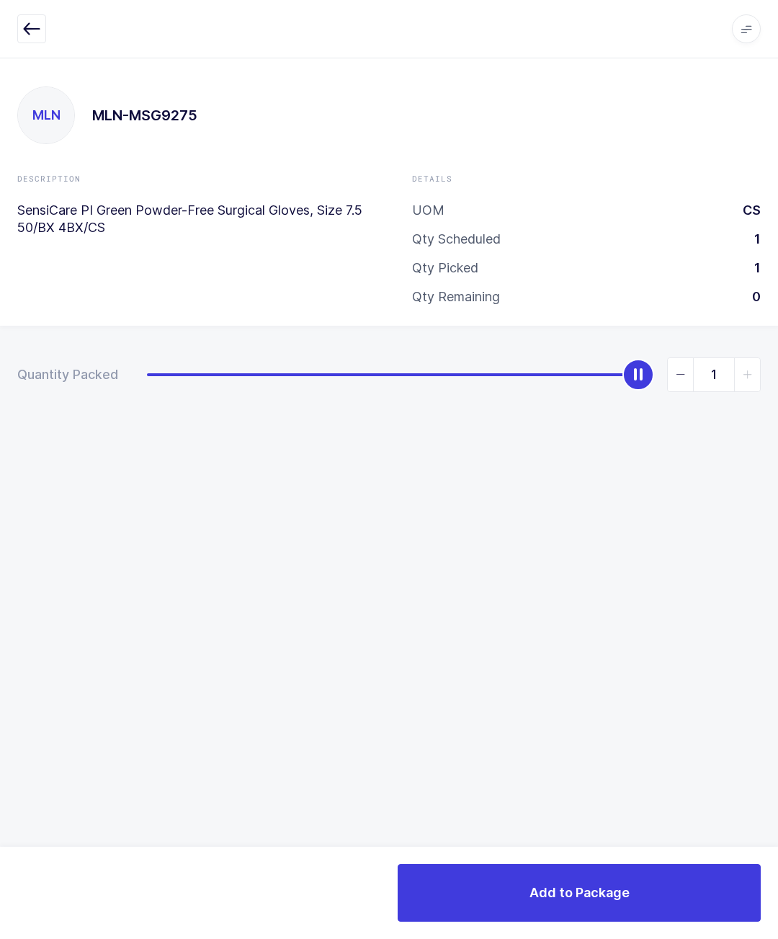
click at [602, 904] on button "Add to Package" at bounding box center [579, 893] width 363 height 58
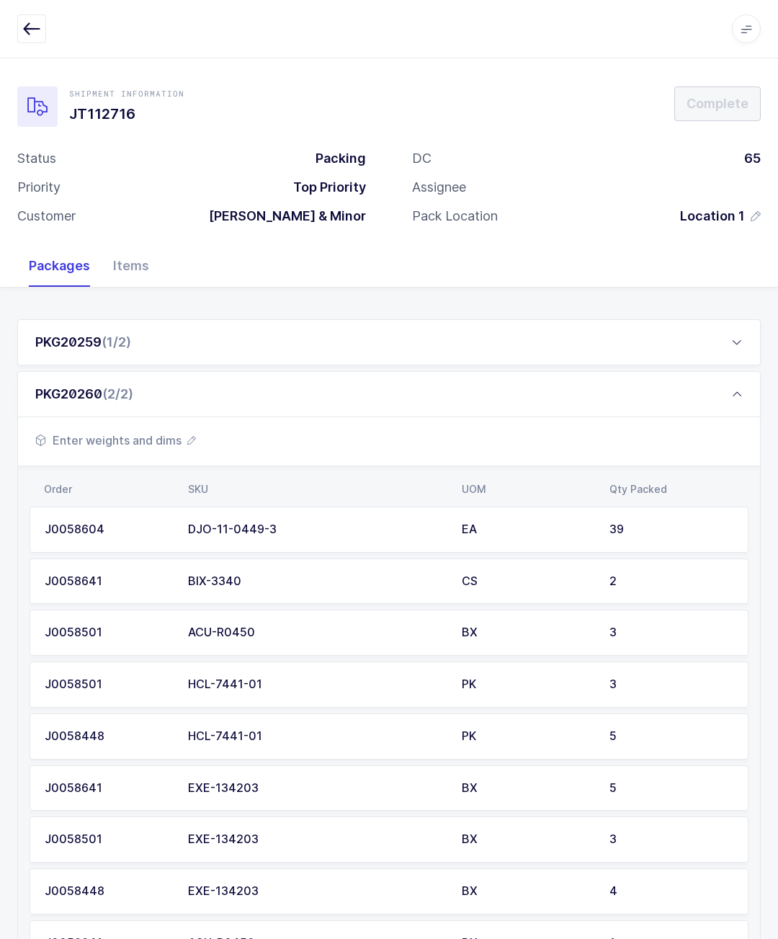
click at [182, 435] on span "Enter weights and dims" at bounding box center [115, 440] width 161 height 17
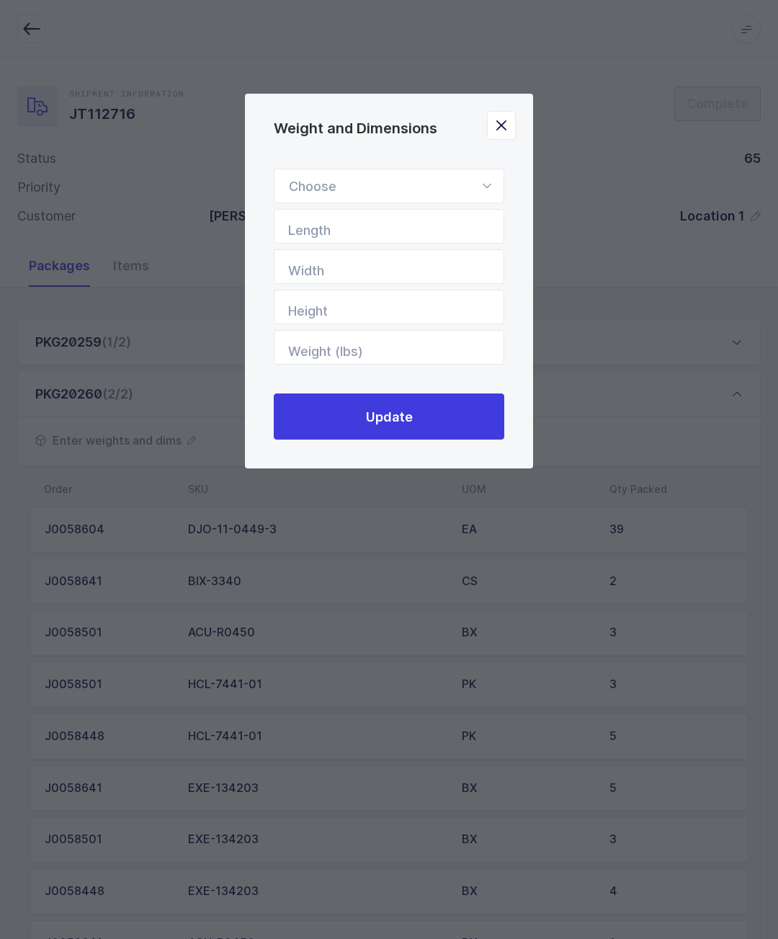
click at [312, 188] on div "Weight and Dimensions" at bounding box center [389, 186] width 231 height 35
click at [315, 235] on span "Standard Pallet" at bounding box center [335, 227] width 93 height 15
type input "Standard Pallet"
type input "48"
type input "40"
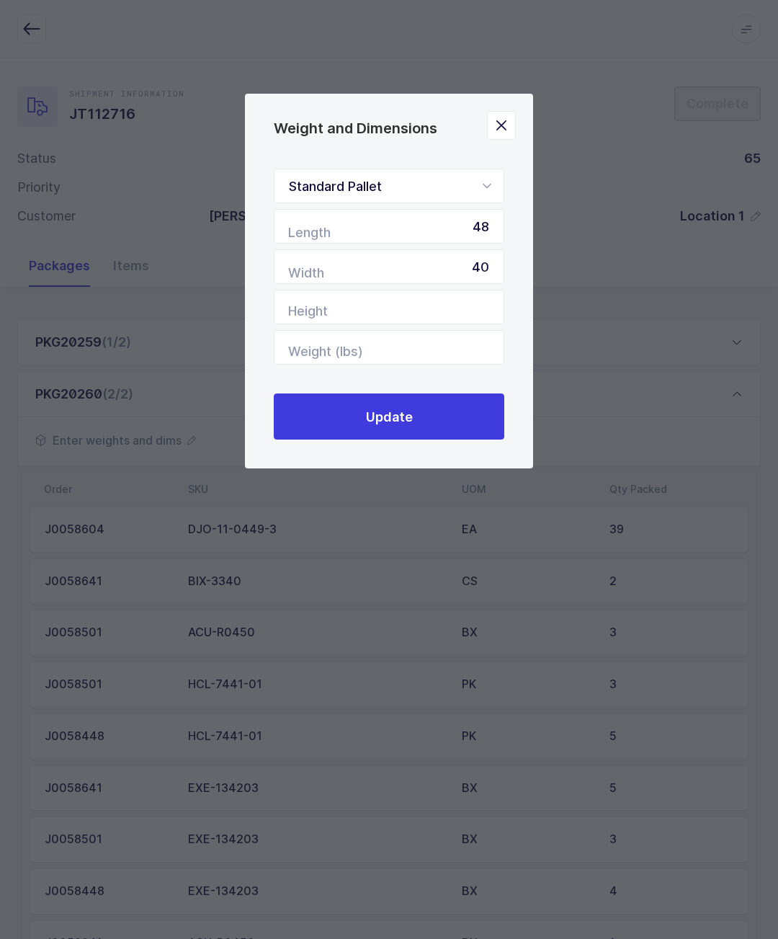
click at [484, 424] on button "Update" at bounding box center [389, 417] width 231 height 46
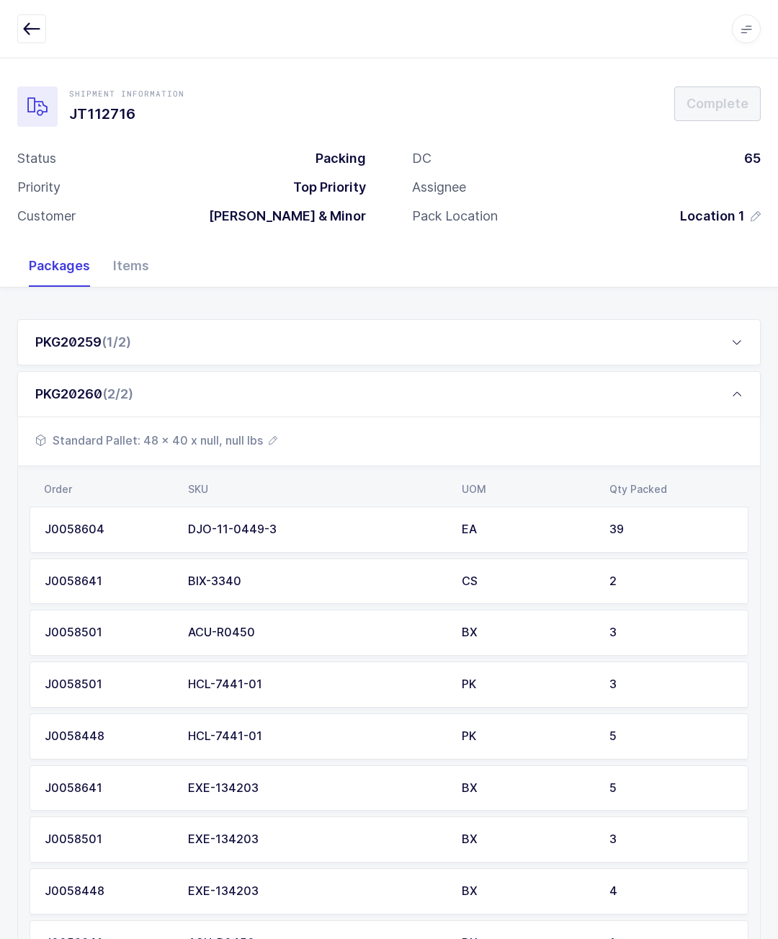
click at [162, 362] on div "PKG20259 (1/2)" at bounding box center [389, 342] width 744 height 46
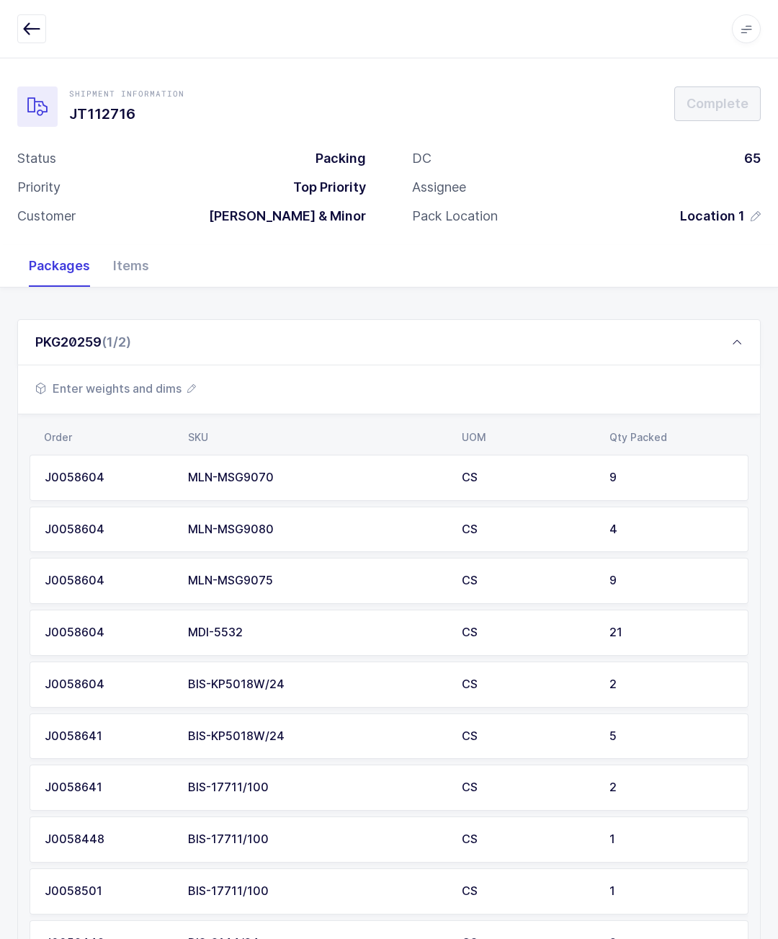
click at [173, 390] on span "Enter weights and dims" at bounding box center [115, 388] width 161 height 17
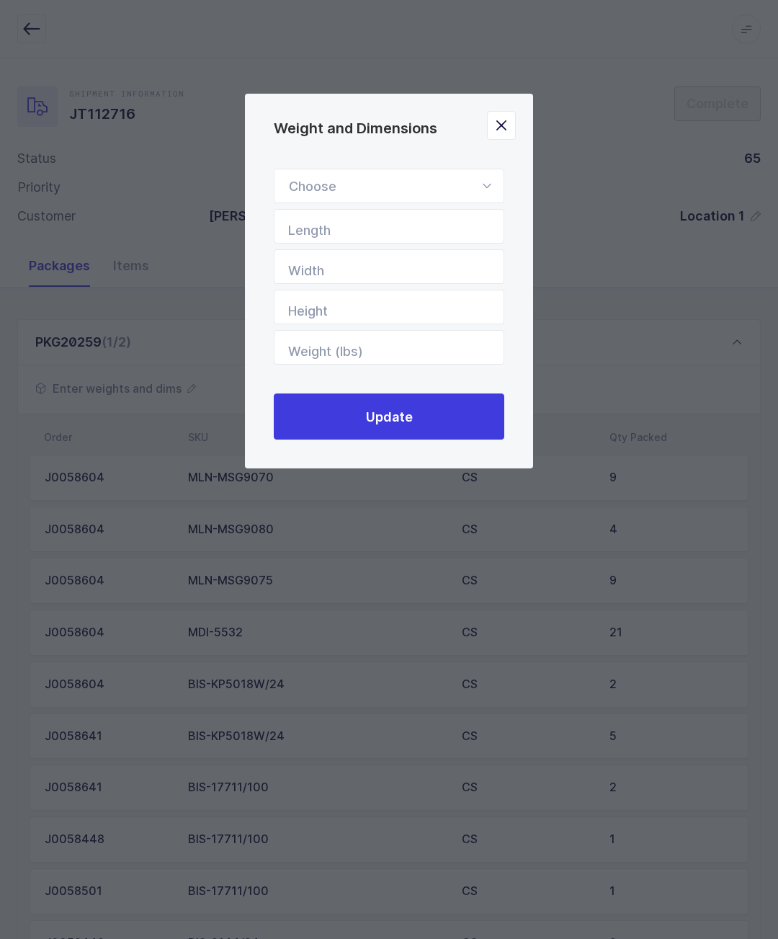
click at [320, 198] on div "Weight and Dimensions" at bounding box center [389, 186] width 231 height 35
click at [456, 239] on li "Standard Pallet" at bounding box center [389, 227] width 218 height 27
type input "Standard Pallet"
type input "48"
type input "40"
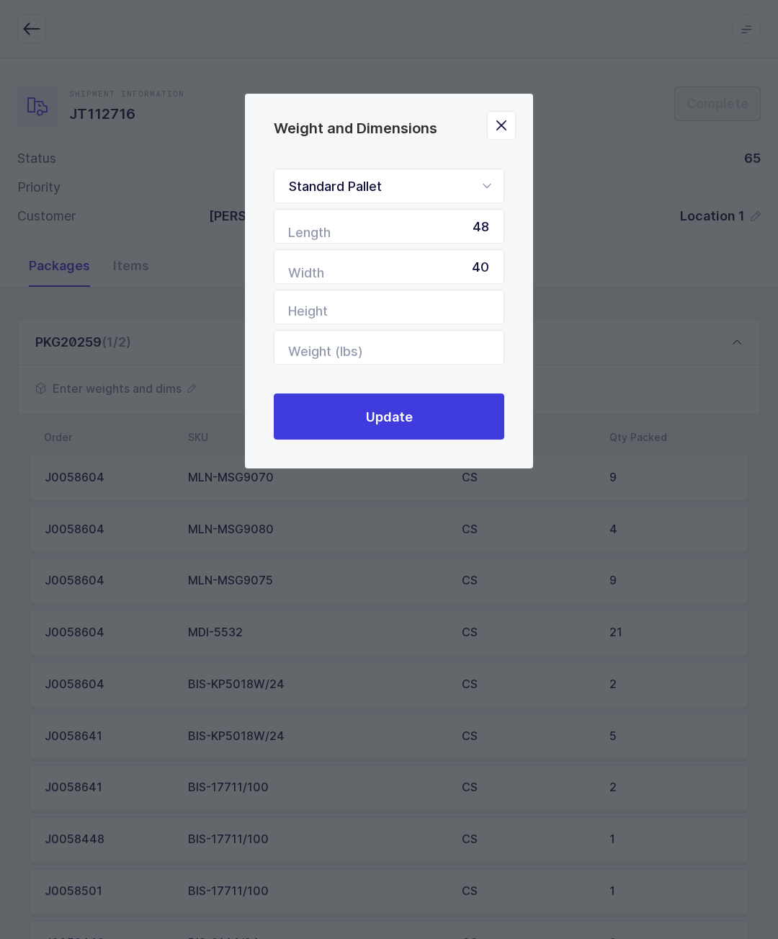
click at [489, 412] on button "Update" at bounding box center [389, 417] width 231 height 46
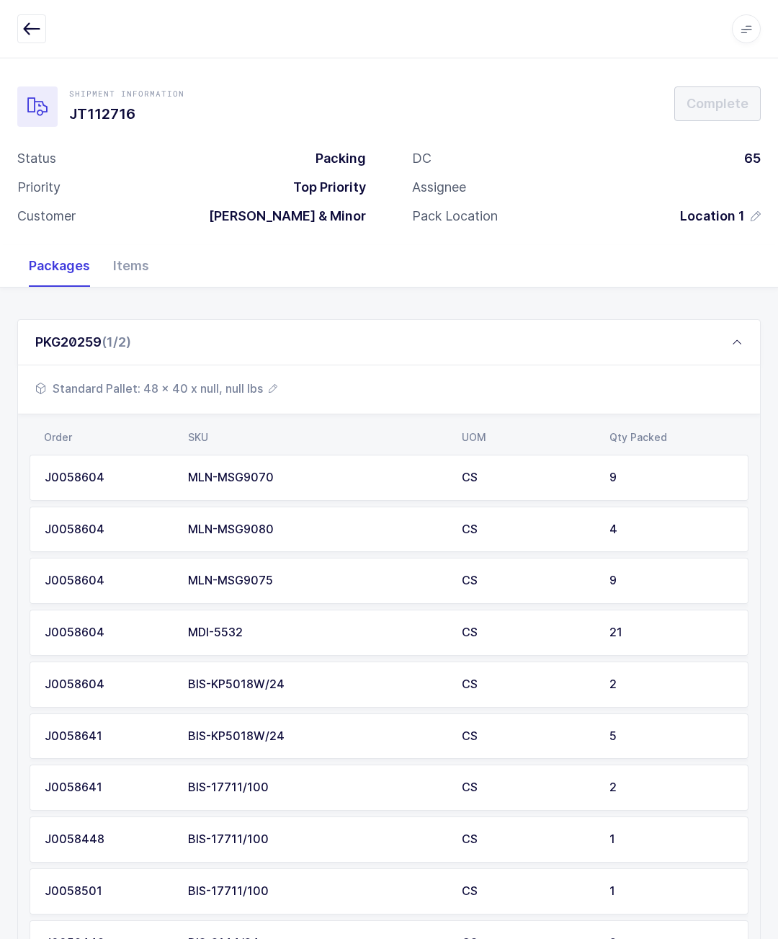
click at [706, 327] on div "PKG20259 (1/2)" at bounding box center [389, 342] width 744 height 46
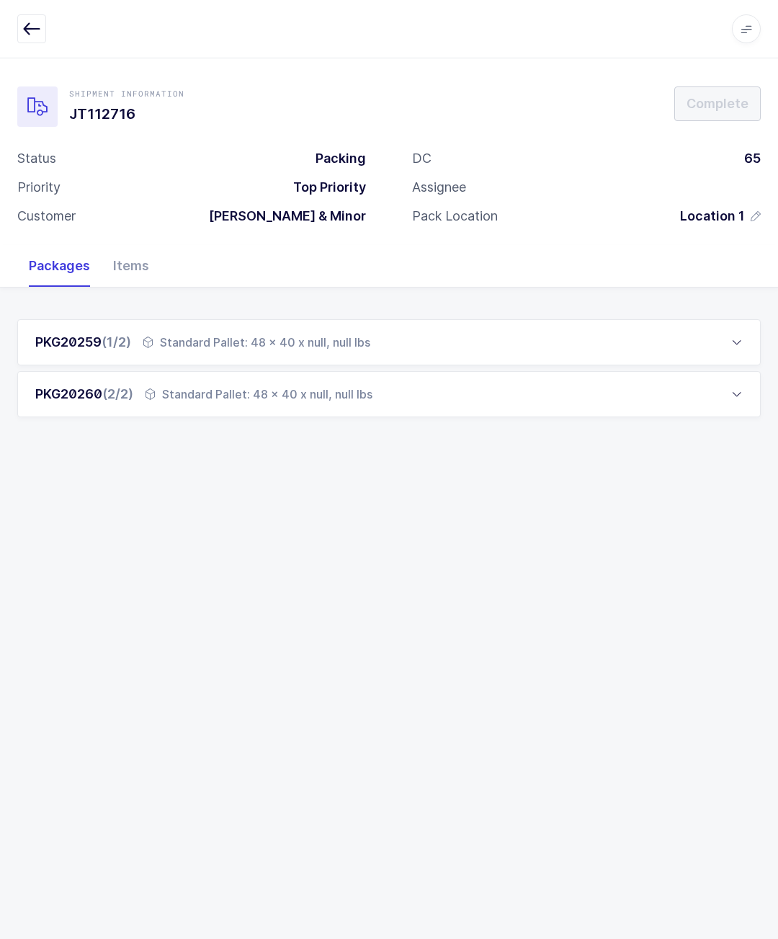
click at [34, 39] on button "button" at bounding box center [31, 28] width 29 height 29
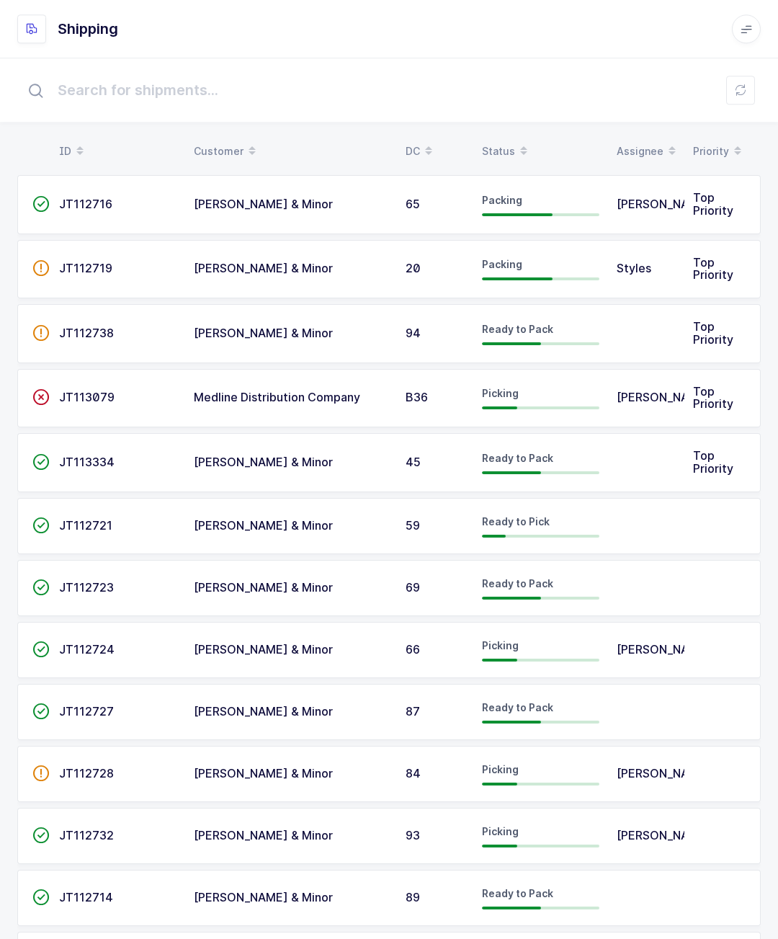
scroll to position [3, 0]
click at [133, 339] on td "JT112738" at bounding box center [117, 334] width 135 height 59
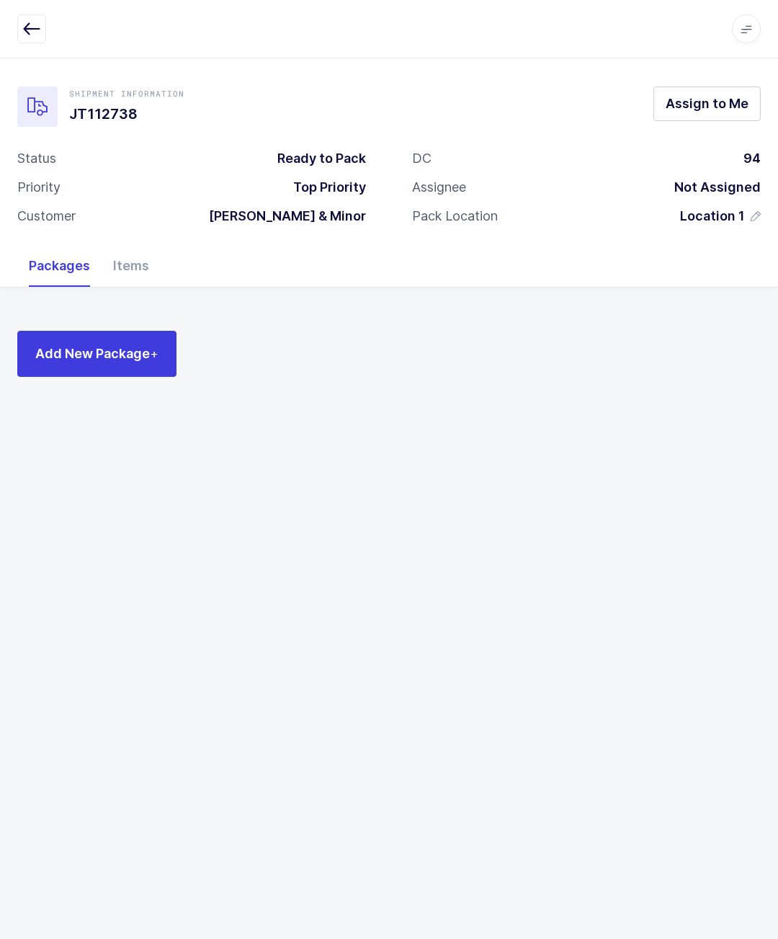
click at [30, 34] on icon "button" at bounding box center [31, 28] width 17 height 17
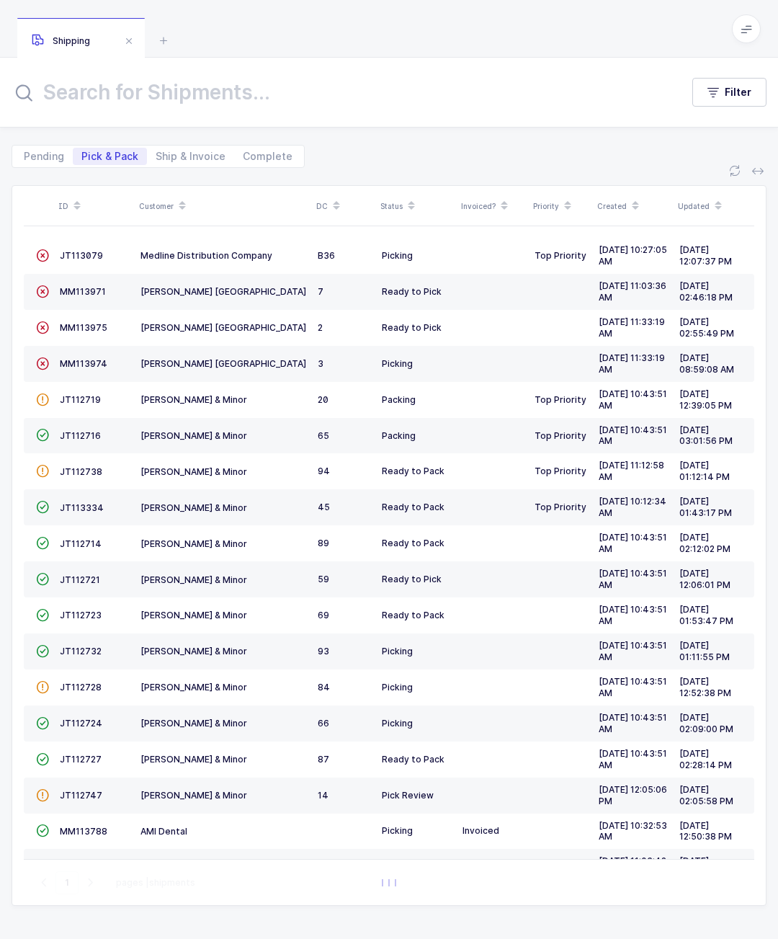
click at [70, 419] on td "JT112716" at bounding box center [94, 436] width 81 height 36
click at [67, 432] on span "JT112716" at bounding box center [80, 435] width 41 height 11
